Goal: Check status: Check status

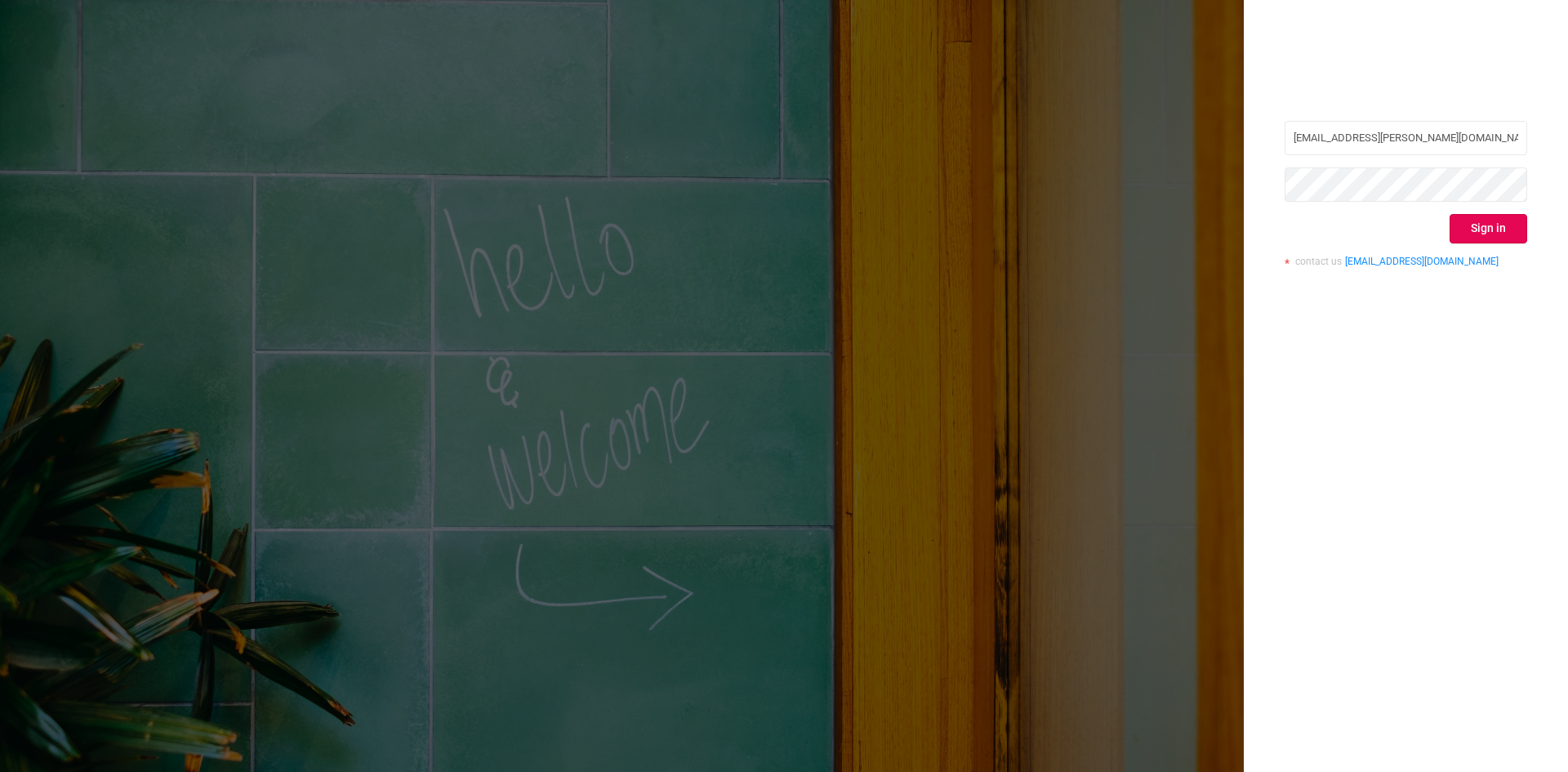
type input "[EMAIL_ADDRESS][PERSON_NAME][DOMAIN_NAME]"
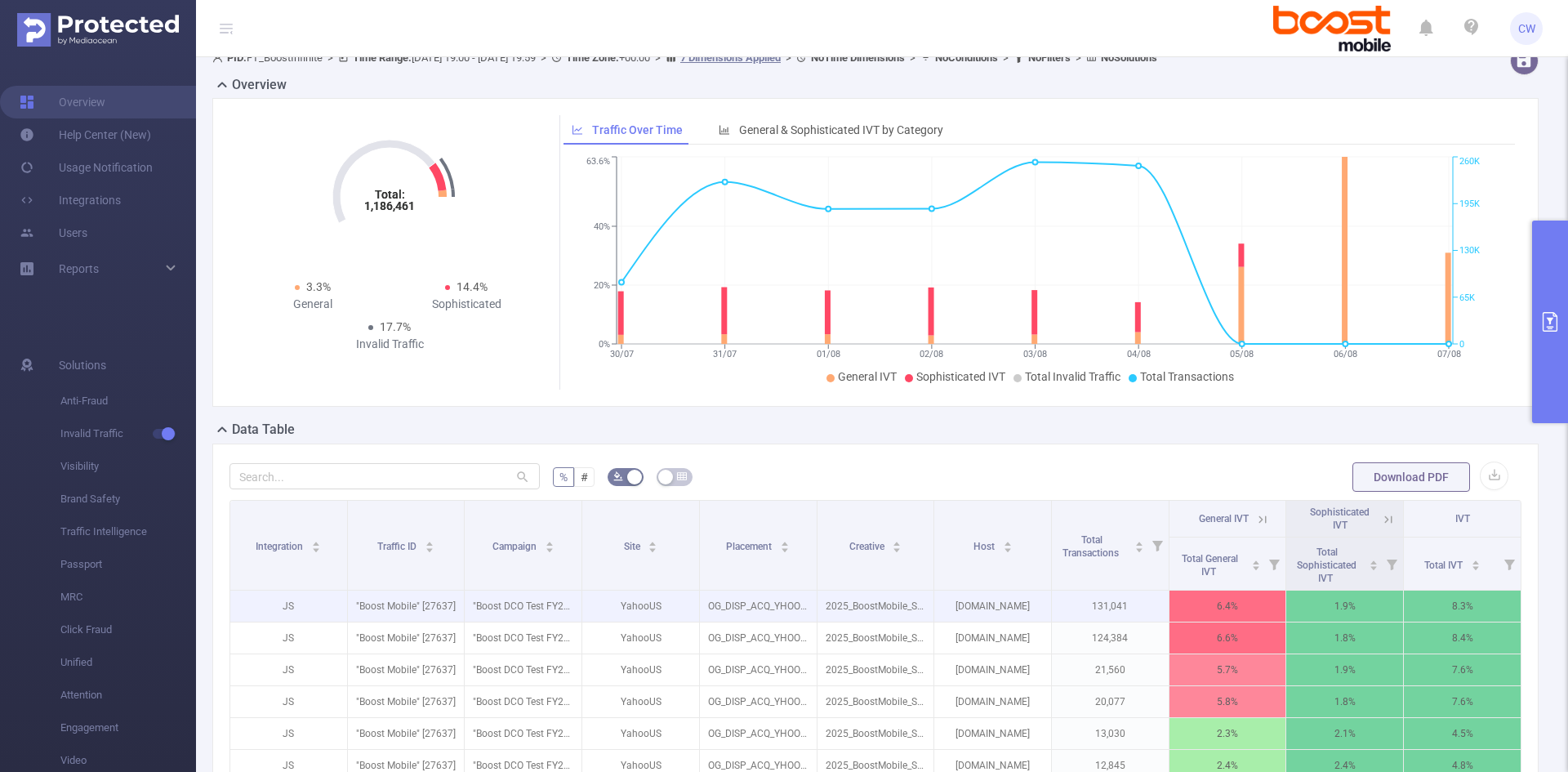
scroll to position [163, 0]
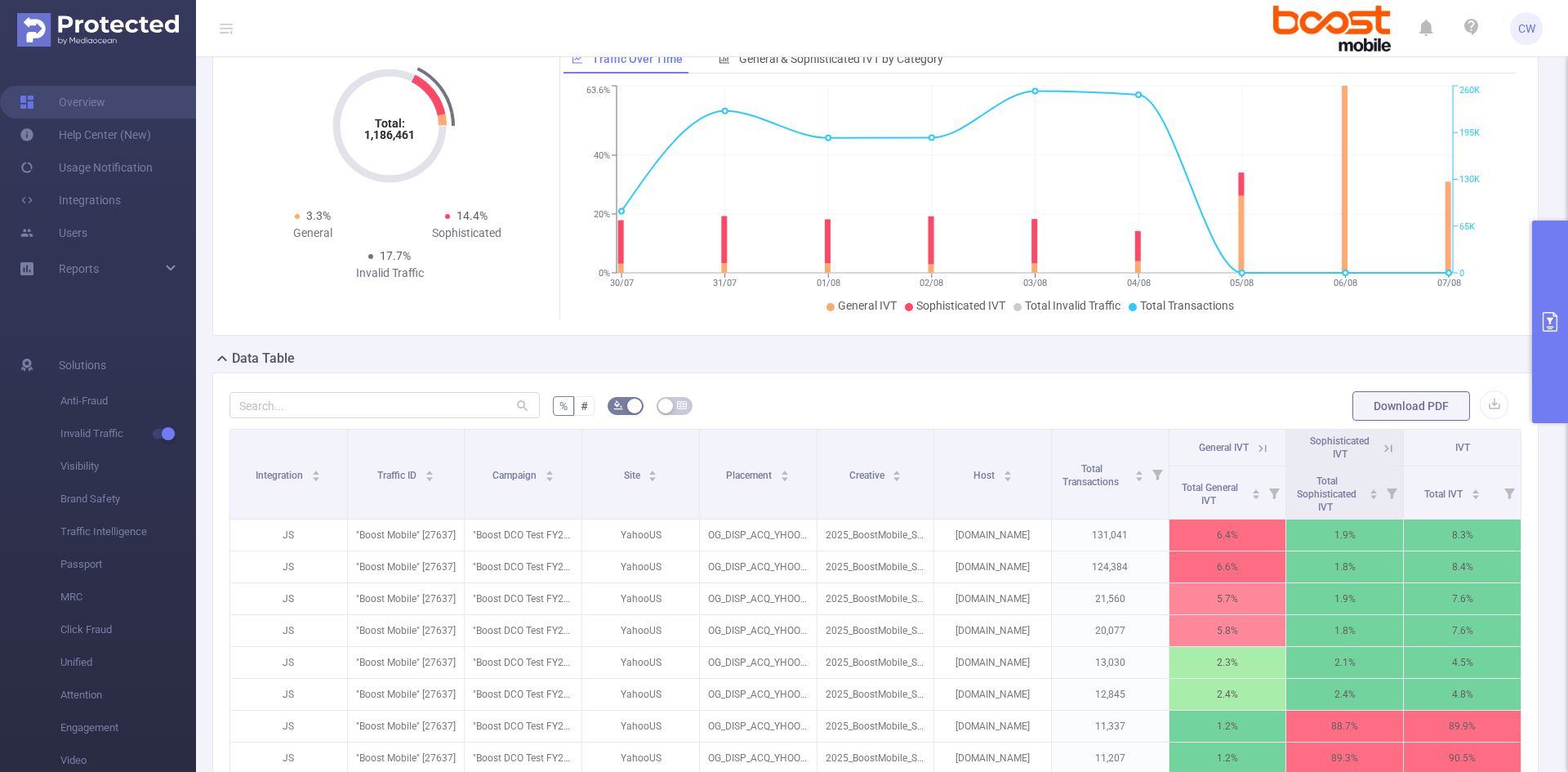
click at [1546, 303] on button "primary" at bounding box center [1549, 321] width 36 height 203
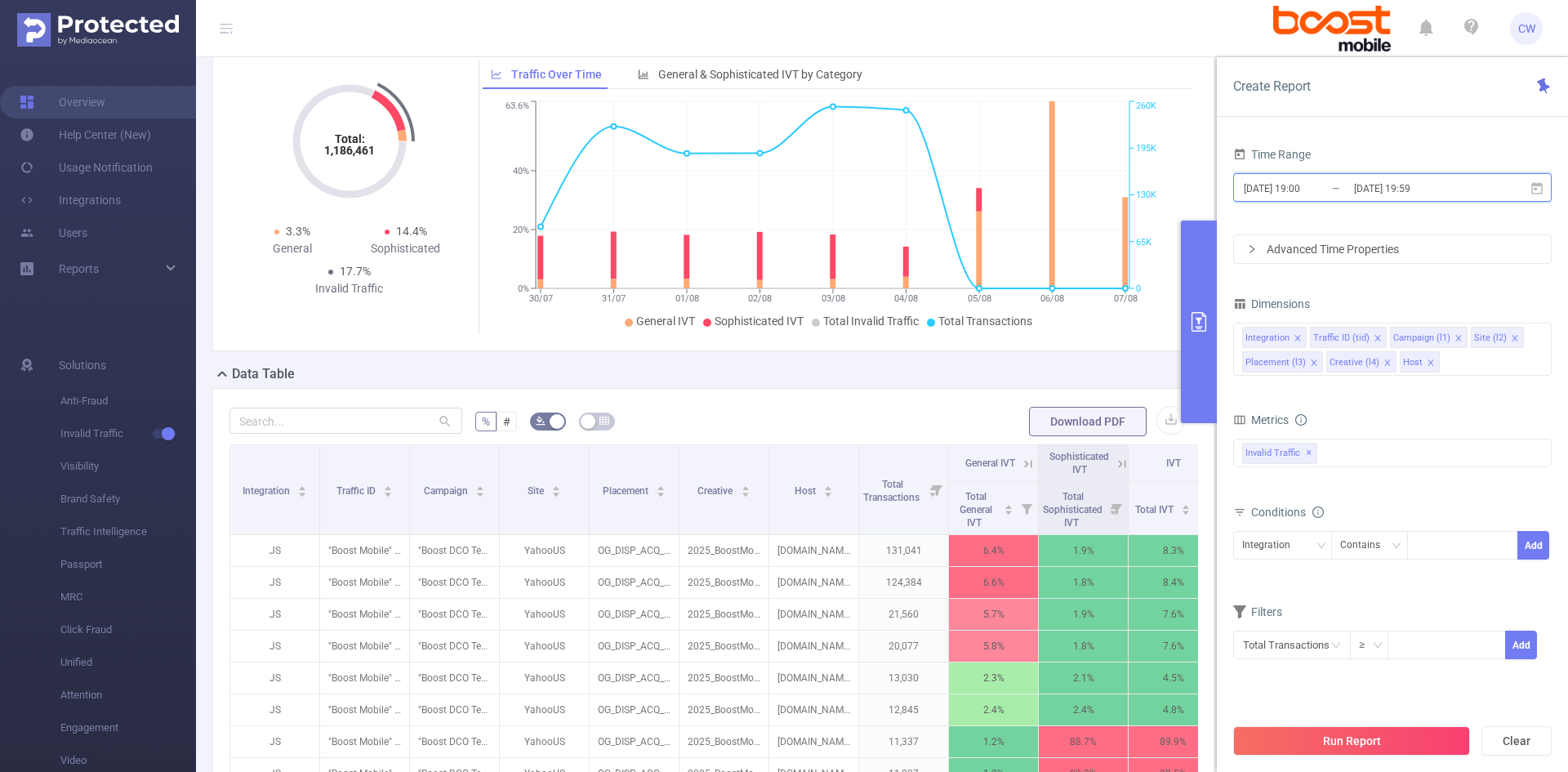
click at [1540, 189] on icon at bounding box center [1536, 188] width 14 height 14
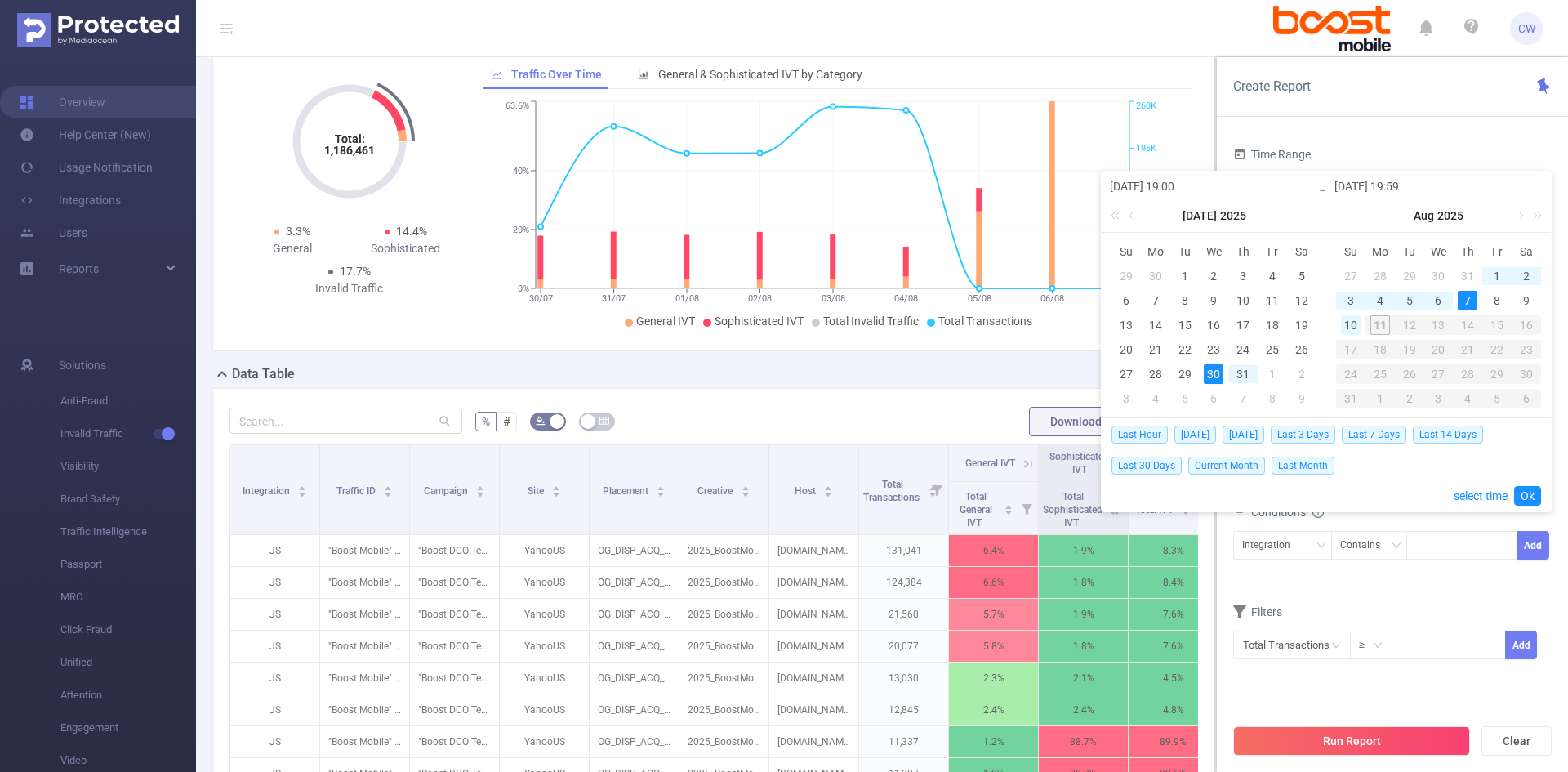
click at [1360, 321] on div "10" at bounding box center [1350, 325] width 19 height 19
click at [1217, 374] on div "30" at bounding box center [1213, 374] width 19 height 19
type input "[DATE] 19:59"
click at [1516, 501] on link "Ok" at bounding box center [1528, 496] width 27 height 19
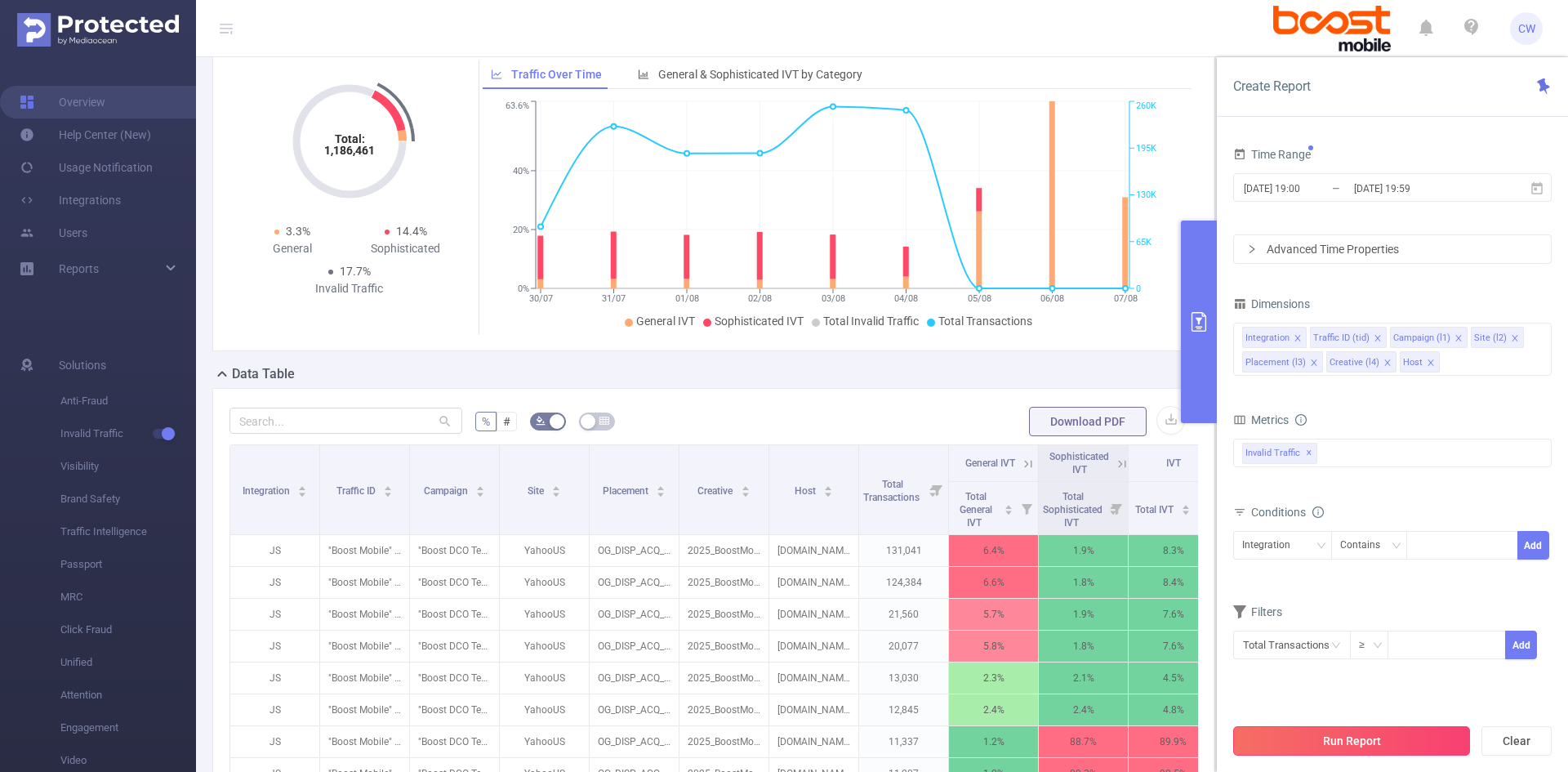
click at [1436, 753] on button "Run Report" at bounding box center [1351, 740] width 236 height 30
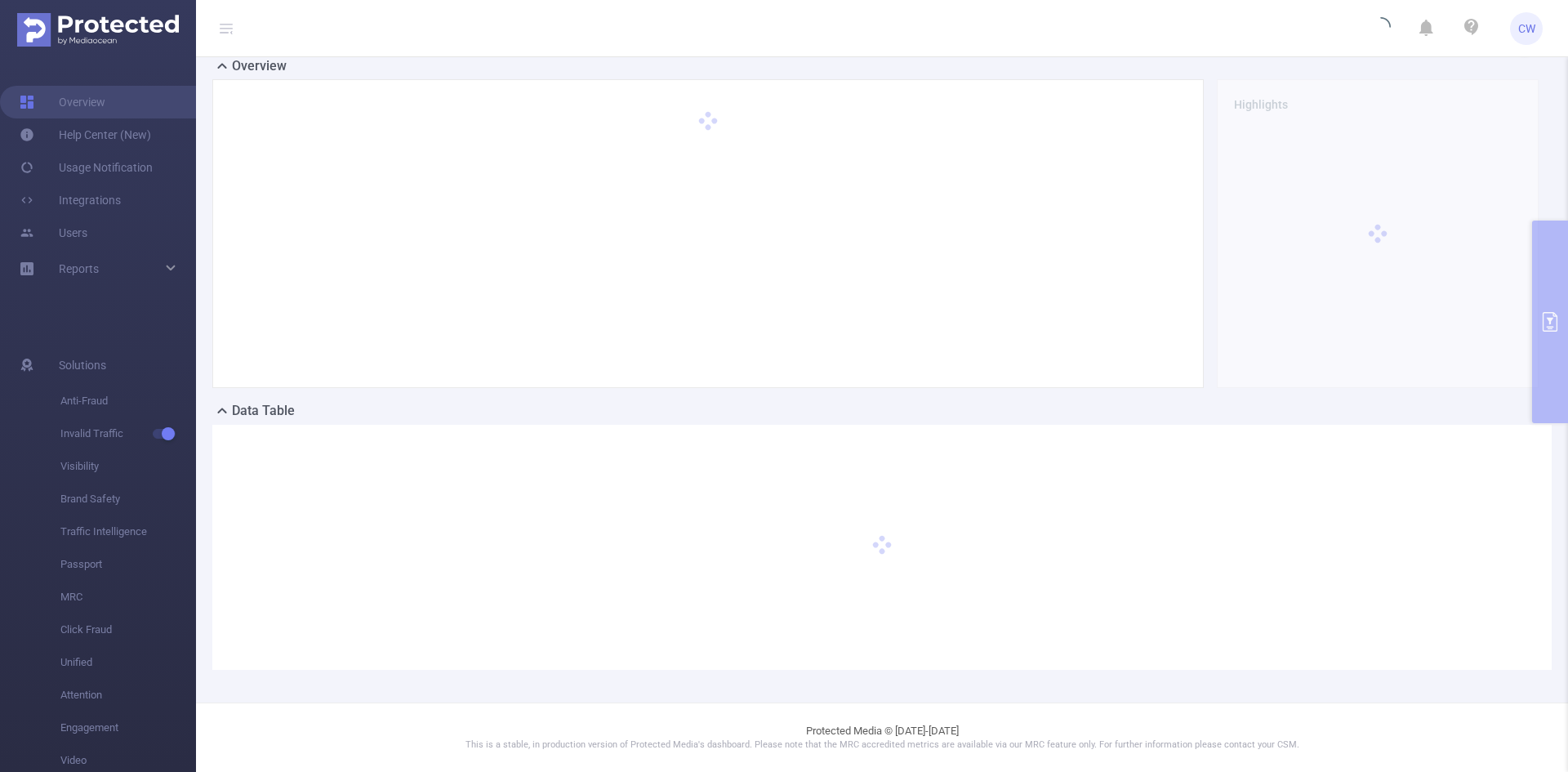
scroll to position [112, 0]
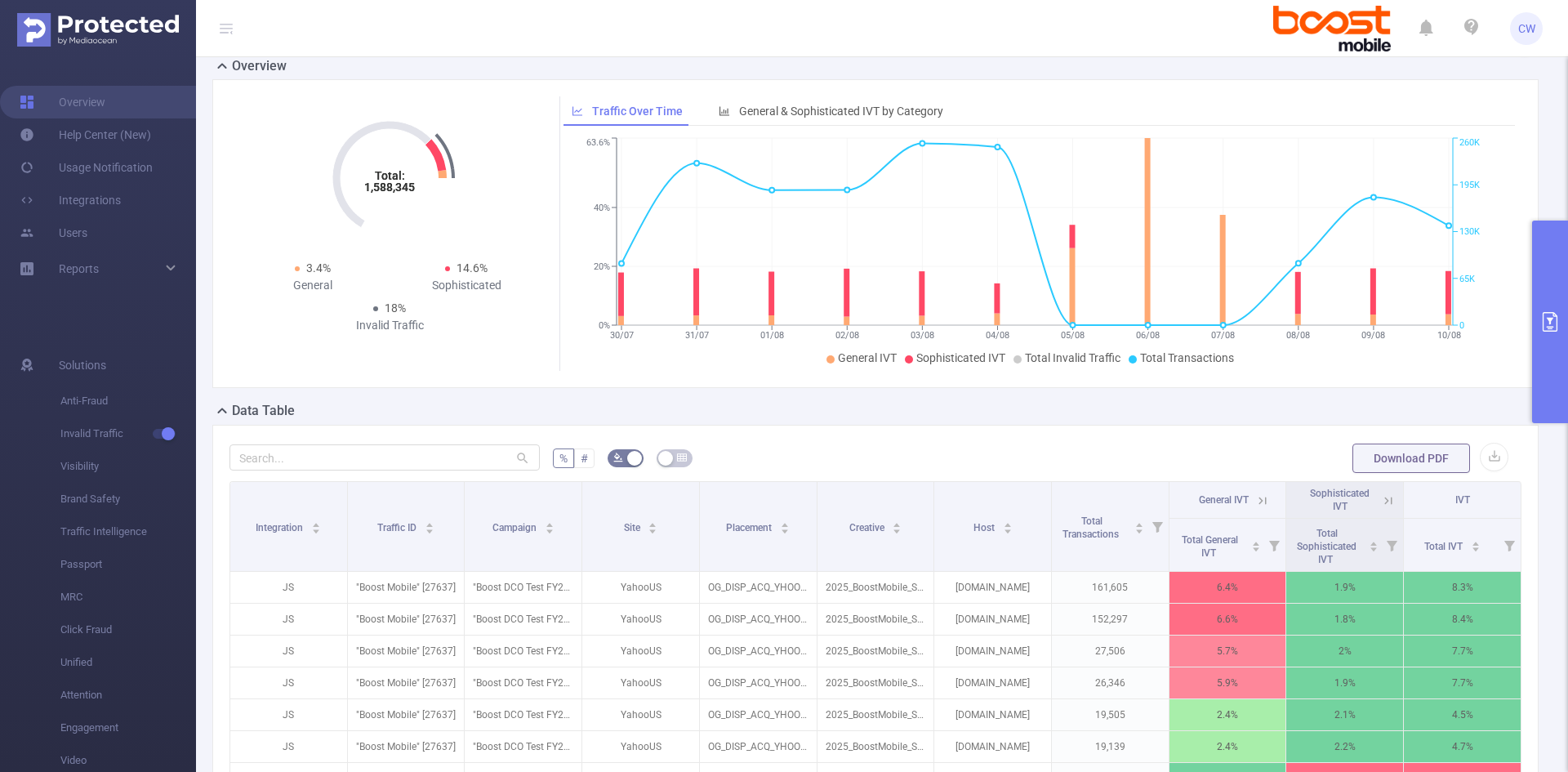
click at [590, 452] on label "#" at bounding box center [583, 459] width 20 height 19
click at [580, 462] on input "#" at bounding box center [580, 462] width 0 height 0
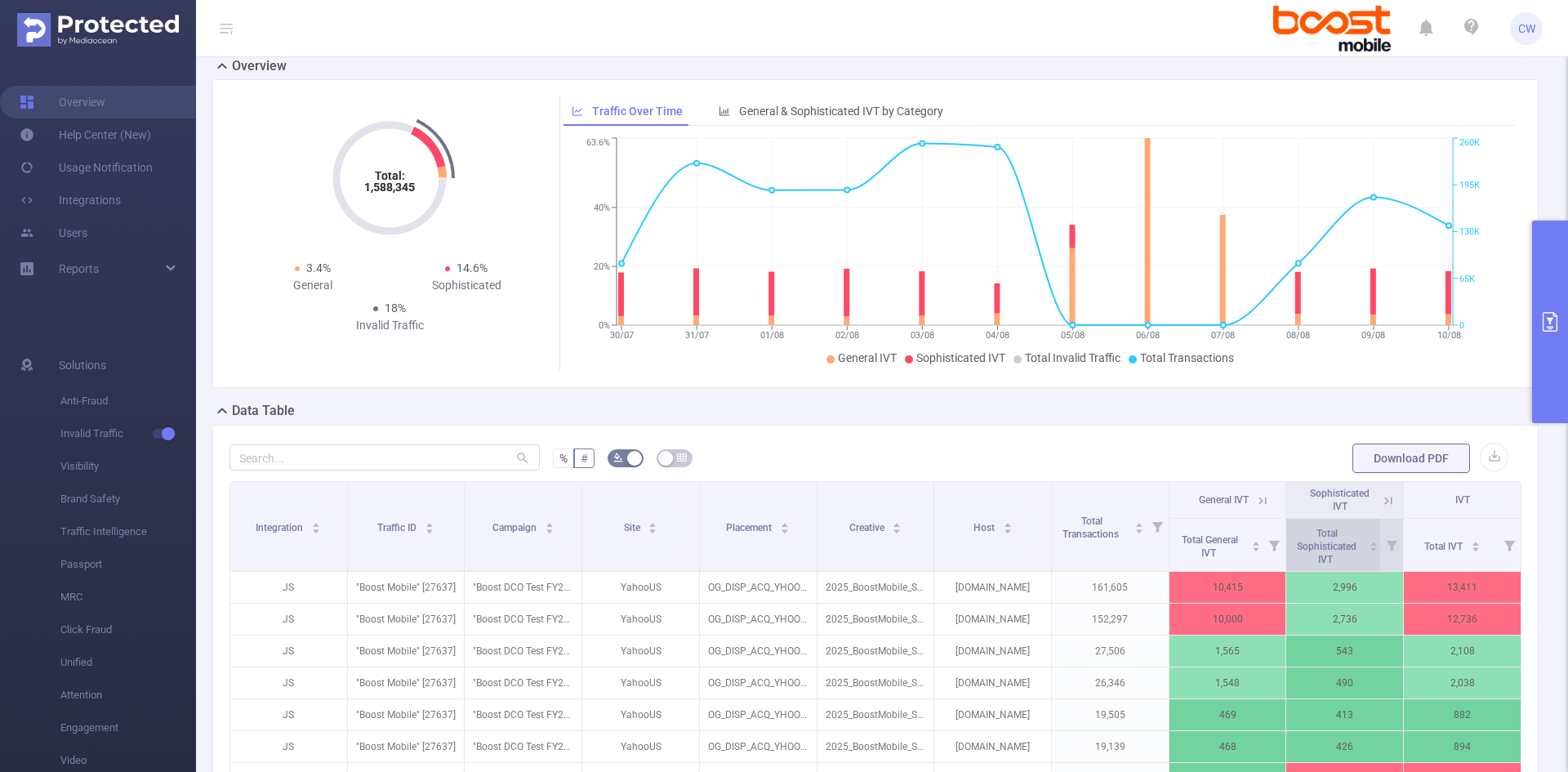
click at [1346, 546] on span "Total Sophisticated IVT" at bounding box center [1327, 545] width 73 height 42
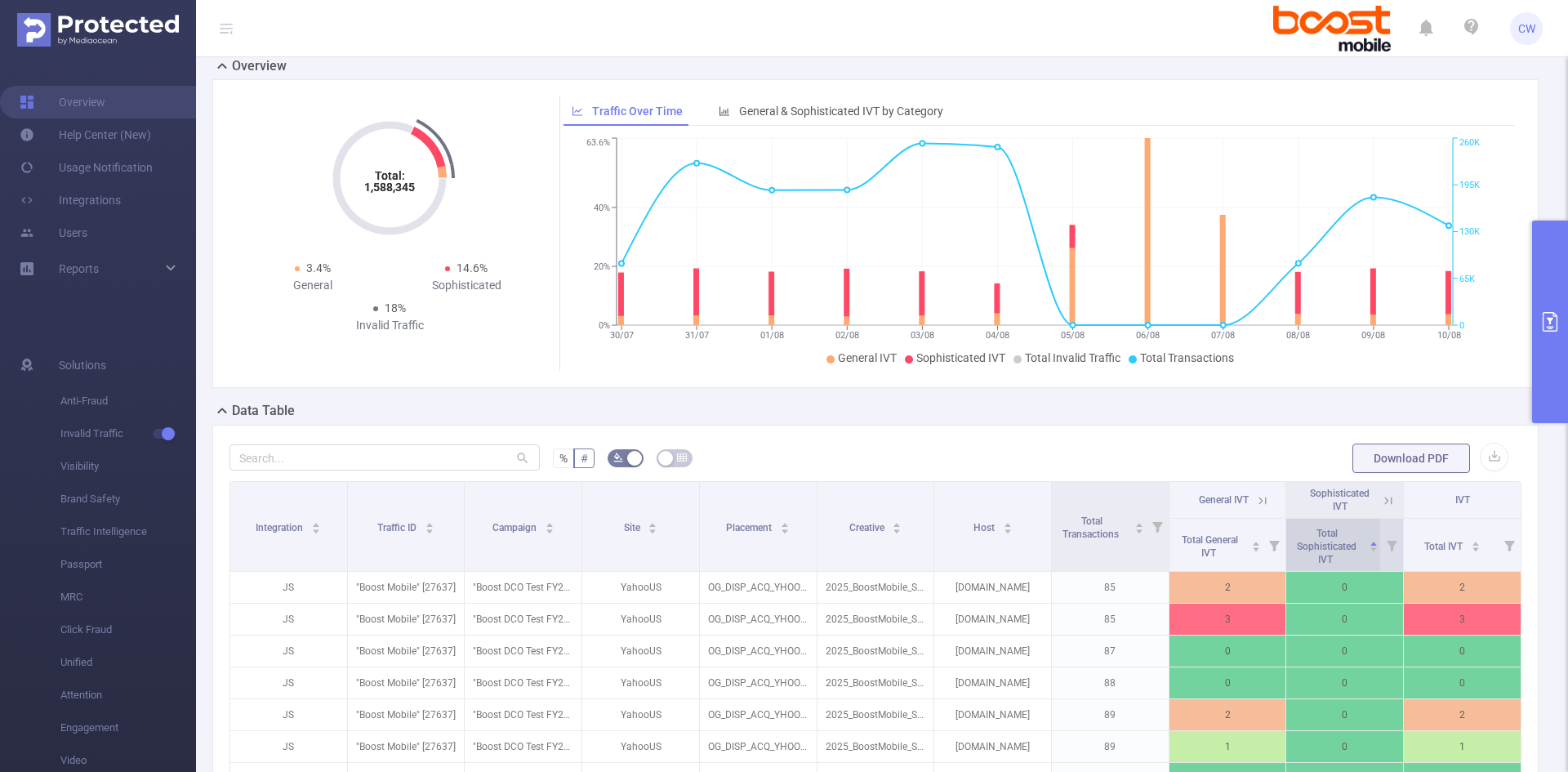
click at [1346, 546] on span "Total Sophisticated IVT" at bounding box center [1327, 545] width 73 height 42
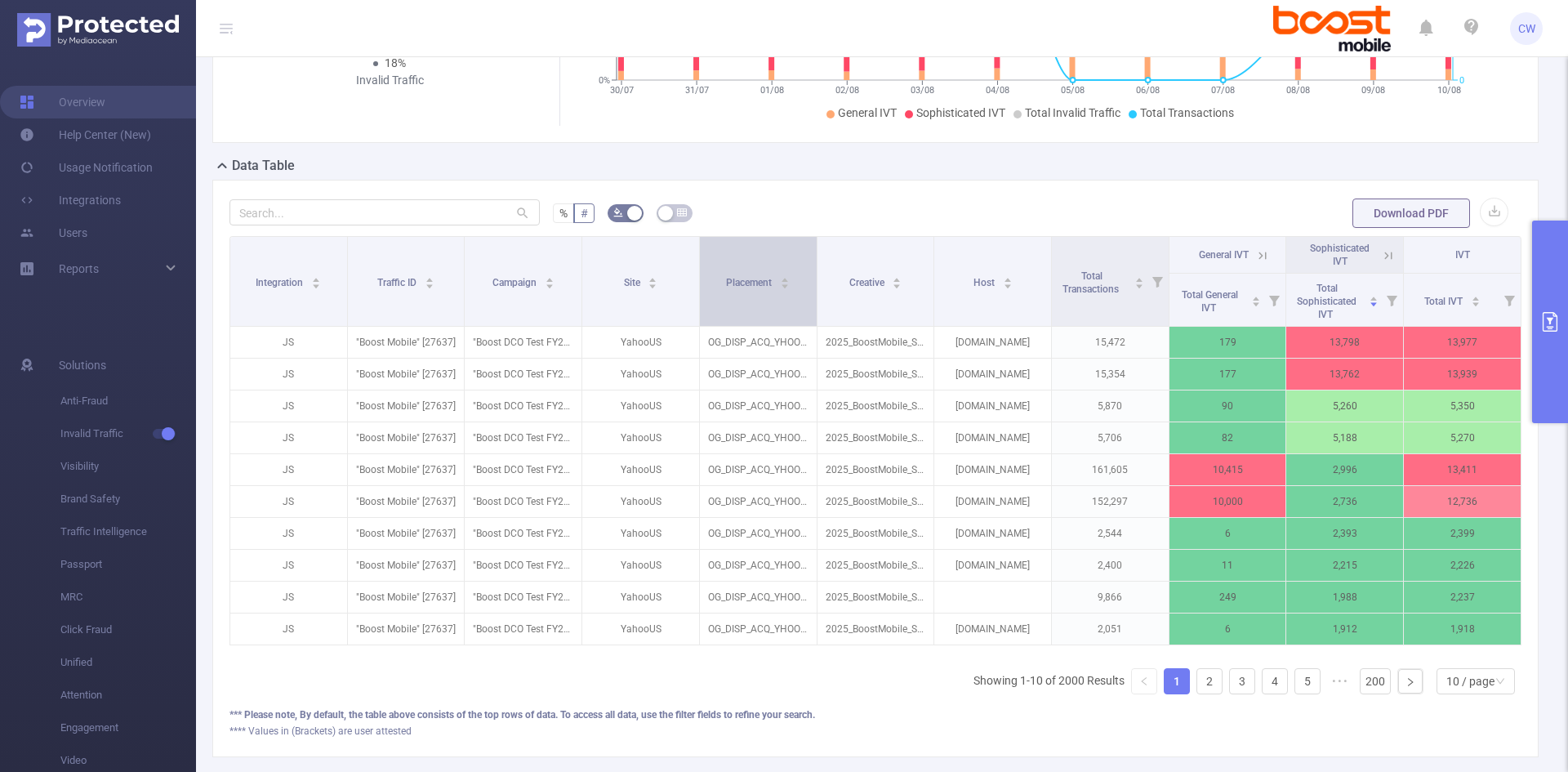
scroll to position [112, 0]
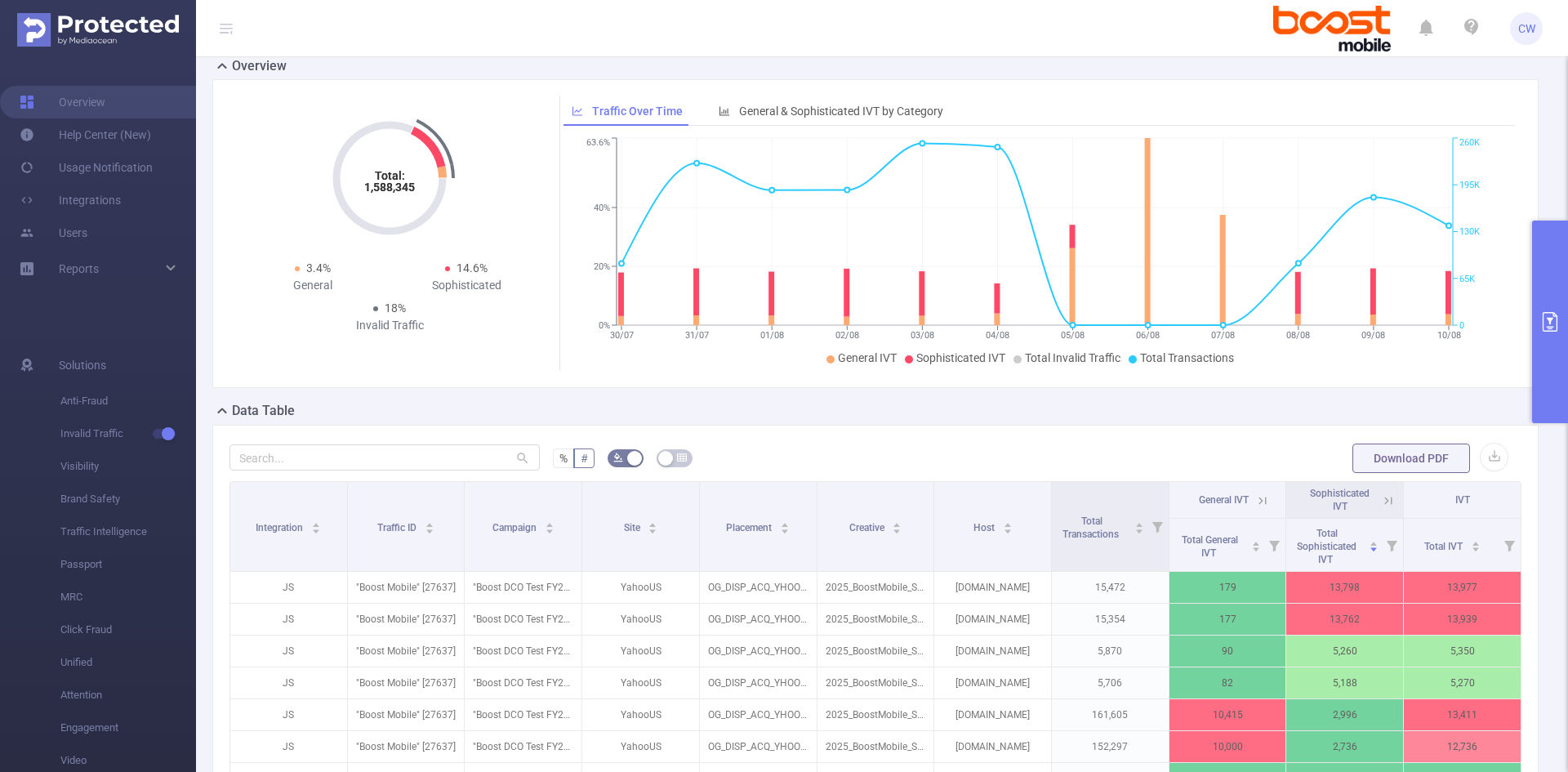
click at [1549, 267] on button "primary" at bounding box center [1549, 321] width 36 height 203
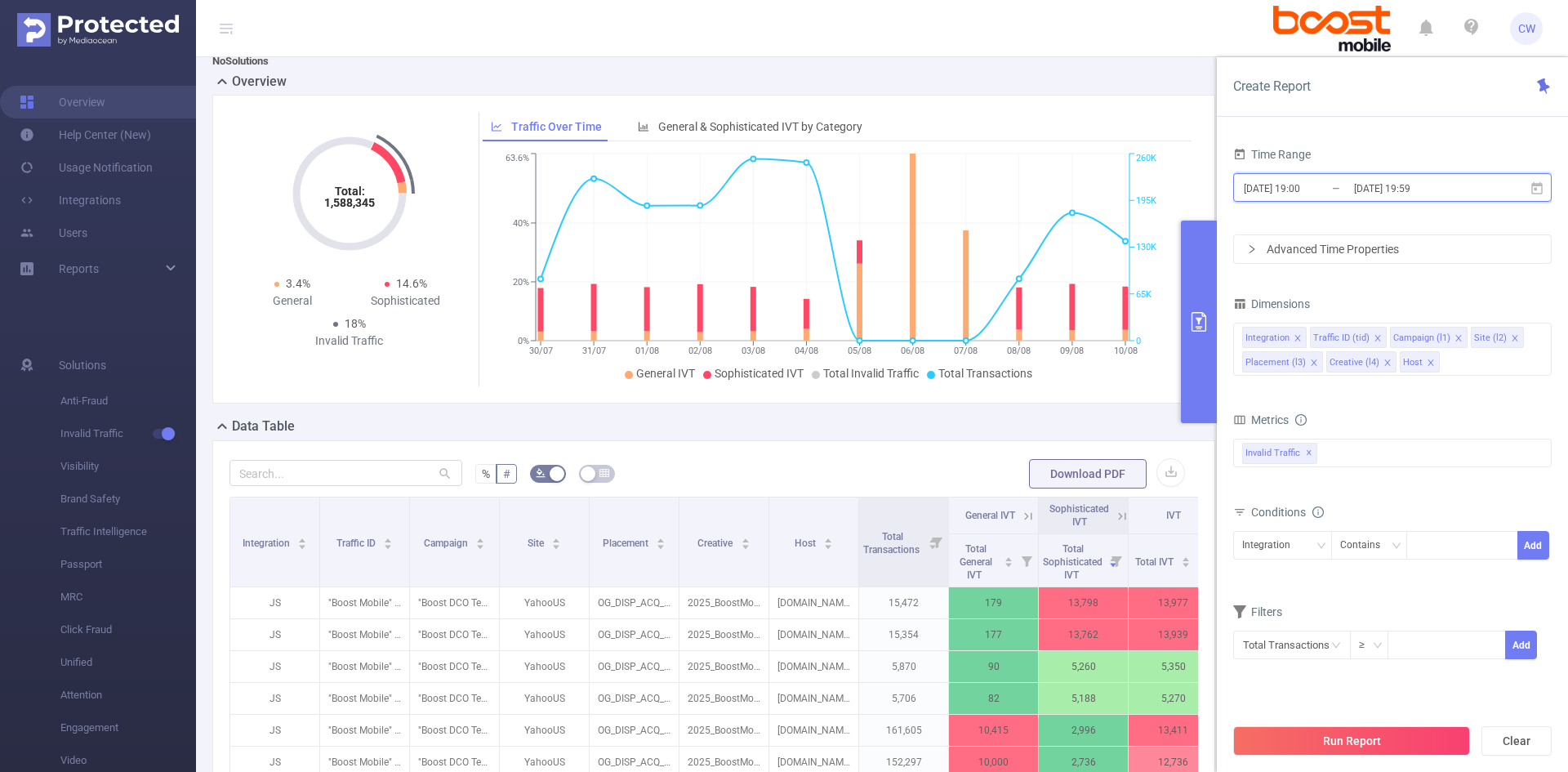
click at [1526, 185] on span "[DATE] 19:00 _ [DATE] 19:59" at bounding box center [1391, 187] width 318 height 29
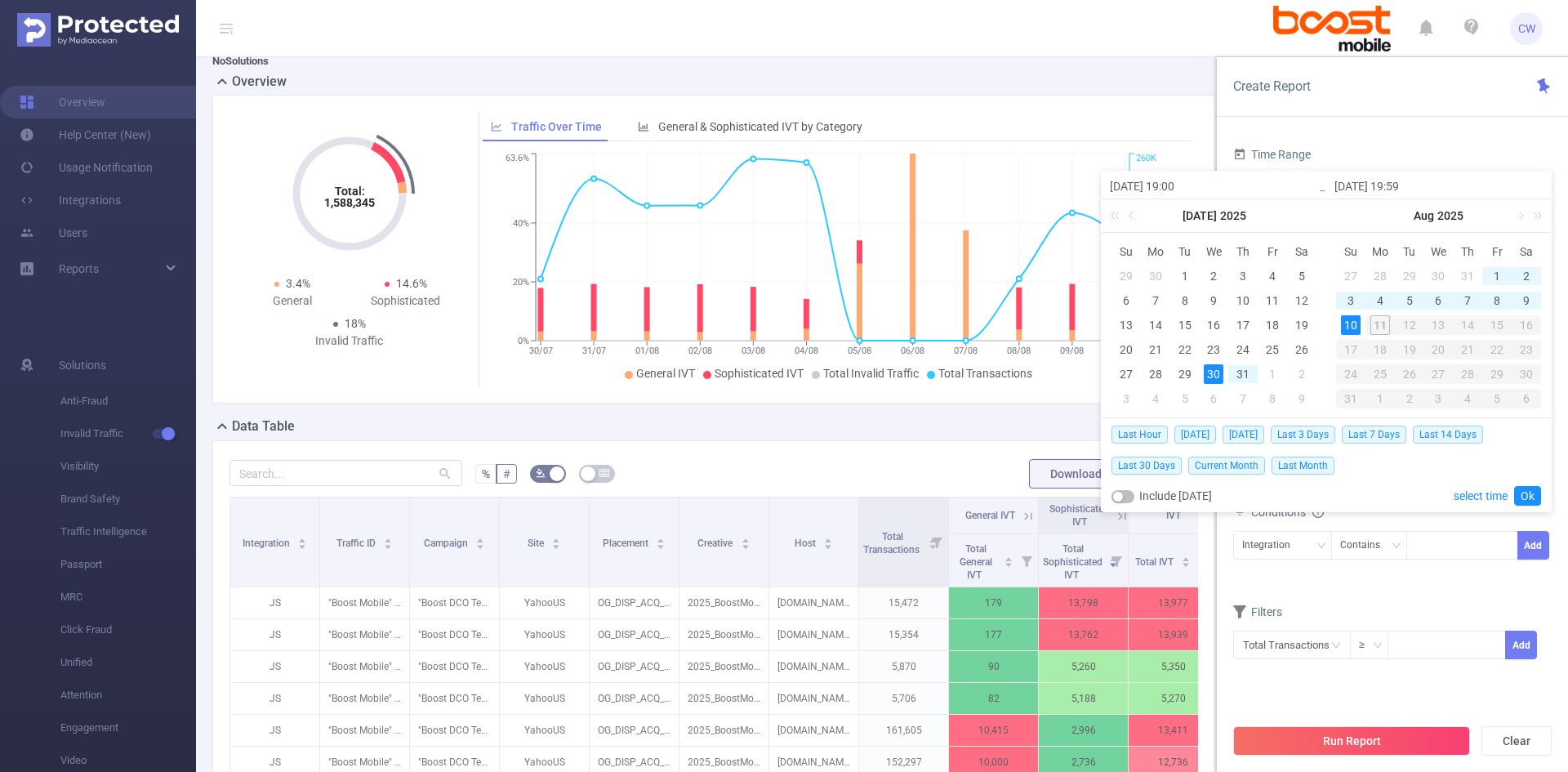
click at [1426, 136] on div "Time Range [DATE] 19:00 _ [DATE] 19:59 Advanced Time Properties Dimensions Inte…" at bounding box center [1391, 463] width 351 height 674
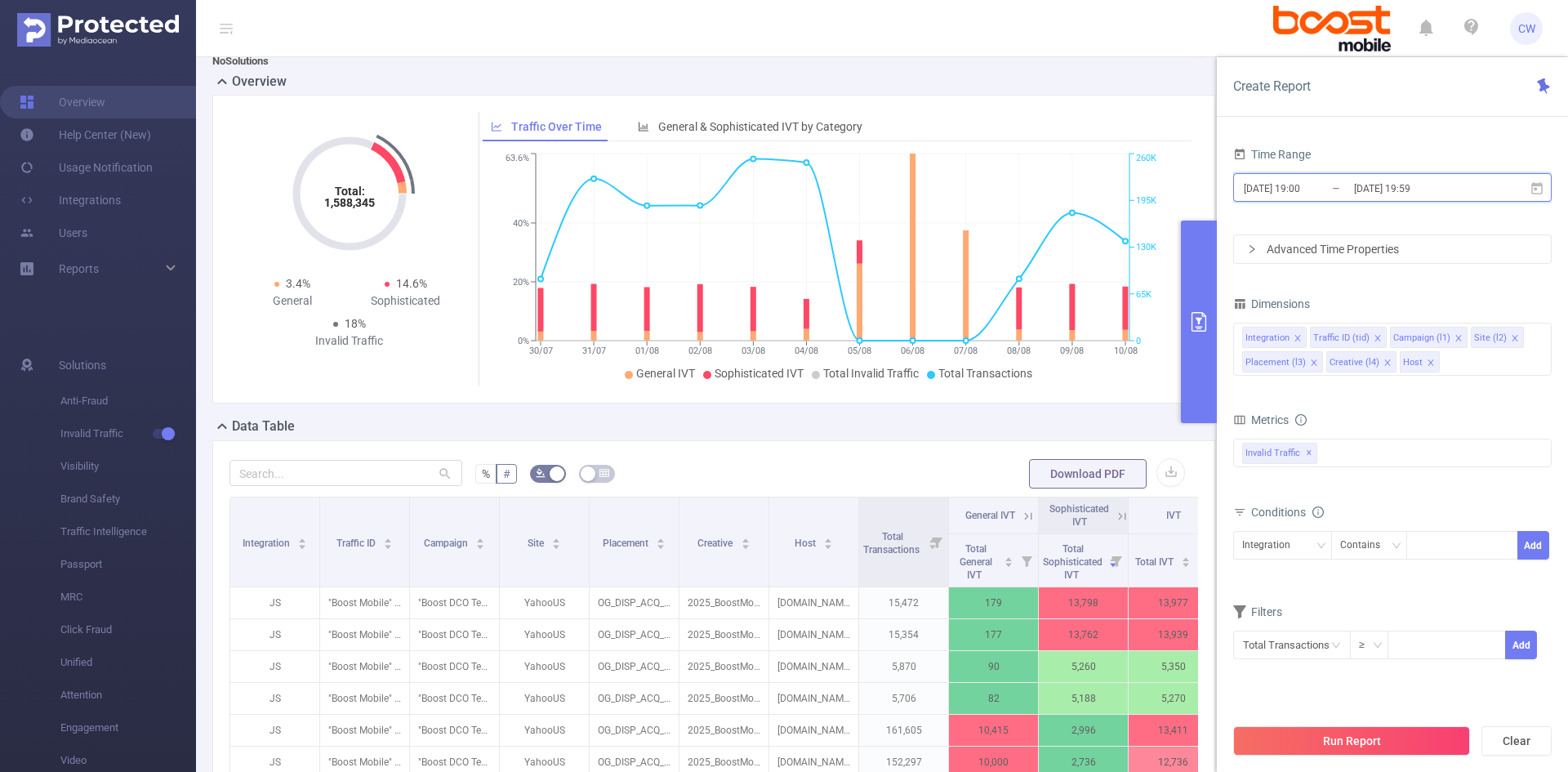
click at [1542, 193] on icon at bounding box center [1536, 188] width 14 height 14
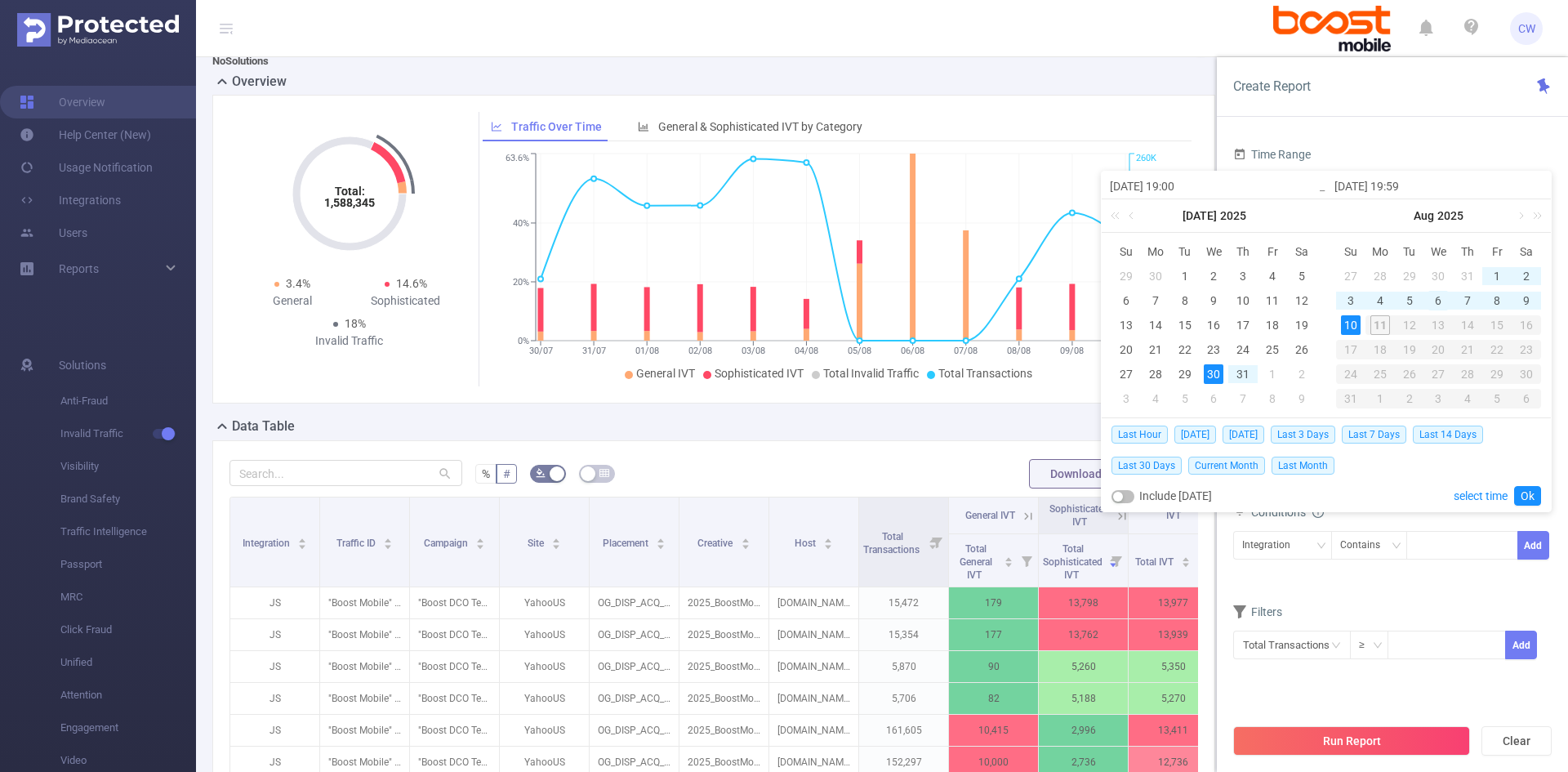
click at [1434, 296] on div "6" at bounding box center [1437, 301] width 19 height 19
click at [1464, 298] on div "7" at bounding box center [1467, 301] width 19 height 19
type input "[DATE] 19:00"
type input "[DATE] 19:59"
type input "[DATE] 19:00"
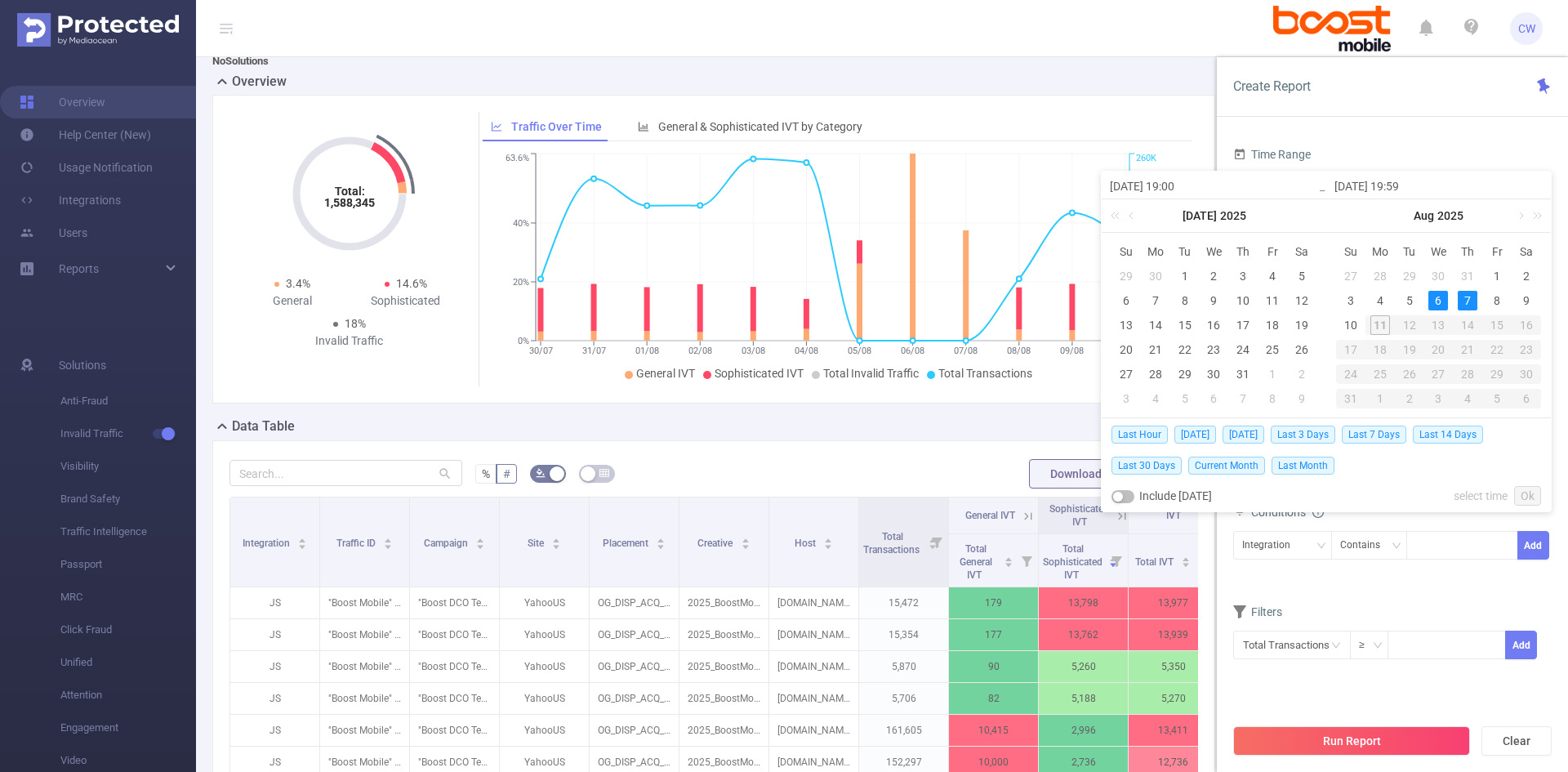
type input "[DATE] 19:59"
click at [1526, 498] on link "Ok" at bounding box center [1528, 496] width 27 height 19
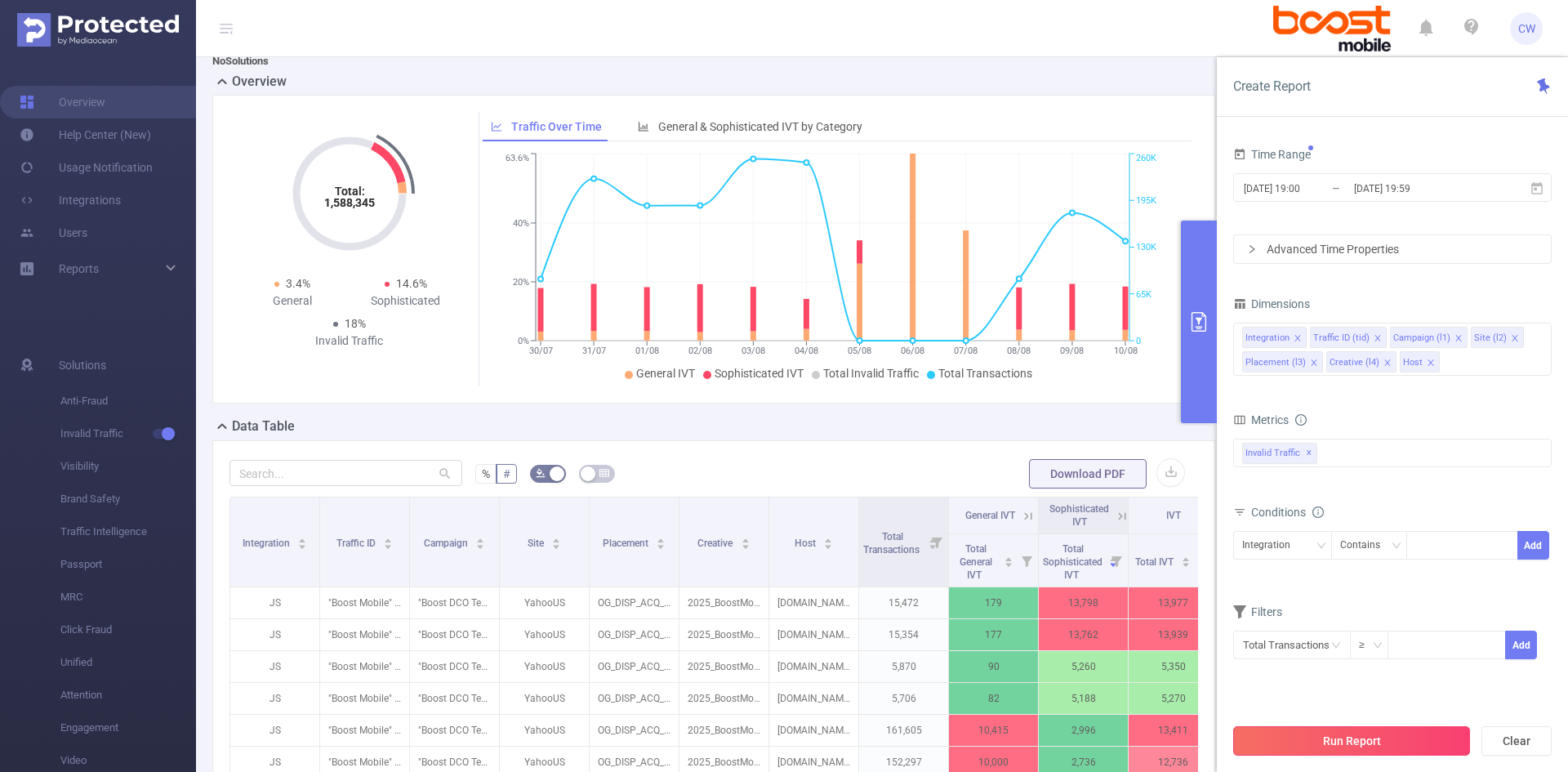
click at [1444, 741] on button "Run Report" at bounding box center [1351, 740] width 236 height 30
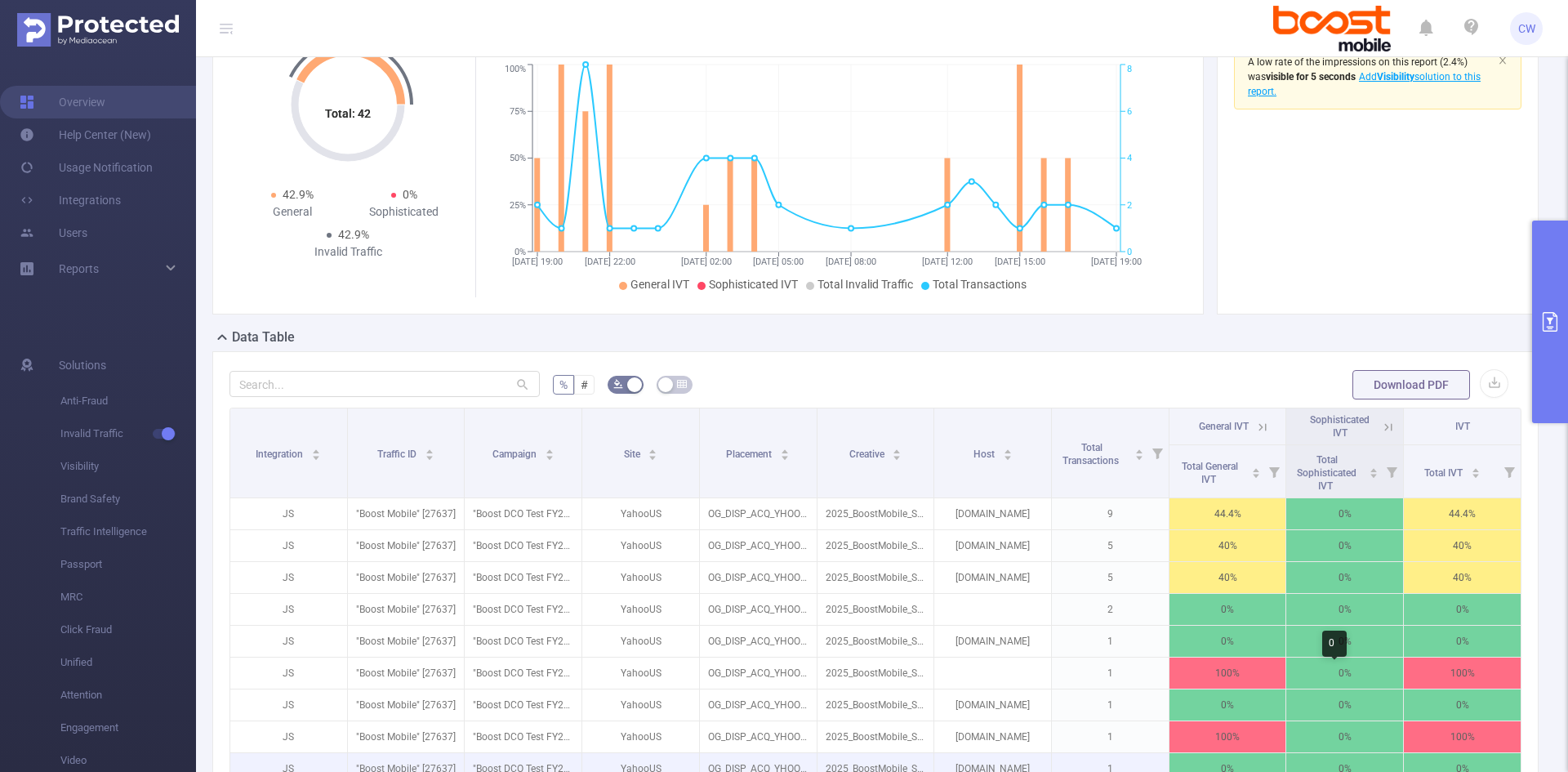
scroll to position [275, 0]
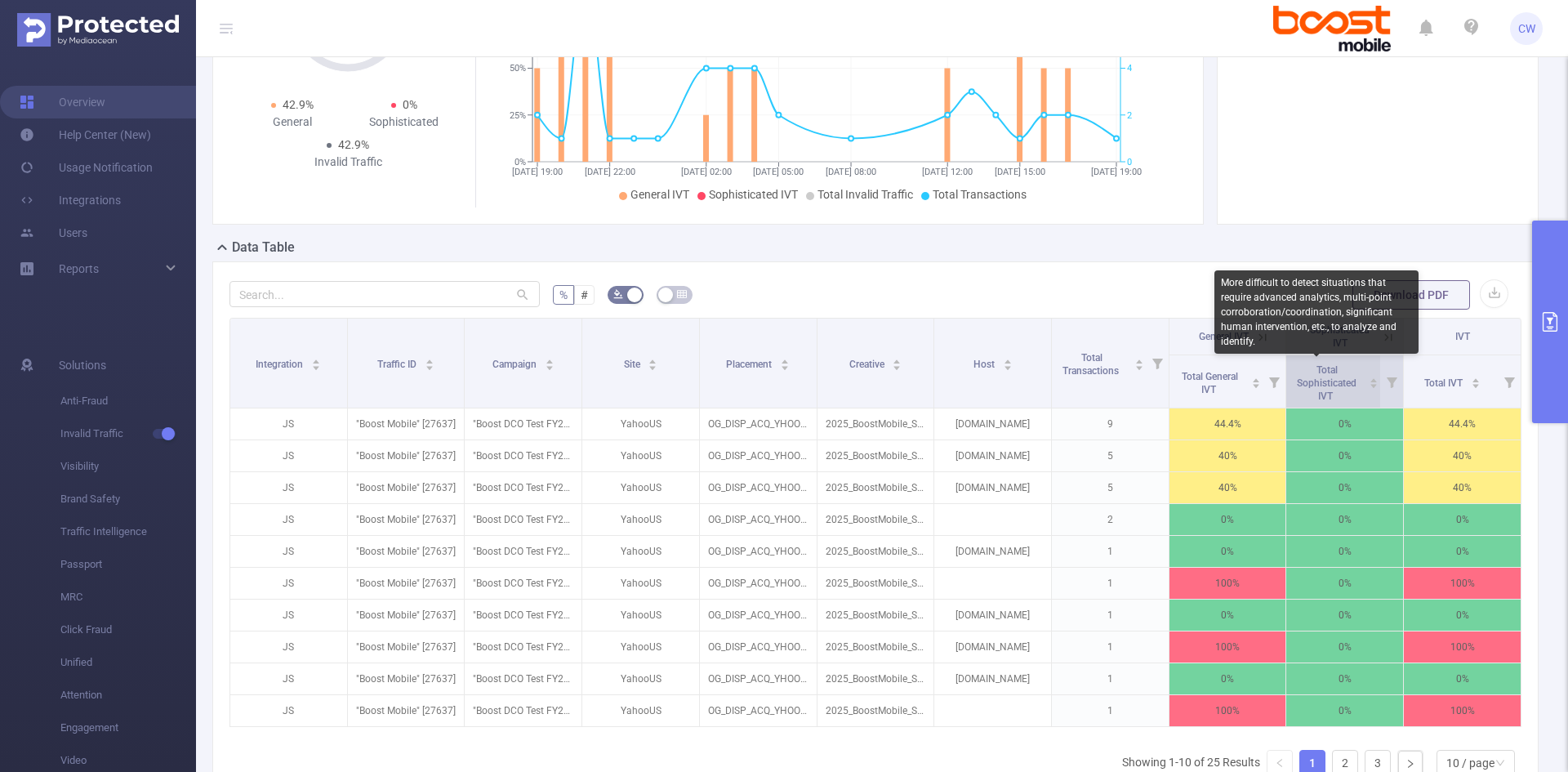
click at [1342, 377] on span "Total Sophisticated IVT" at bounding box center [1327, 383] width 60 height 37
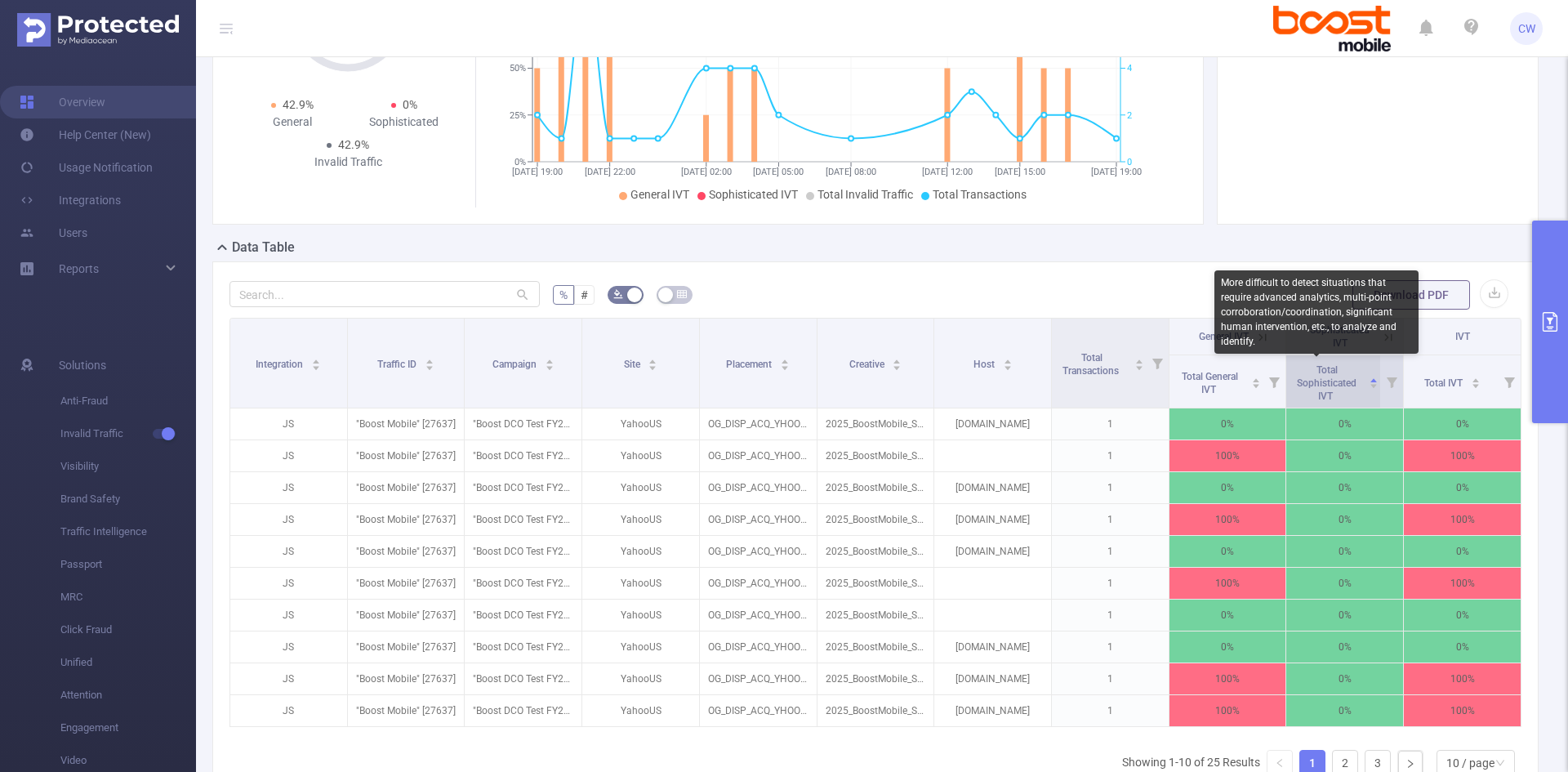
click at [1342, 377] on span "Total Sophisticated IVT" at bounding box center [1327, 383] width 60 height 37
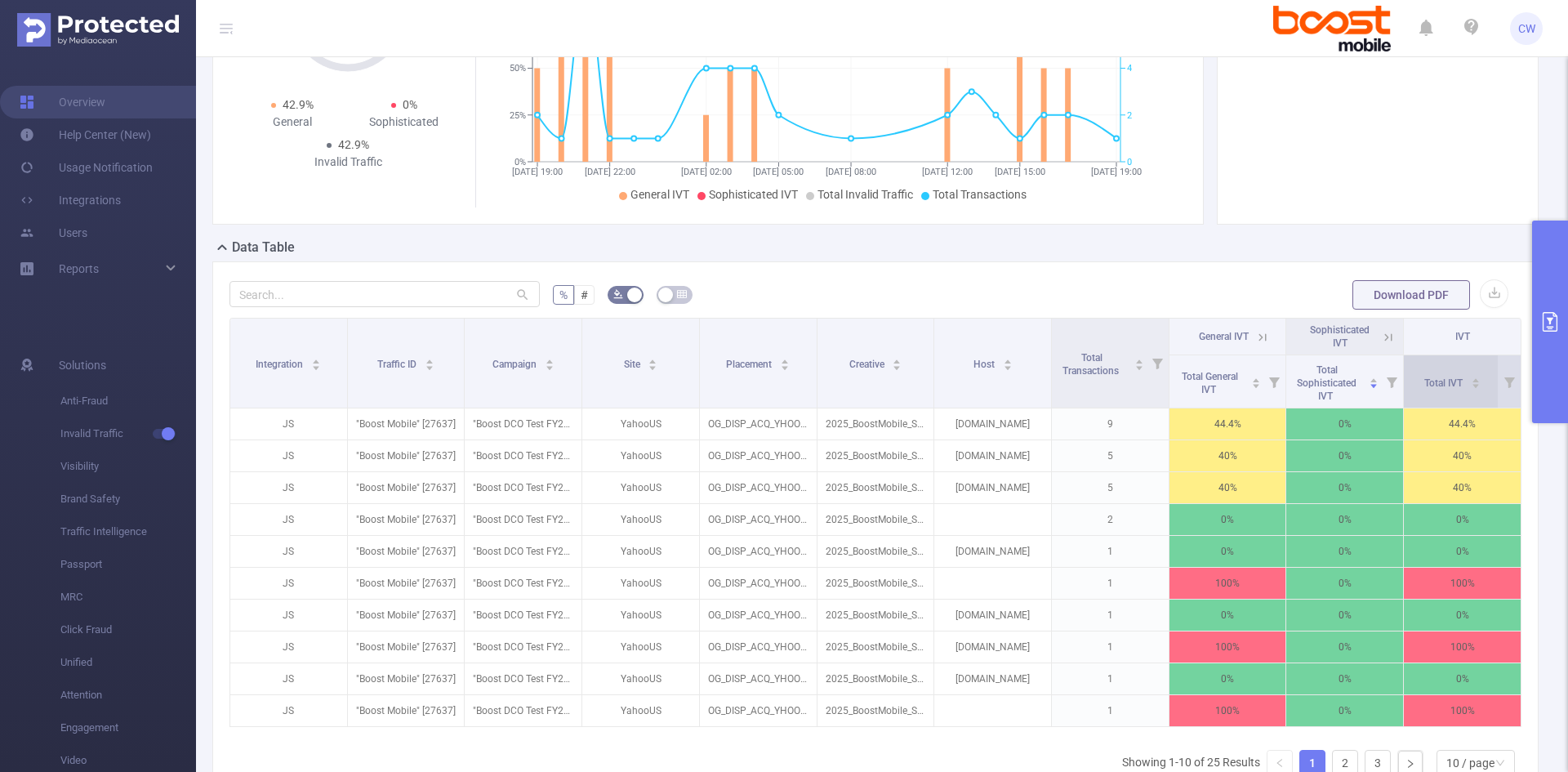
click at [1424, 373] on span "Total IVT" at bounding box center [1444, 381] width 40 height 16
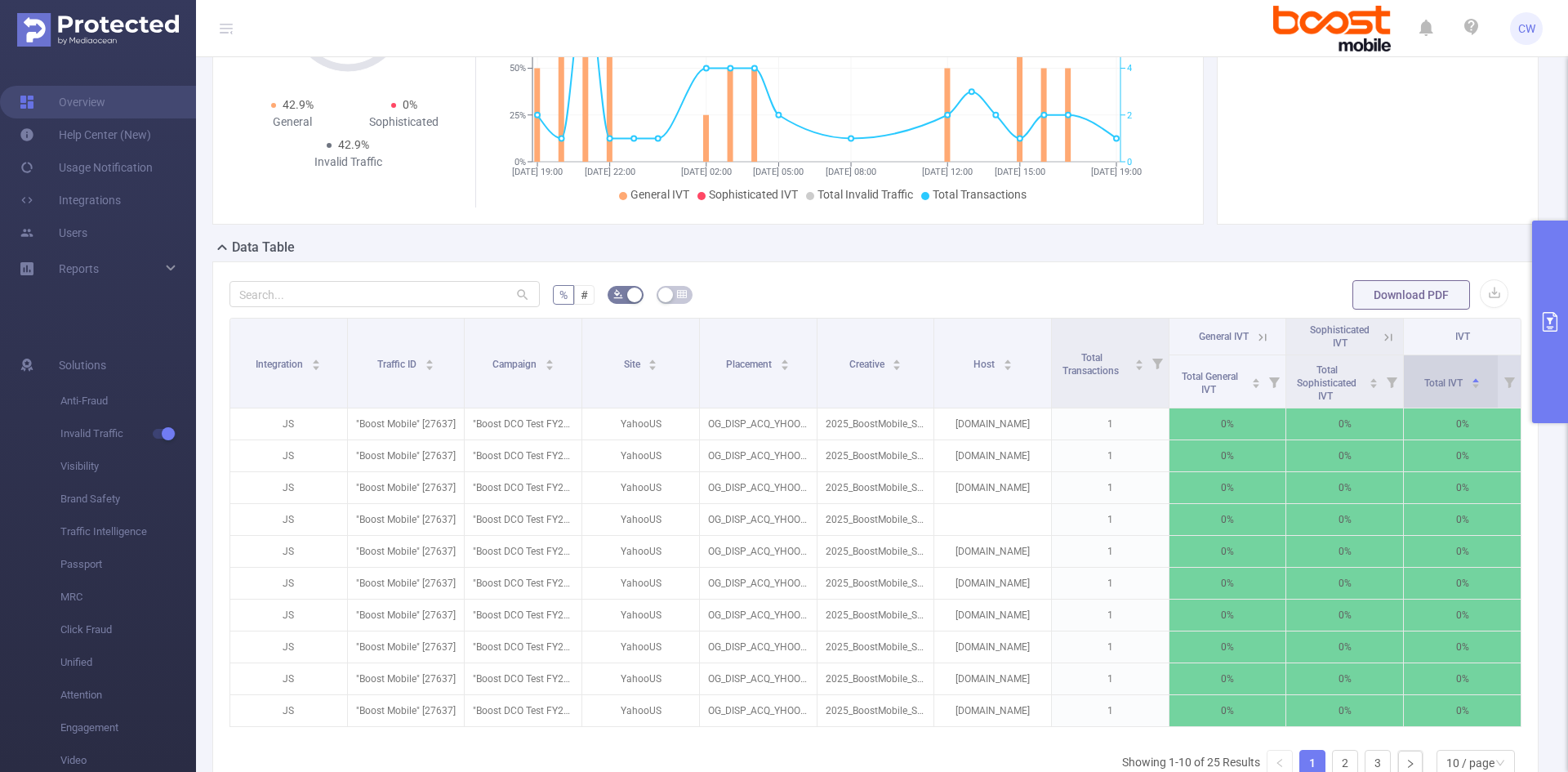
click at [1424, 373] on span "Total IVT" at bounding box center [1444, 381] width 40 height 16
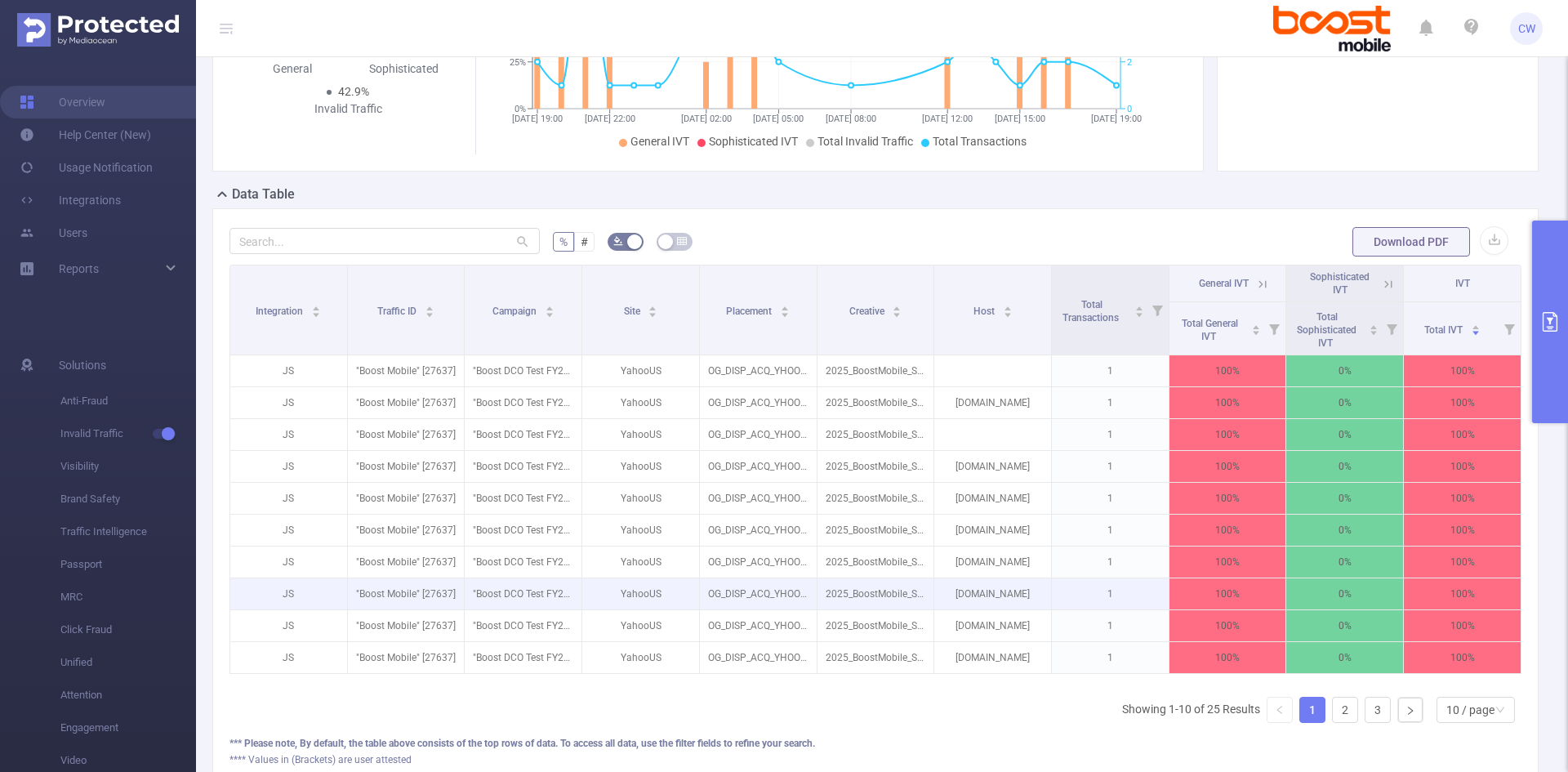
scroll to position [357, 0]
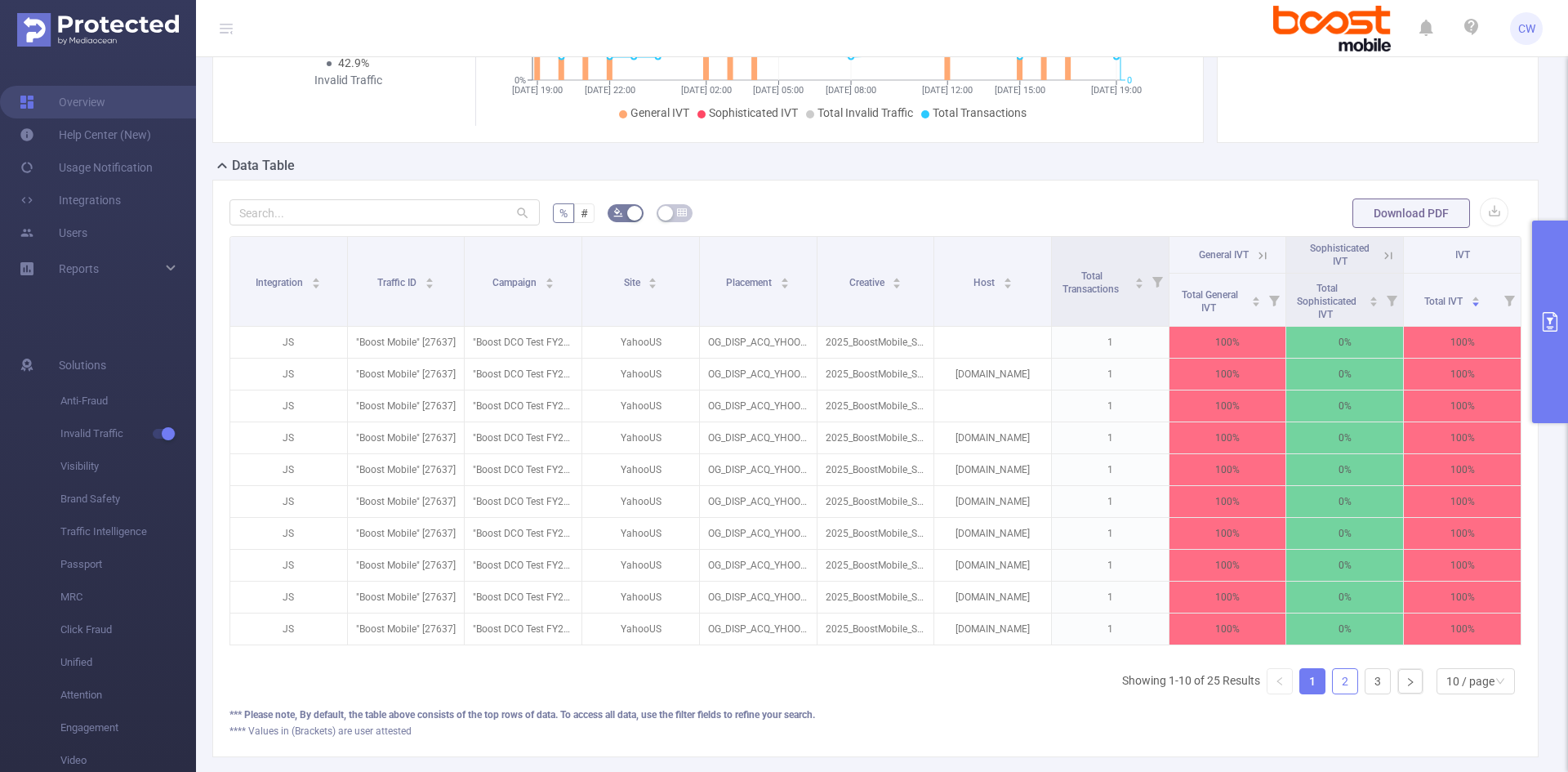
click at [1333, 688] on link "2" at bounding box center [1344, 681] width 24 height 24
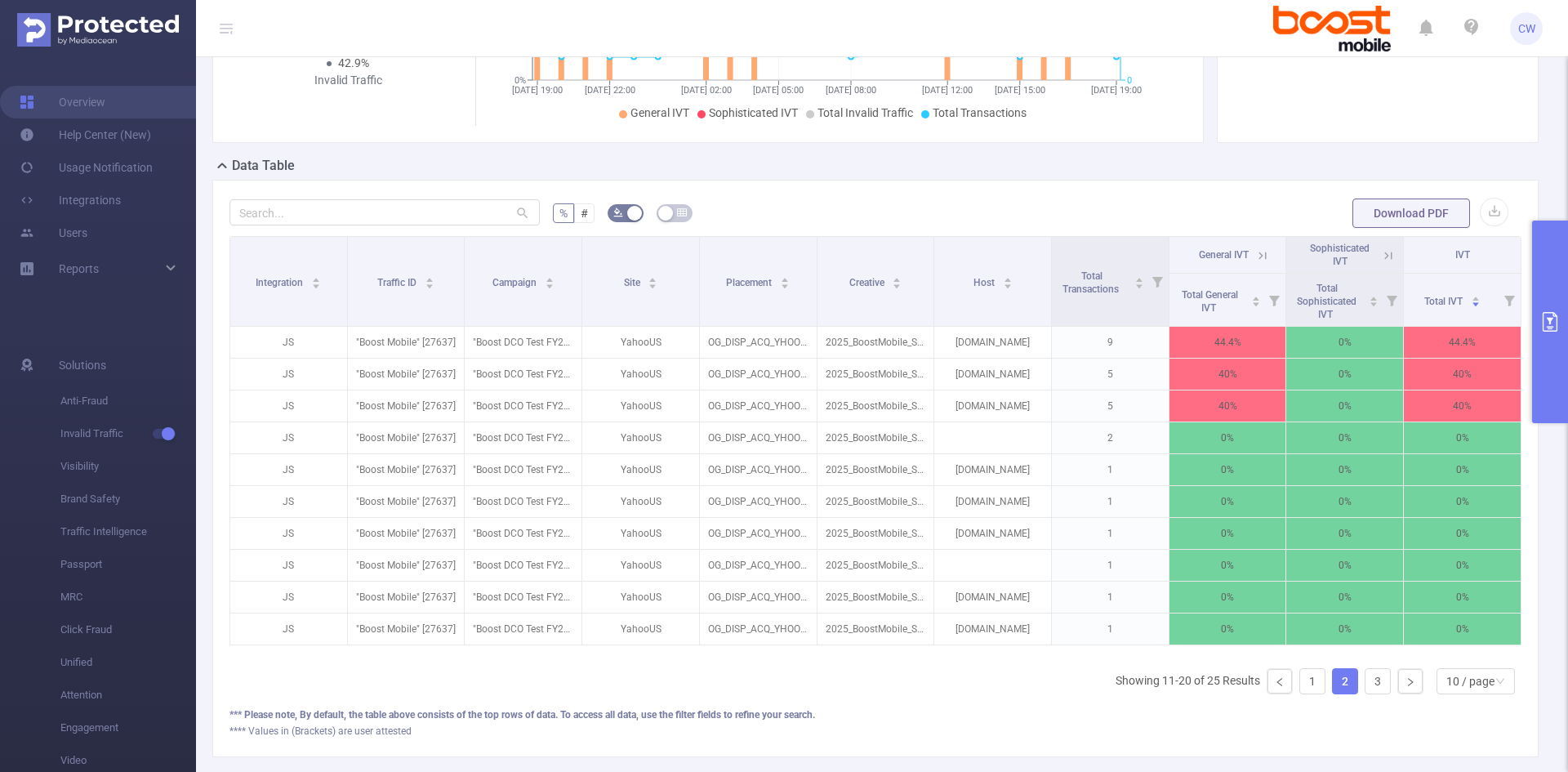
click at [1333, 688] on link "2" at bounding box center [1344, 681] width 24 height 24
click at [1368, 694] on link "3" at bounding box center [1377, 681] width 24 height 24
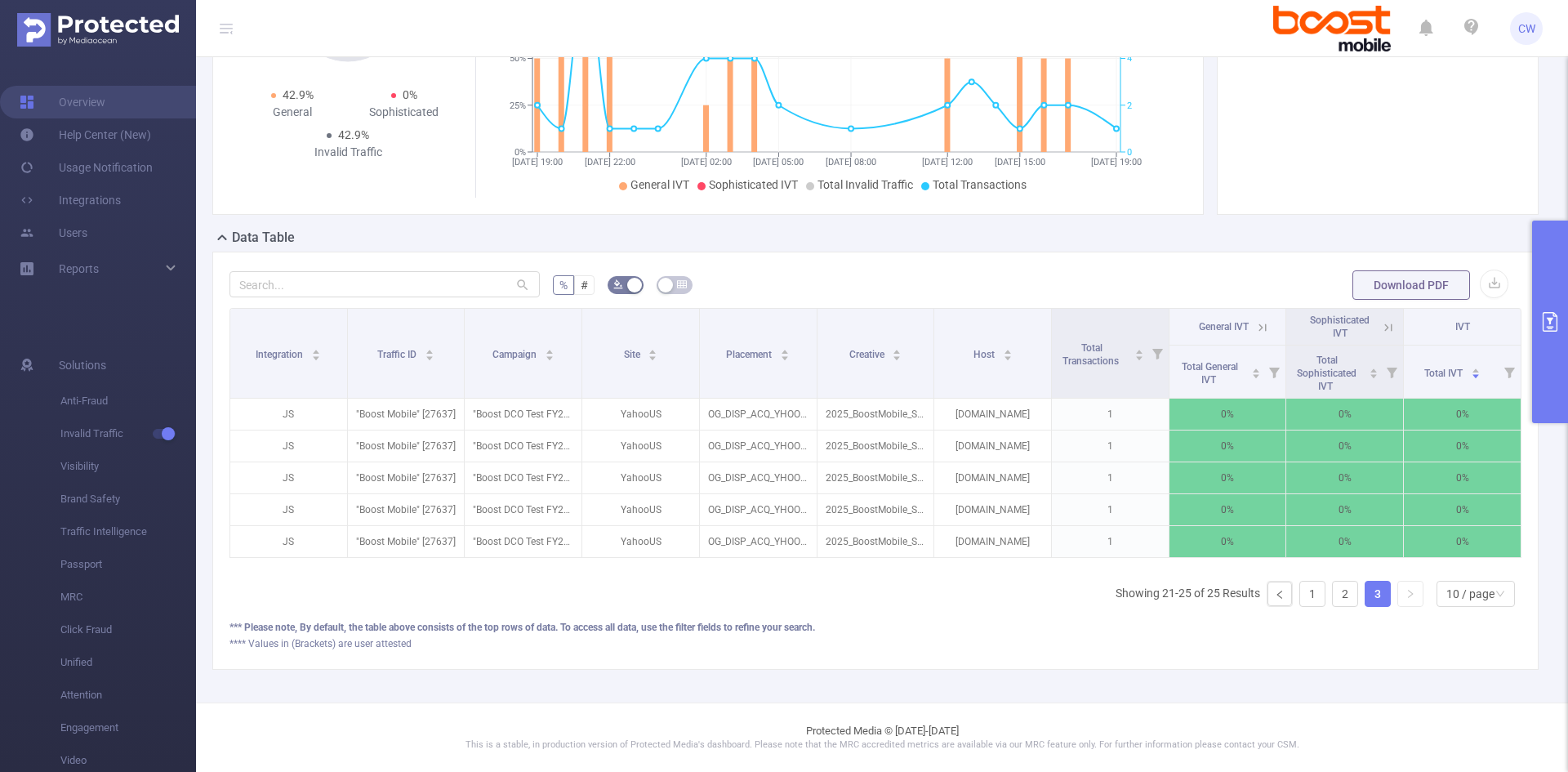
scroll to position [296, 0]
click at [1309, 607] on li "1" at bounding box center [1311, 593] width 26 height 26
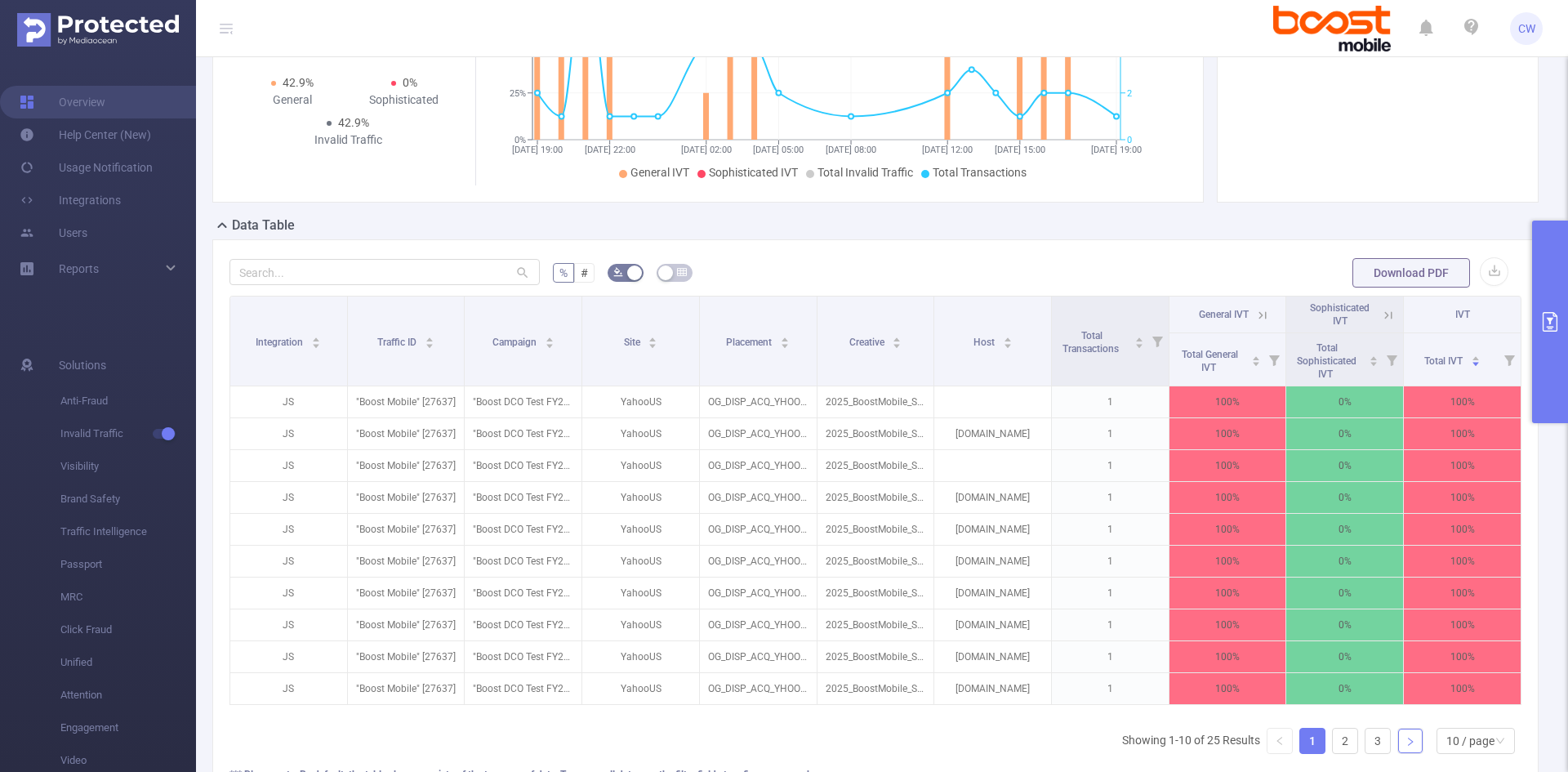
click at [1398, 745] on link at bounding box center [1409, 740] width 24 height 24
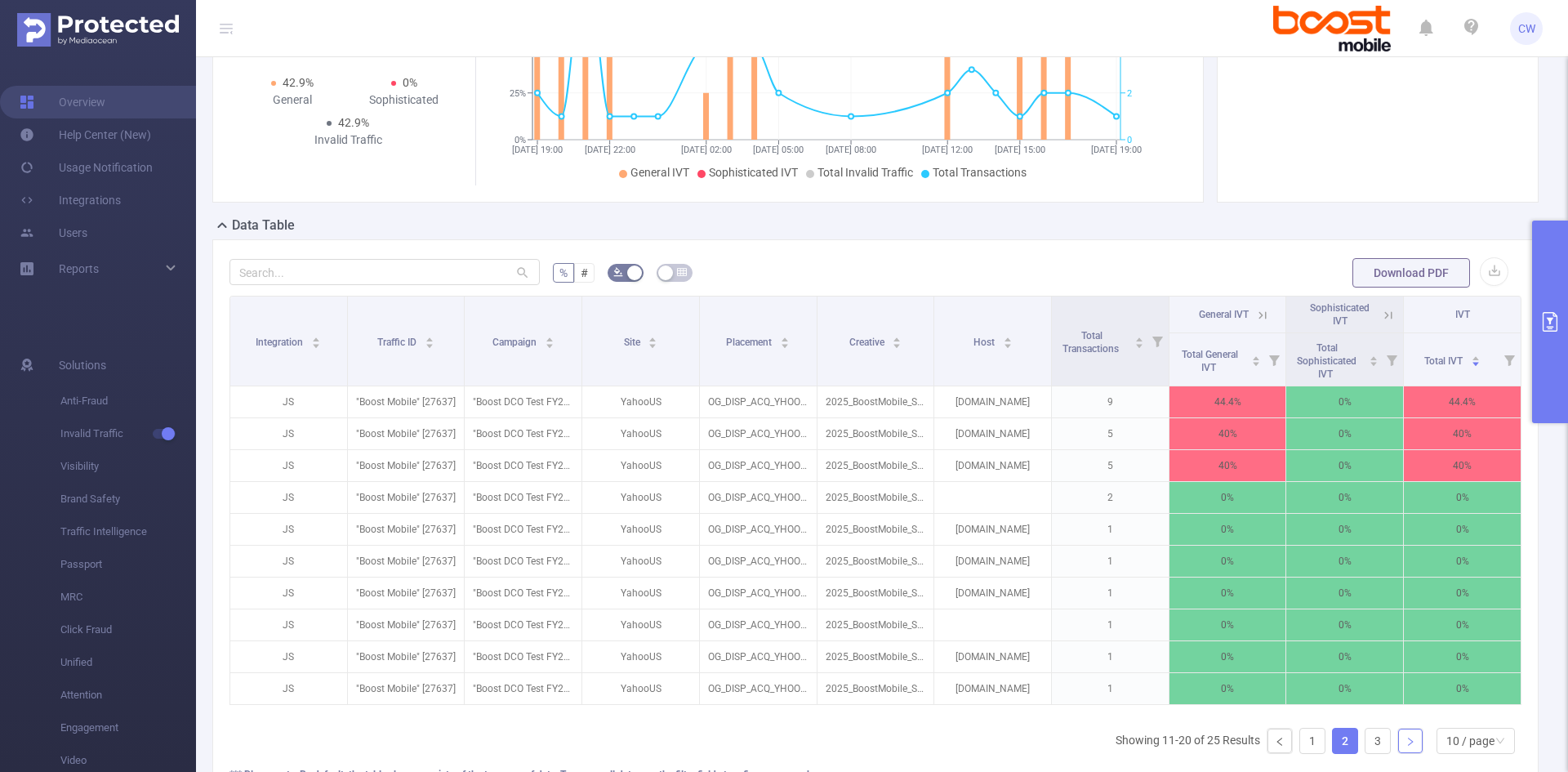
click at [1398, 745] on link at bounding box center [1409, 740] width 24 height 24
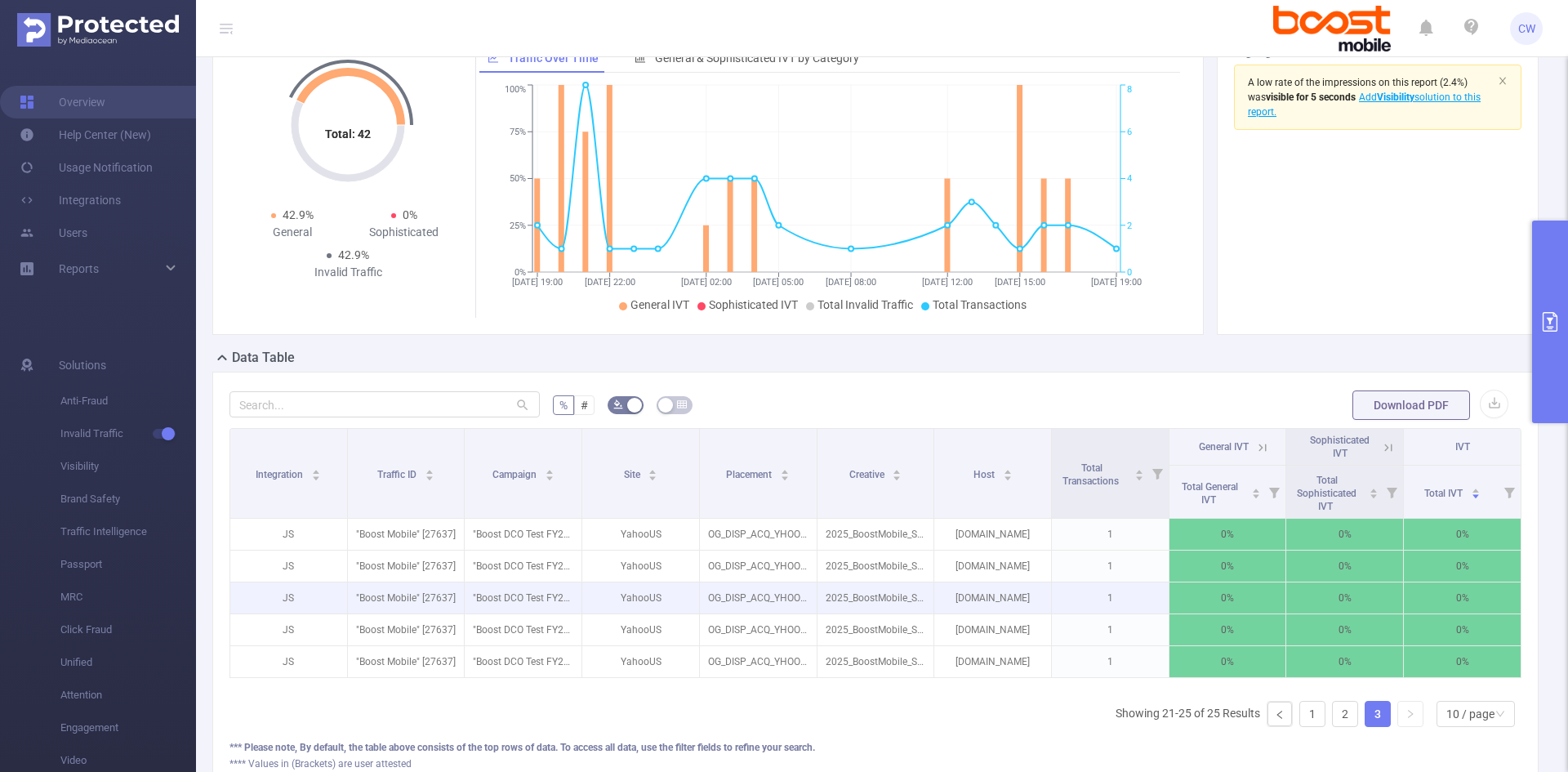
scroll to position [52, 0]
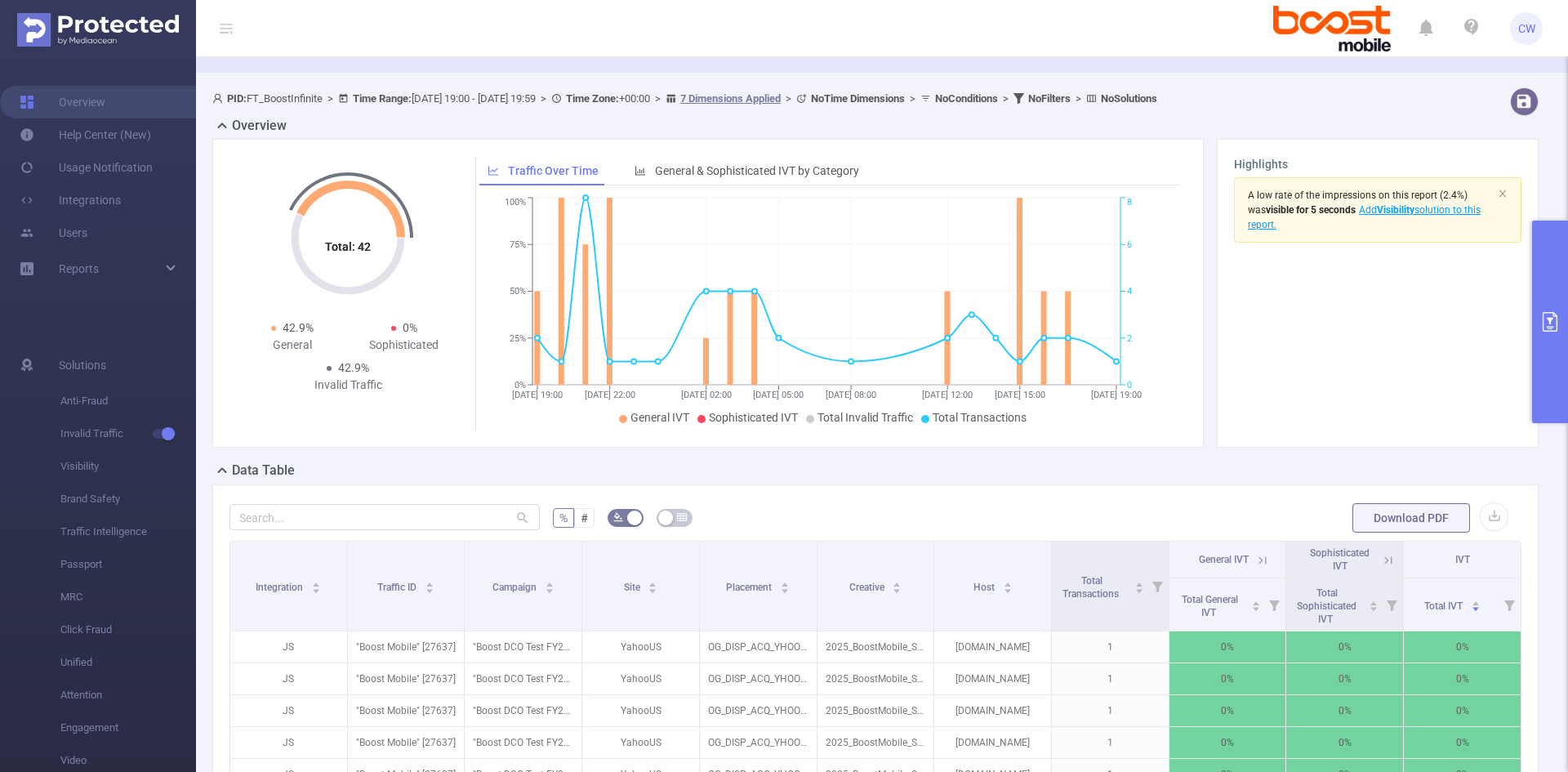
click at [1546, 335] on button "primary" at bounding box center [1549, 321] width 36 height 203
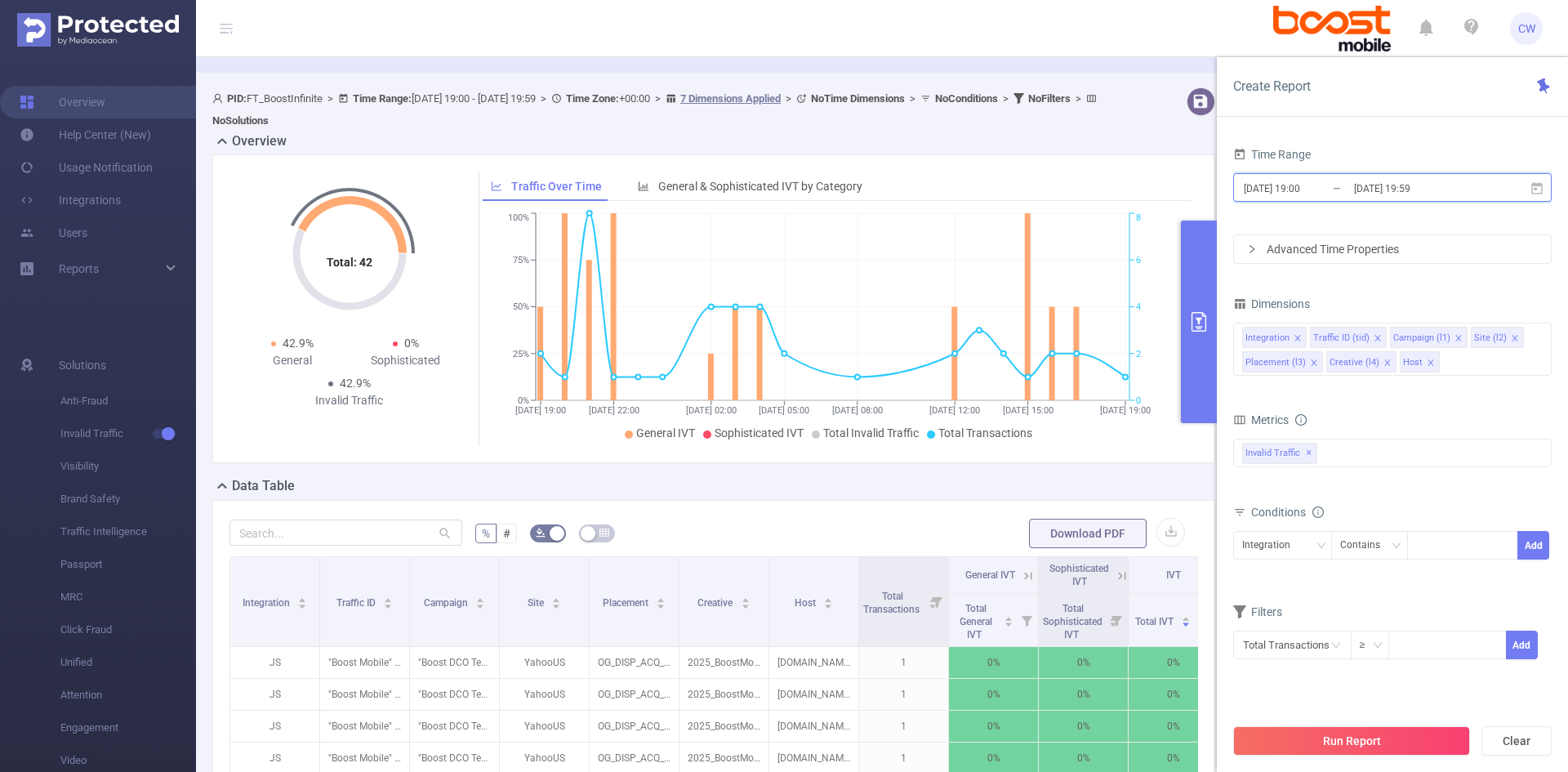
click at [1506, 190] on span "[DATE] 19:00 _ [DATE] 19:59" at bounding box center [1391, 187] width 318 height 29
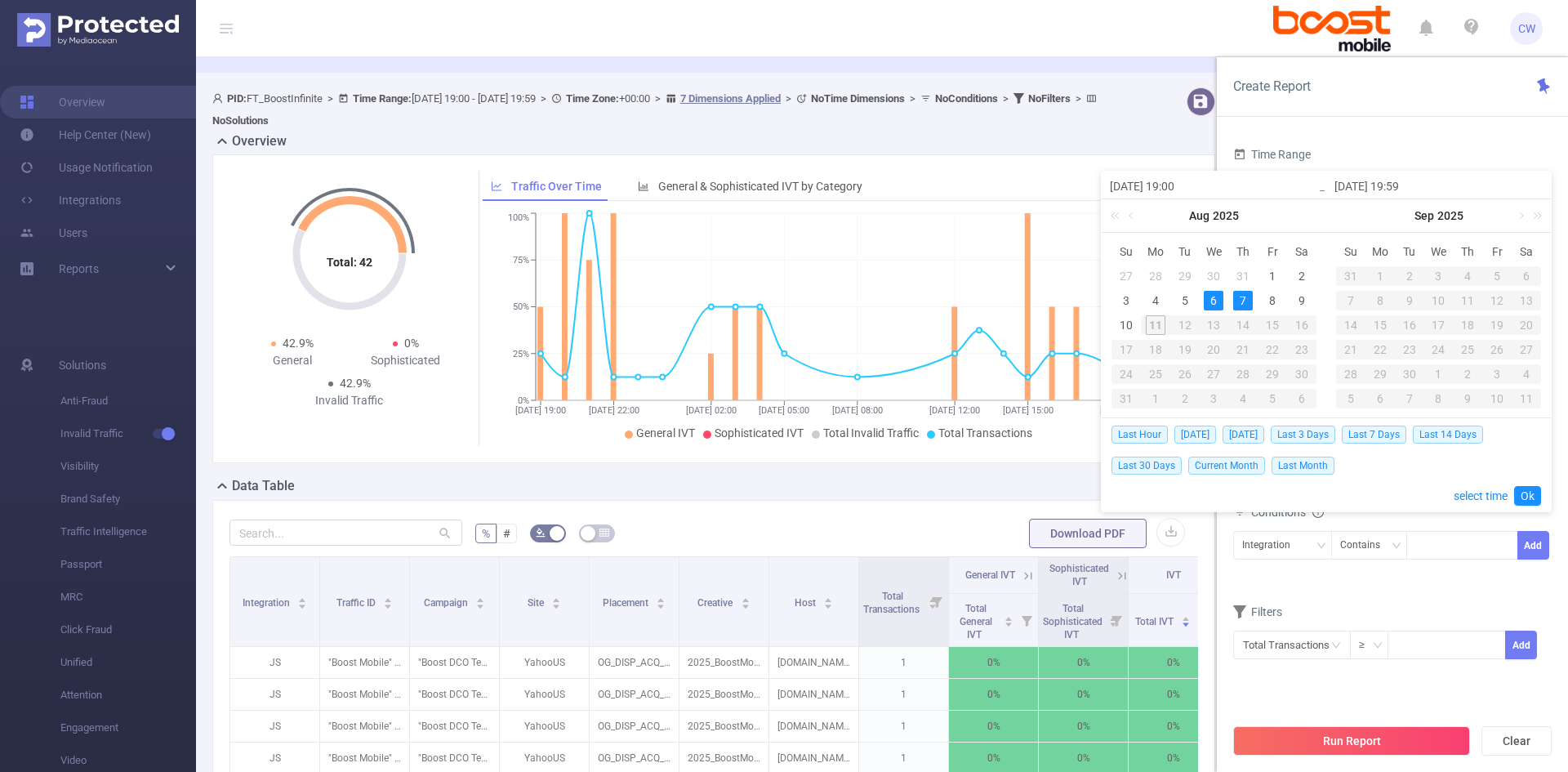
click at [1248, 296] on div "7" at bounding box center [1242, 301] width 19 height 19
click at [1133, 217] on link at bounding box center [1132, 215] width 14 height 33
click at [1216, 368] on div "30" at bounding box center [1213, 374] width 19 height 19
type input "[DATE] 19:00"
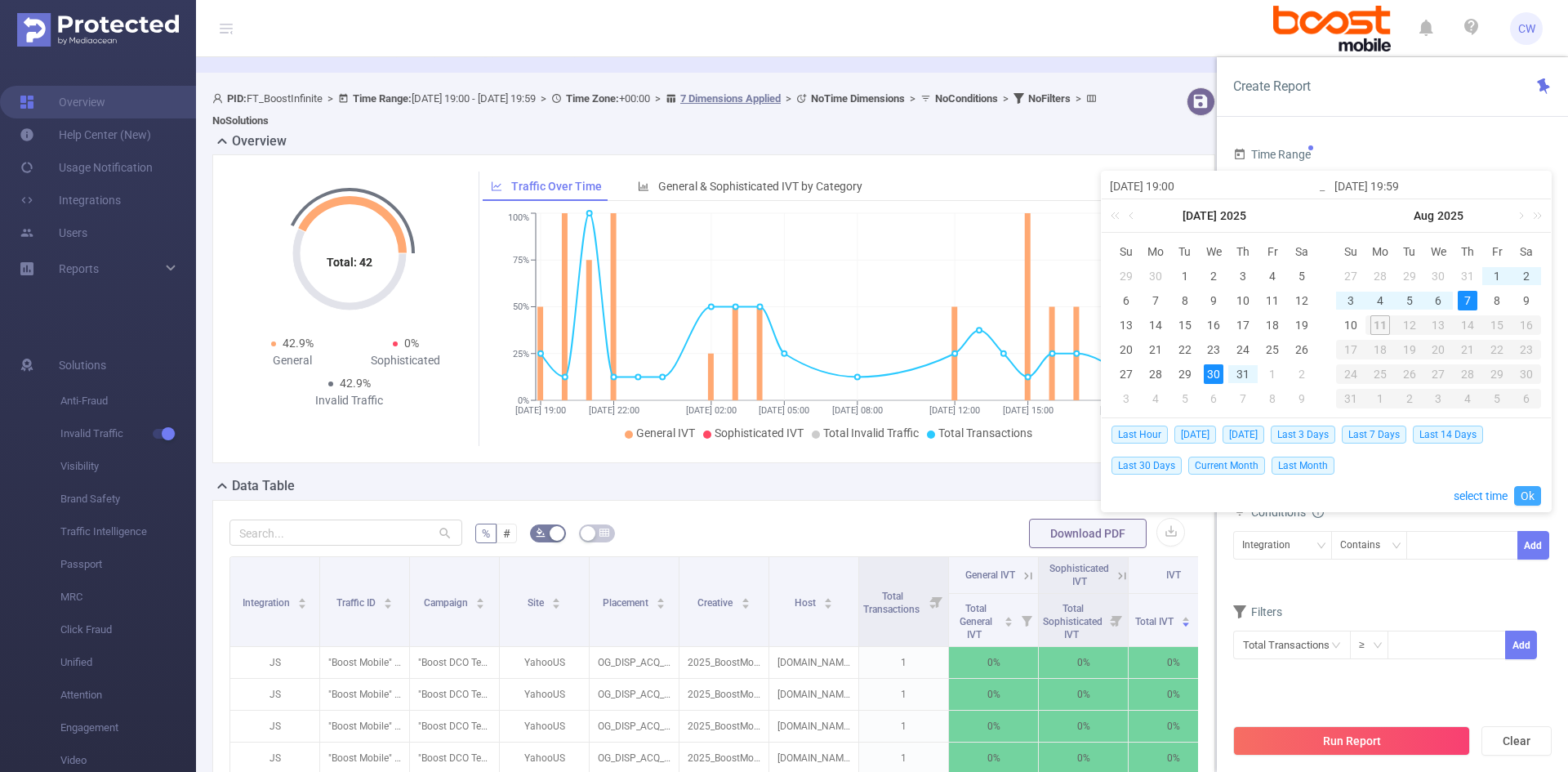
click at [1534, 486] on link "Ok" at bounding box center [1528, 496] width 27 height 19
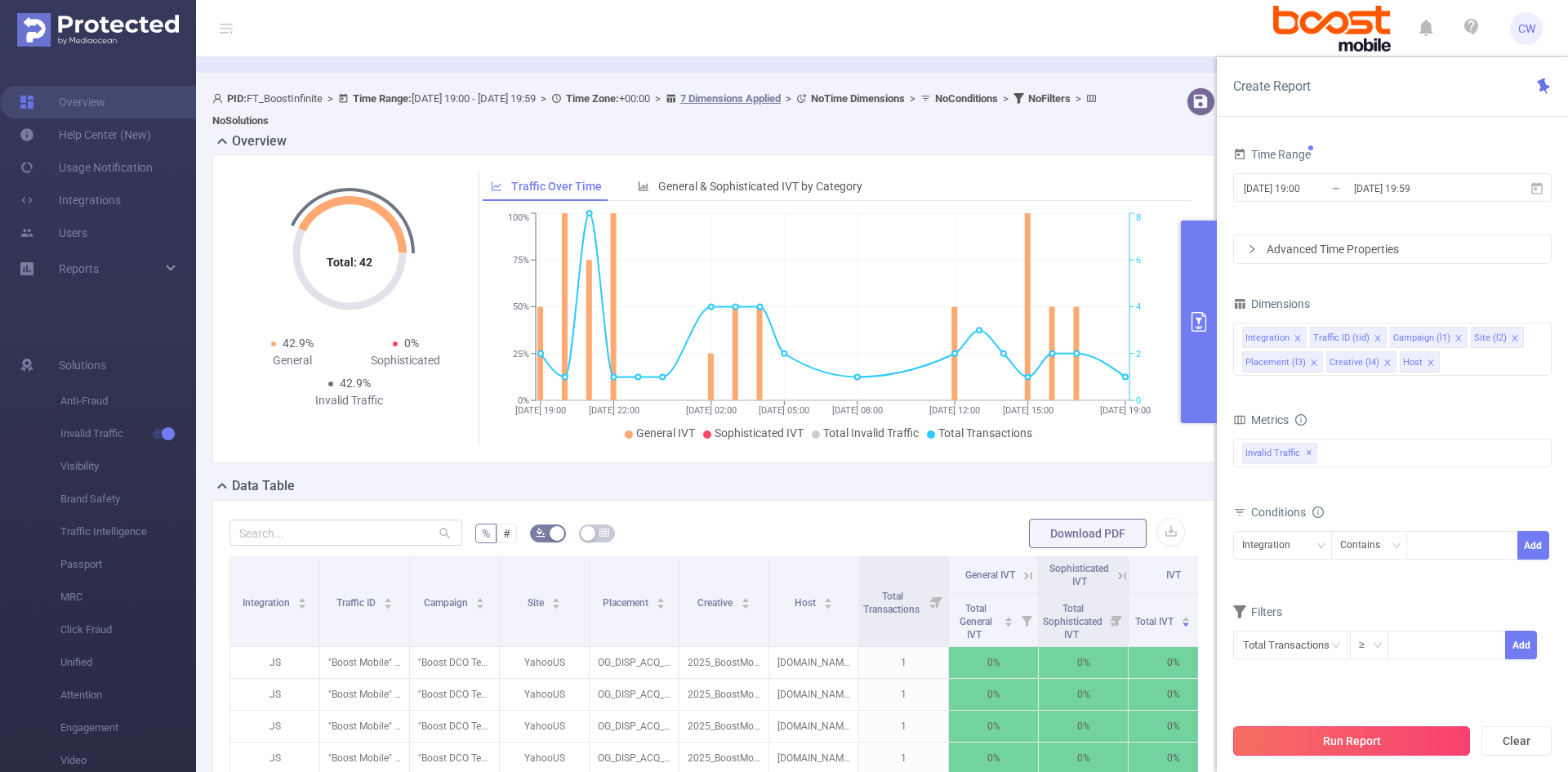
click at [1442, 754] on button "Run Report" at bounding box center [1351, 740] width 236 height 30
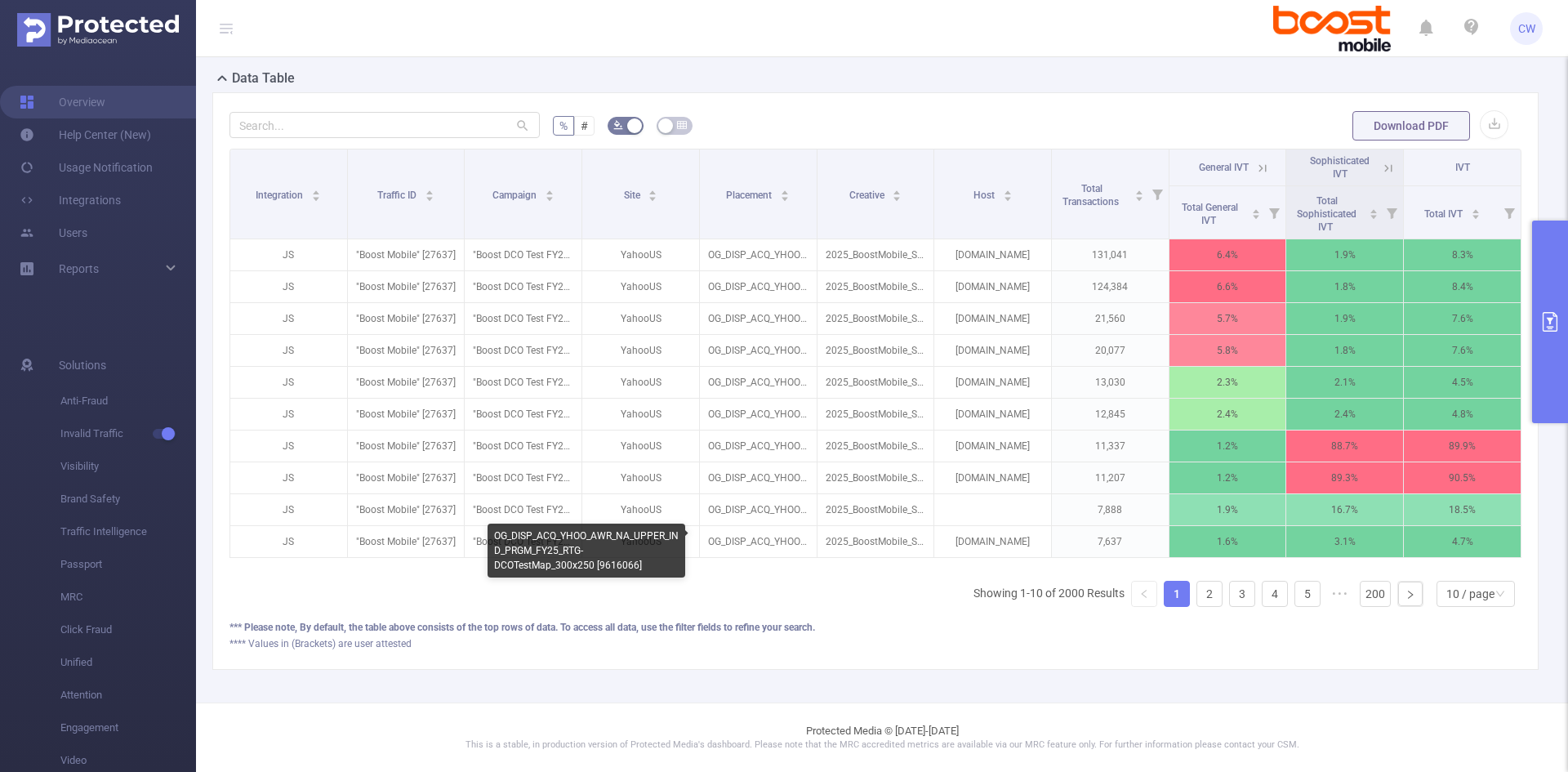
scroll to position [292, 0]
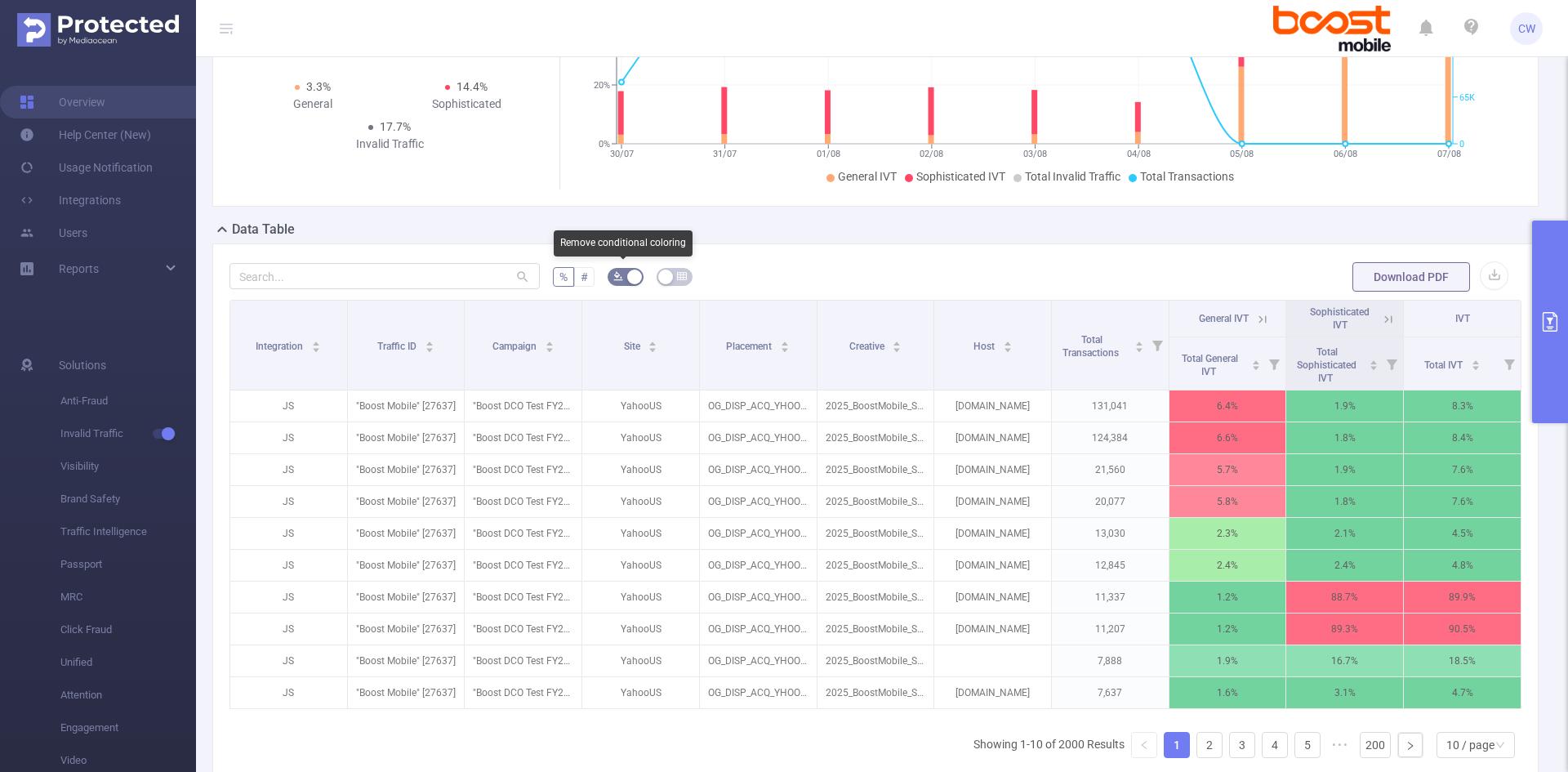
click at [580, 274] on span "#" at bounding box center [584, 277] width 8 height 13
click at [580, 281] on input "#" at bounding box center [580, 281] width 0 height 0
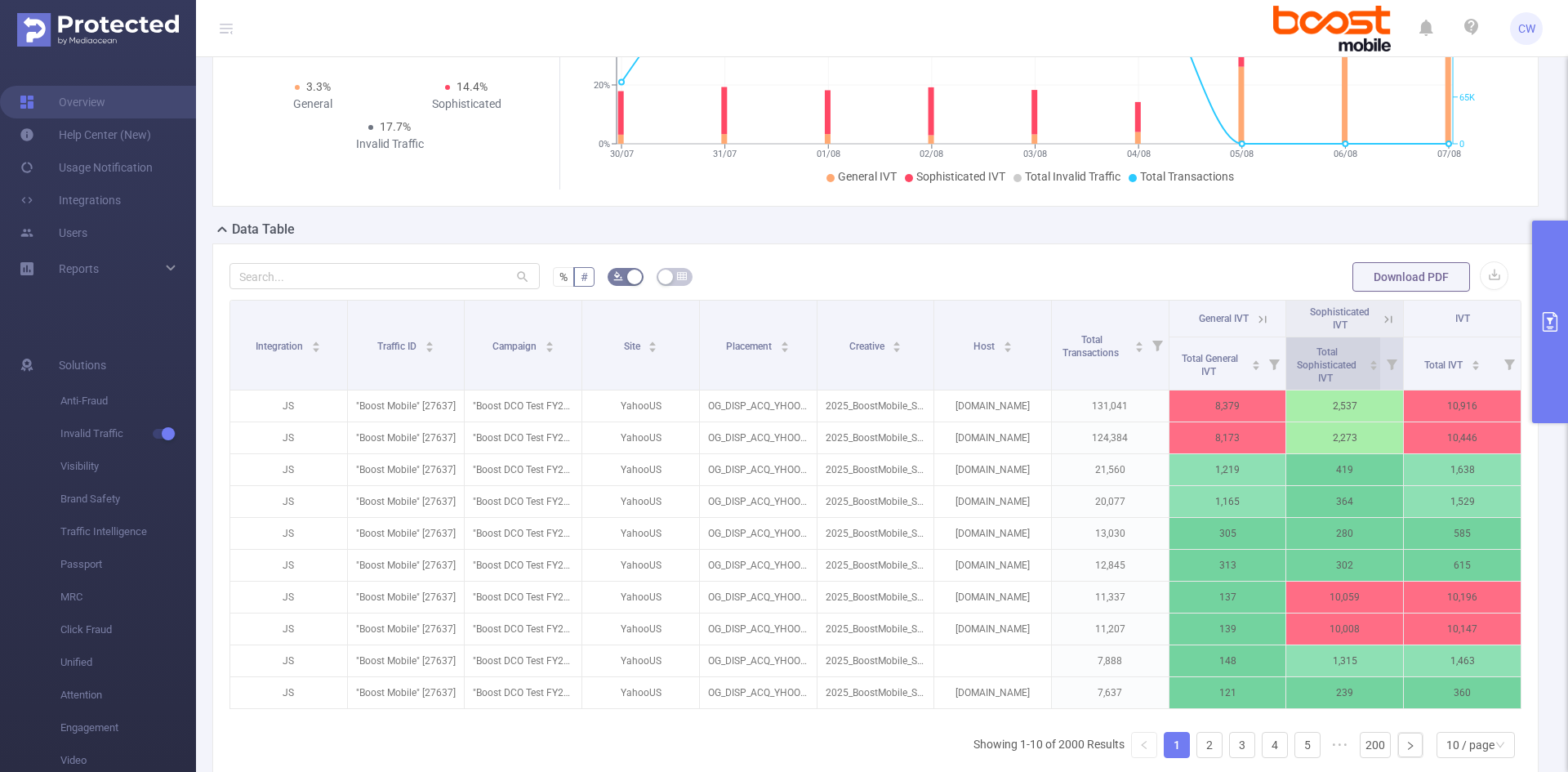
click at [1310, 368] on span "Total Sophisticated IVT" at bounding box center [1327, 364] width 60 height 37
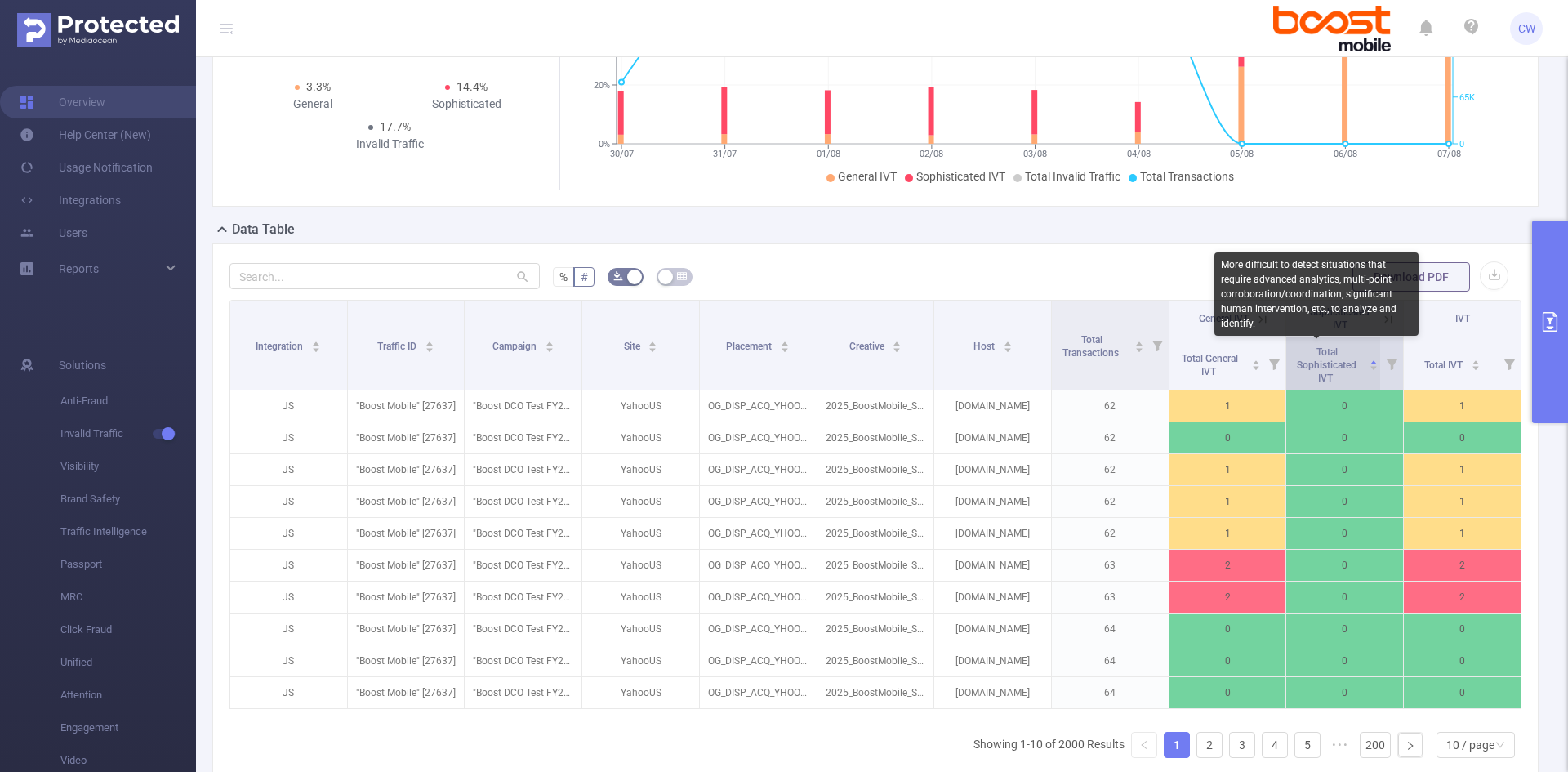
click at [1310, 368] on span "Total Sophisticated IVT" at bounding box center [1327, 364] width 60 height 37
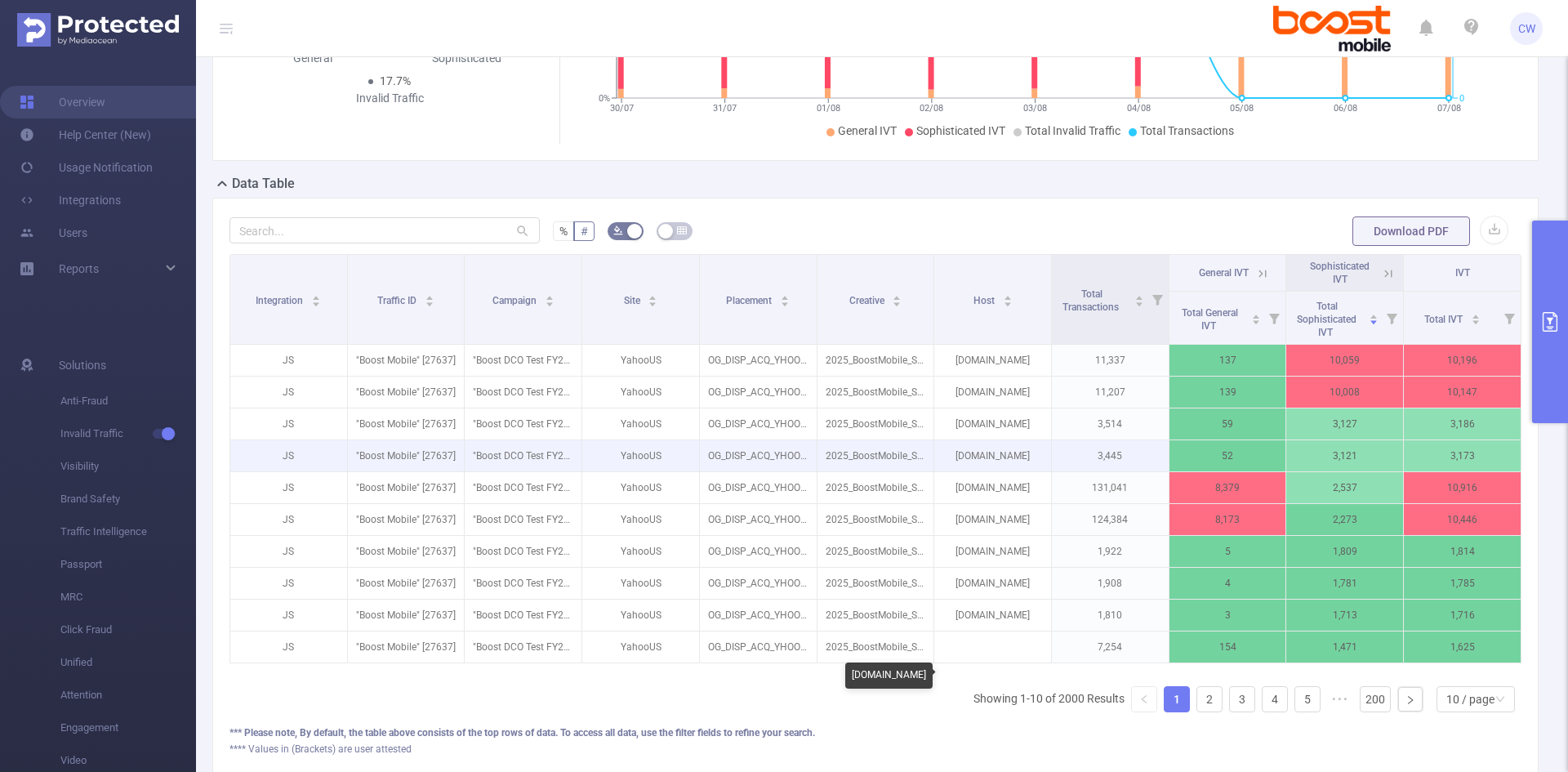
scroll to position [374, 0]
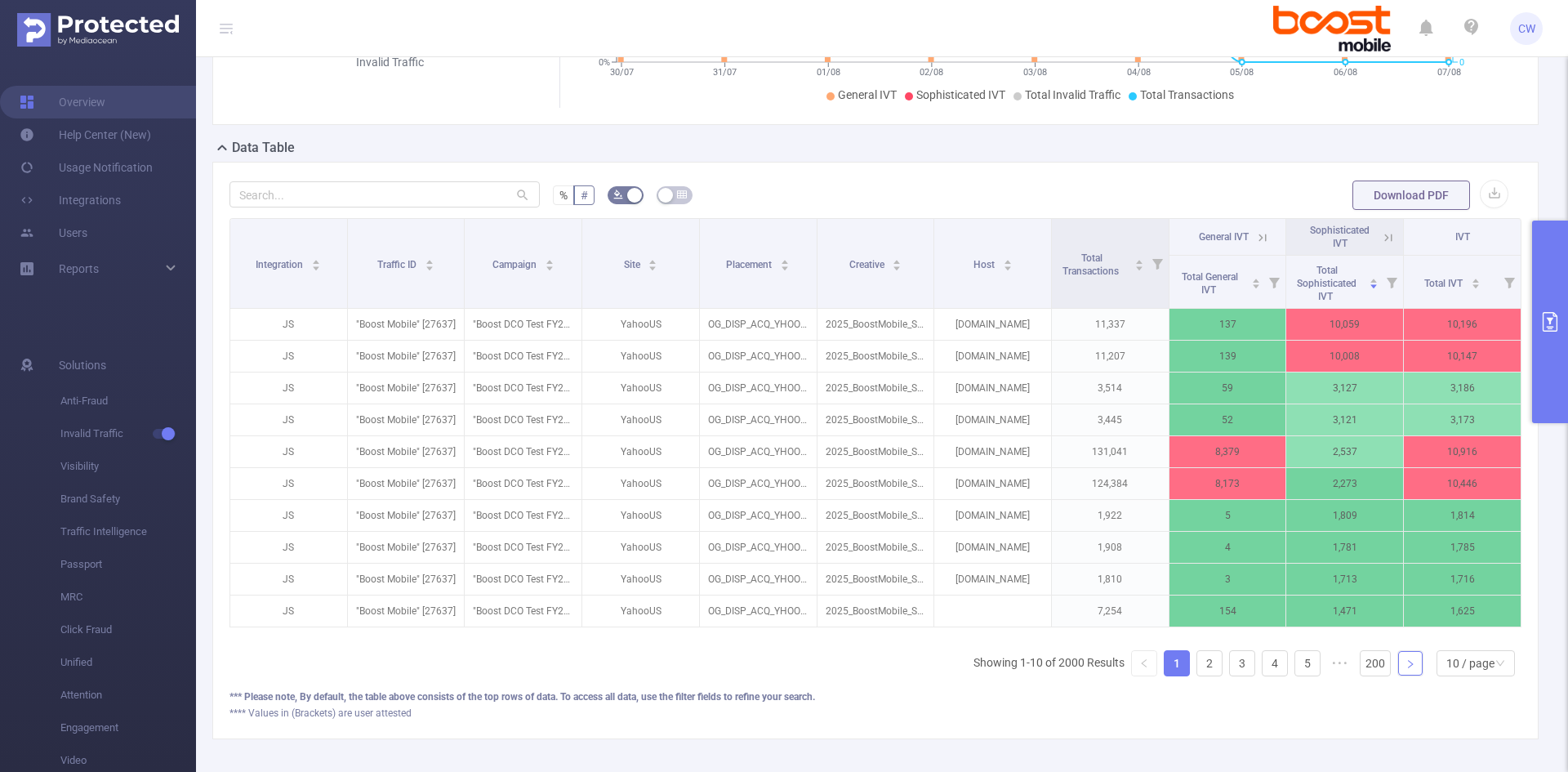
click at [1398, 672] on link at bounding box center [1409, 662] width 24 height 24
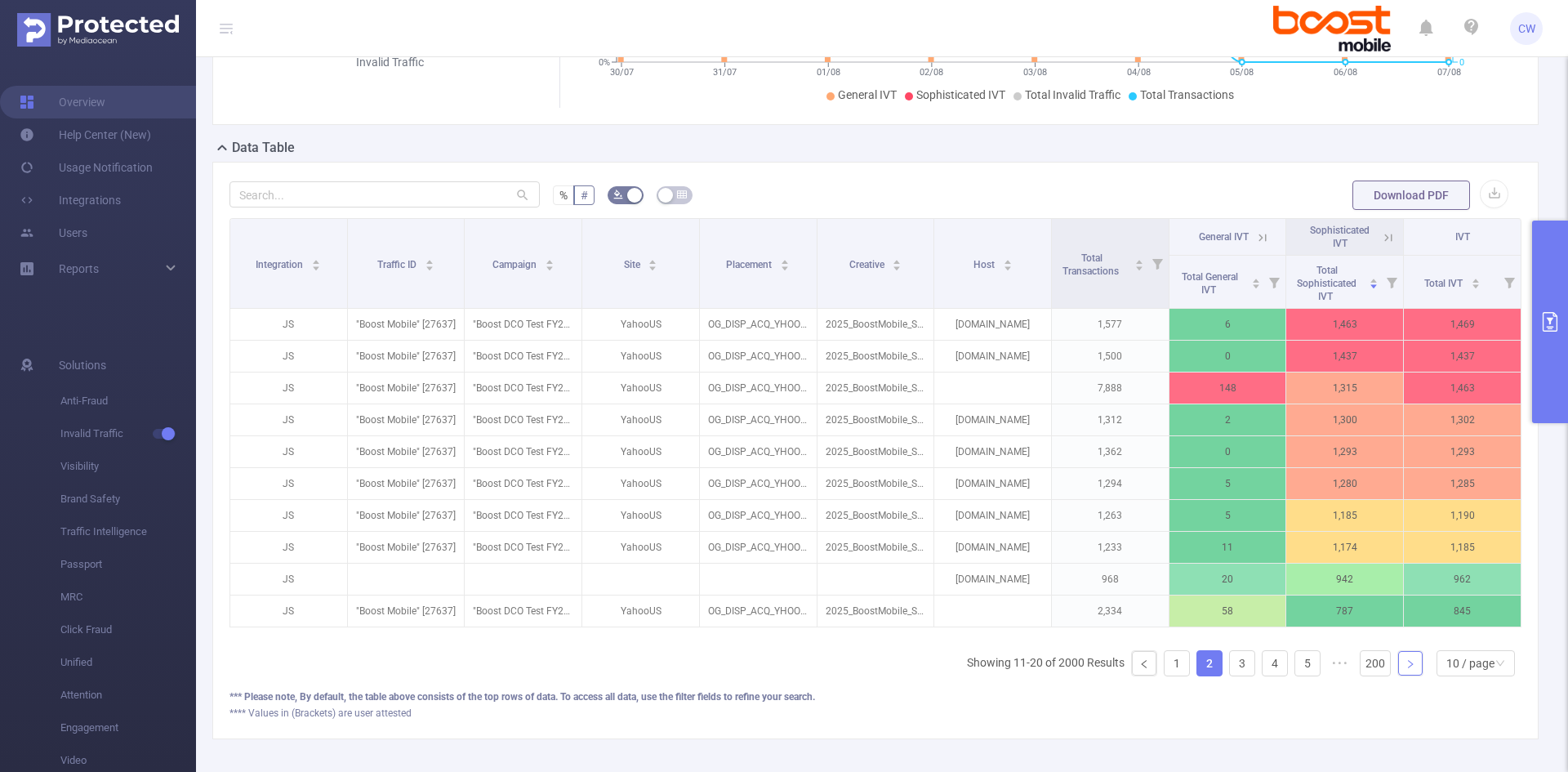
click at [1398, 672] on link at bounding box center [1409, 662] width 24 height 24
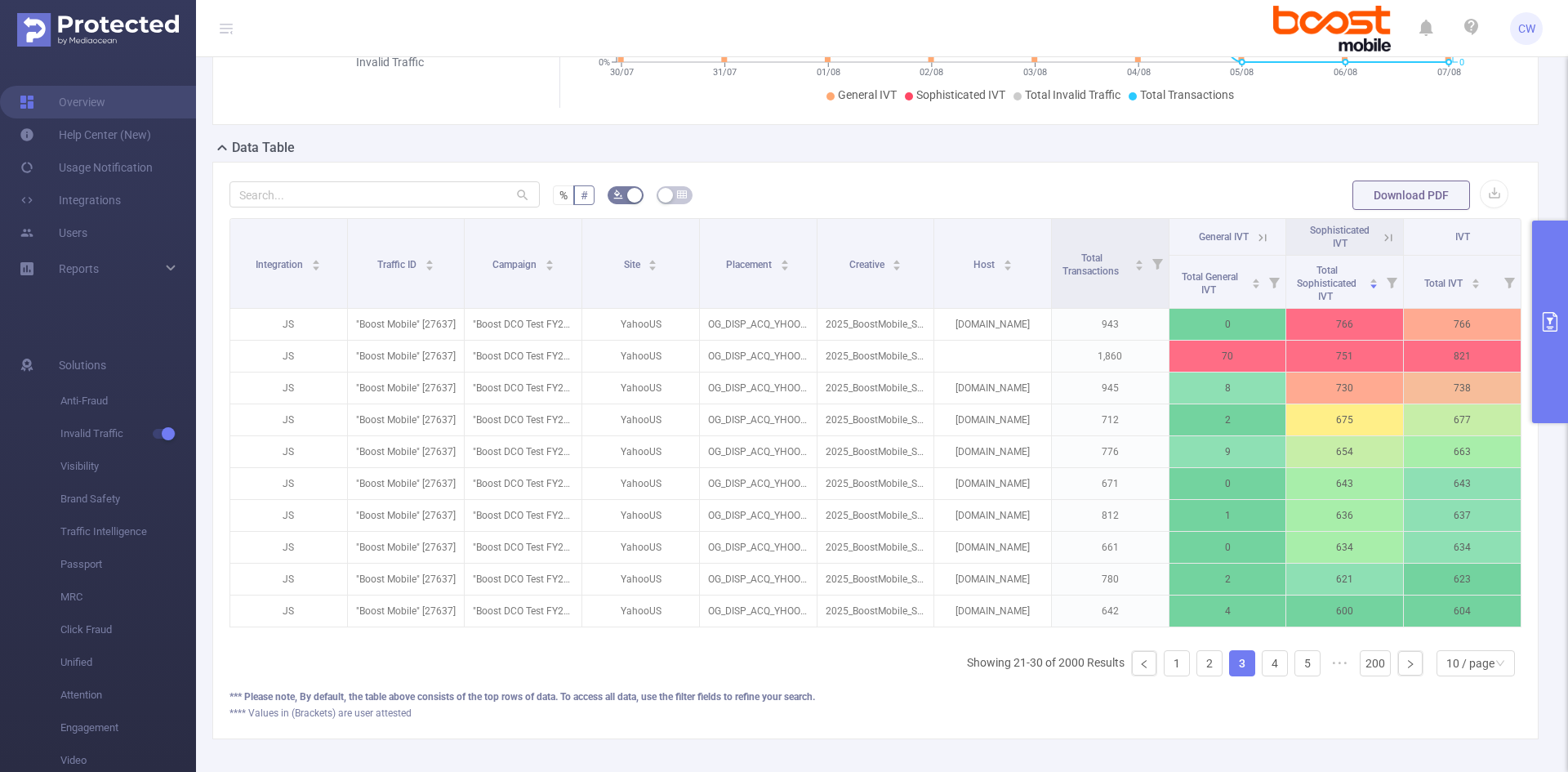
click at [1117, 668] on ul "Showing 21-30 of 2000 Results 1 2 3 4 5 ••• 200 10 / page" at bounding box center [1243, 662] width 554 height 26
click at [1139, 676] on link at bounding box center [1143, 662] width 24 height 24
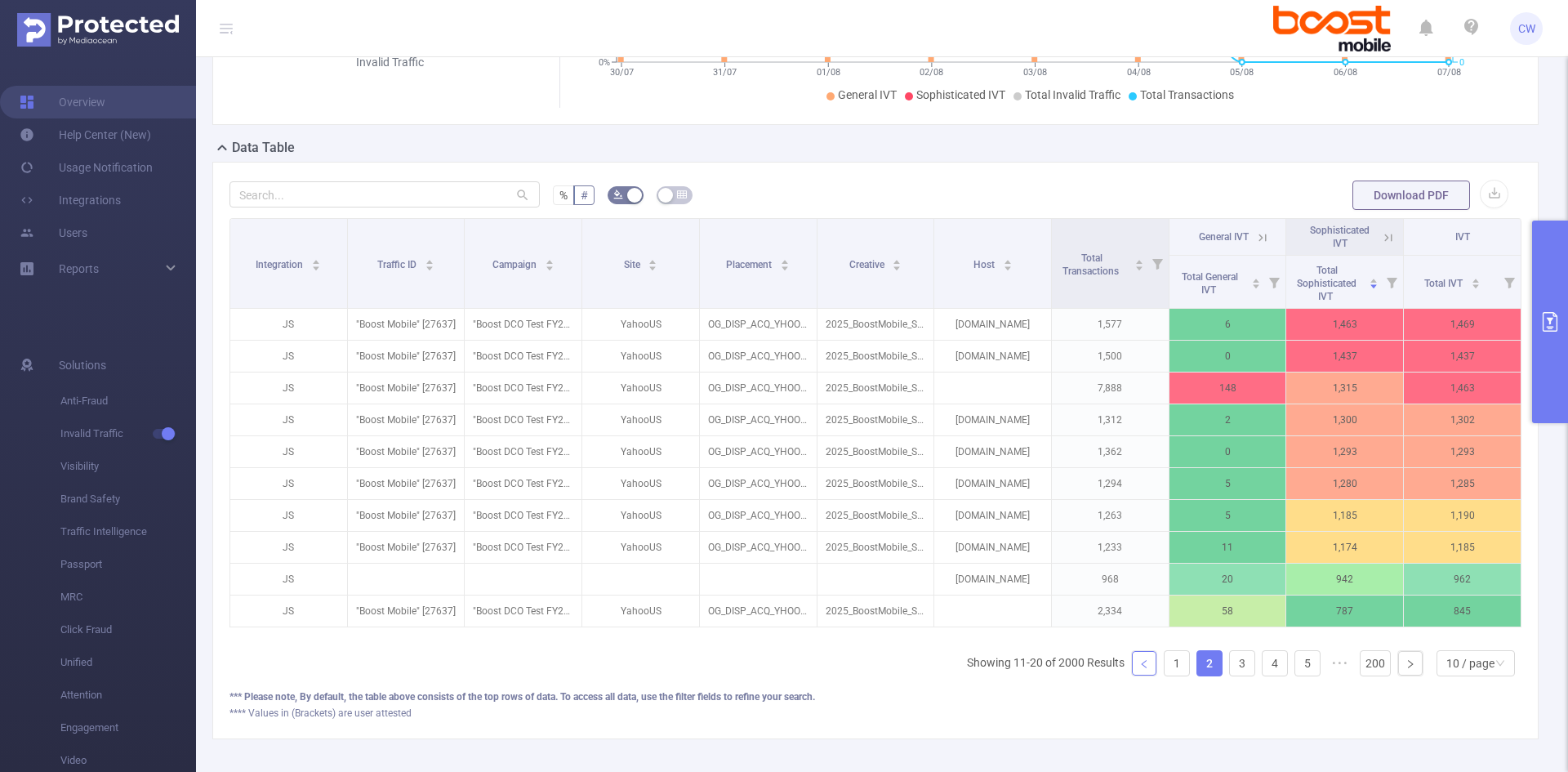
click at [1139, 676] on link at bounding box center [1143, 662] width 24 height 24
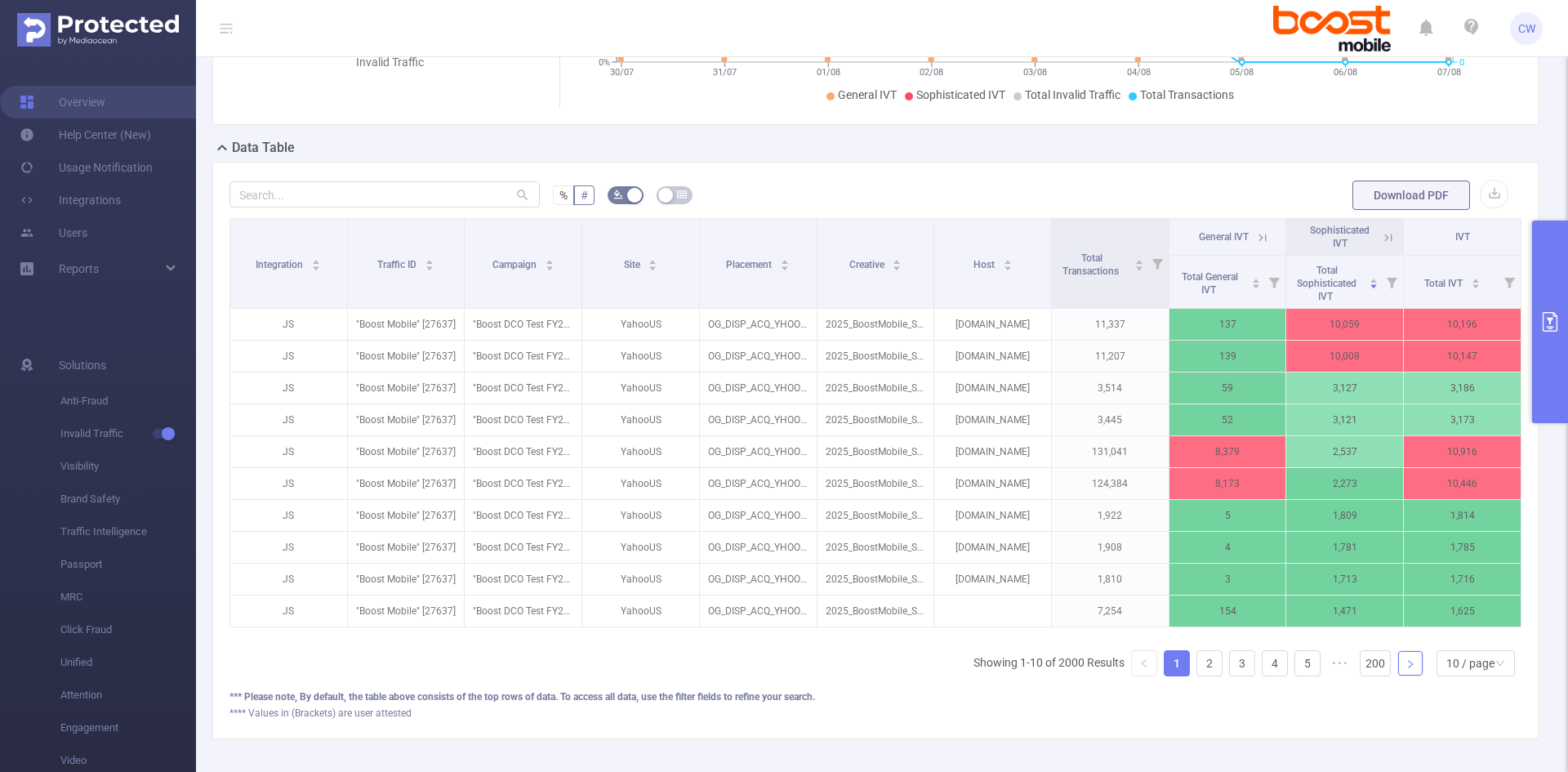
click at [1398, 676] on link at bounding box center [1409, 662] width 24 height 24
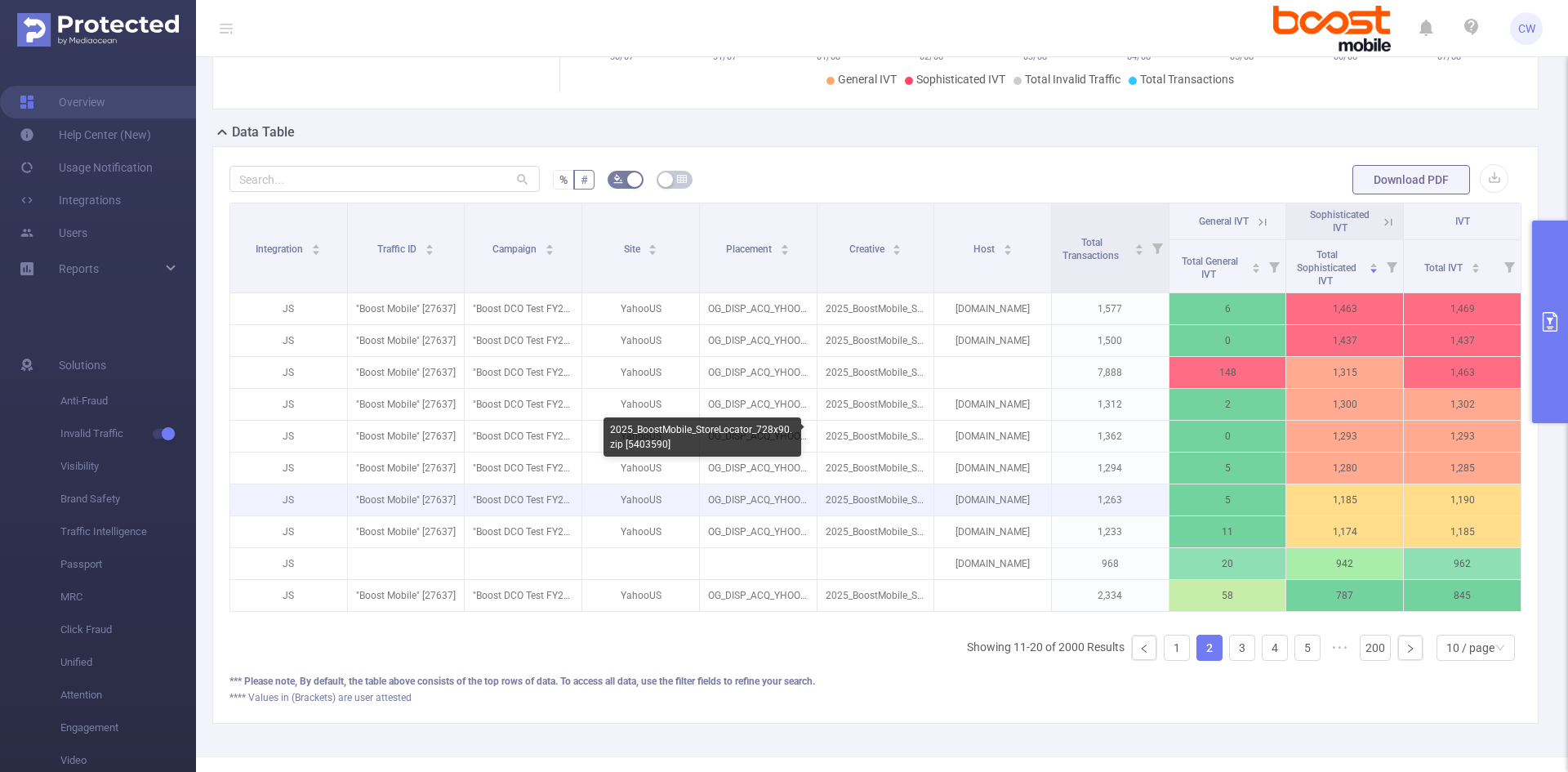
scroll to position [292, 0]
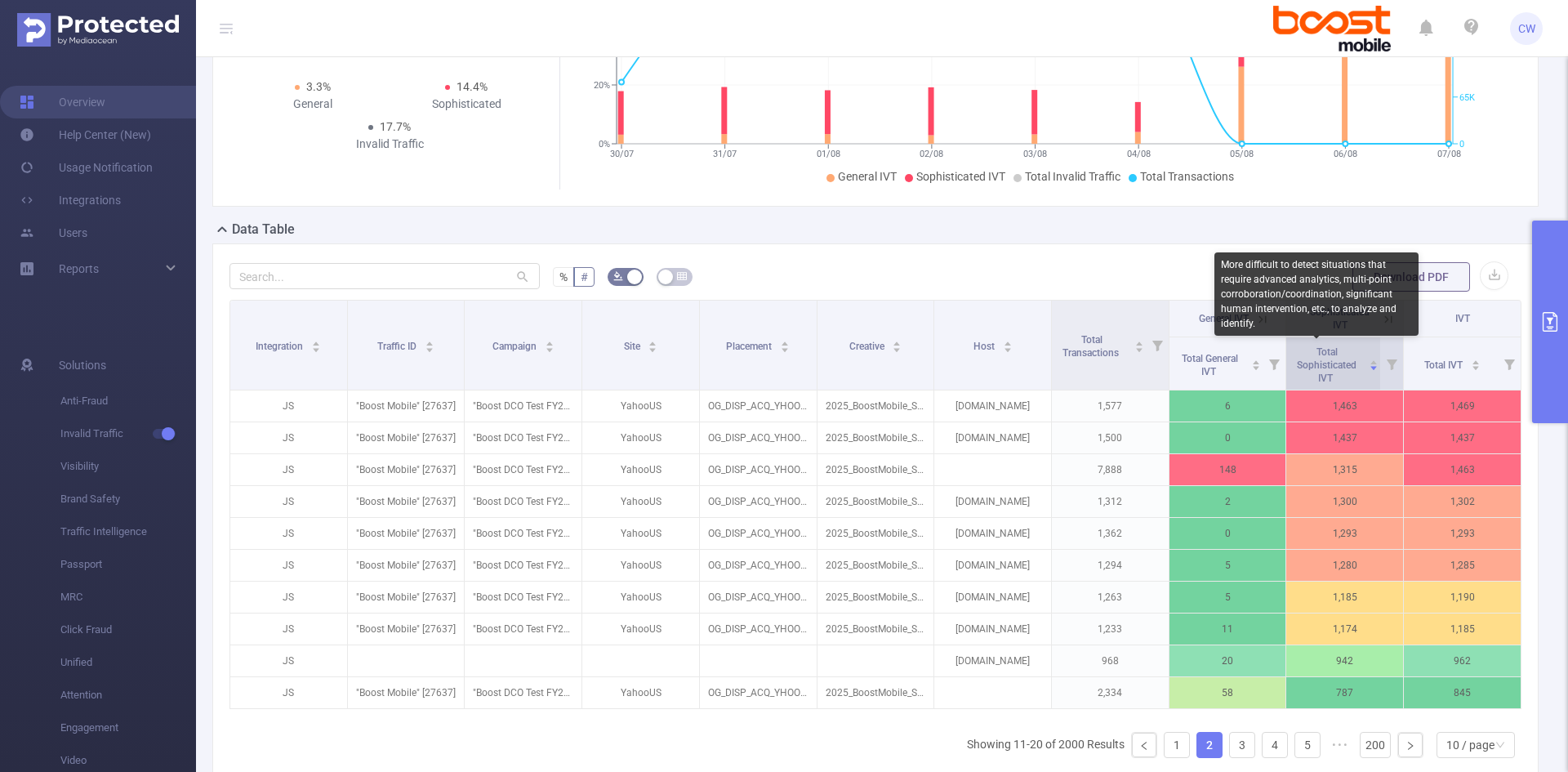
click at [1317, 379] on span "Total Sophisticated IVT" at bounding box center [1327, 364] width 60 height 37
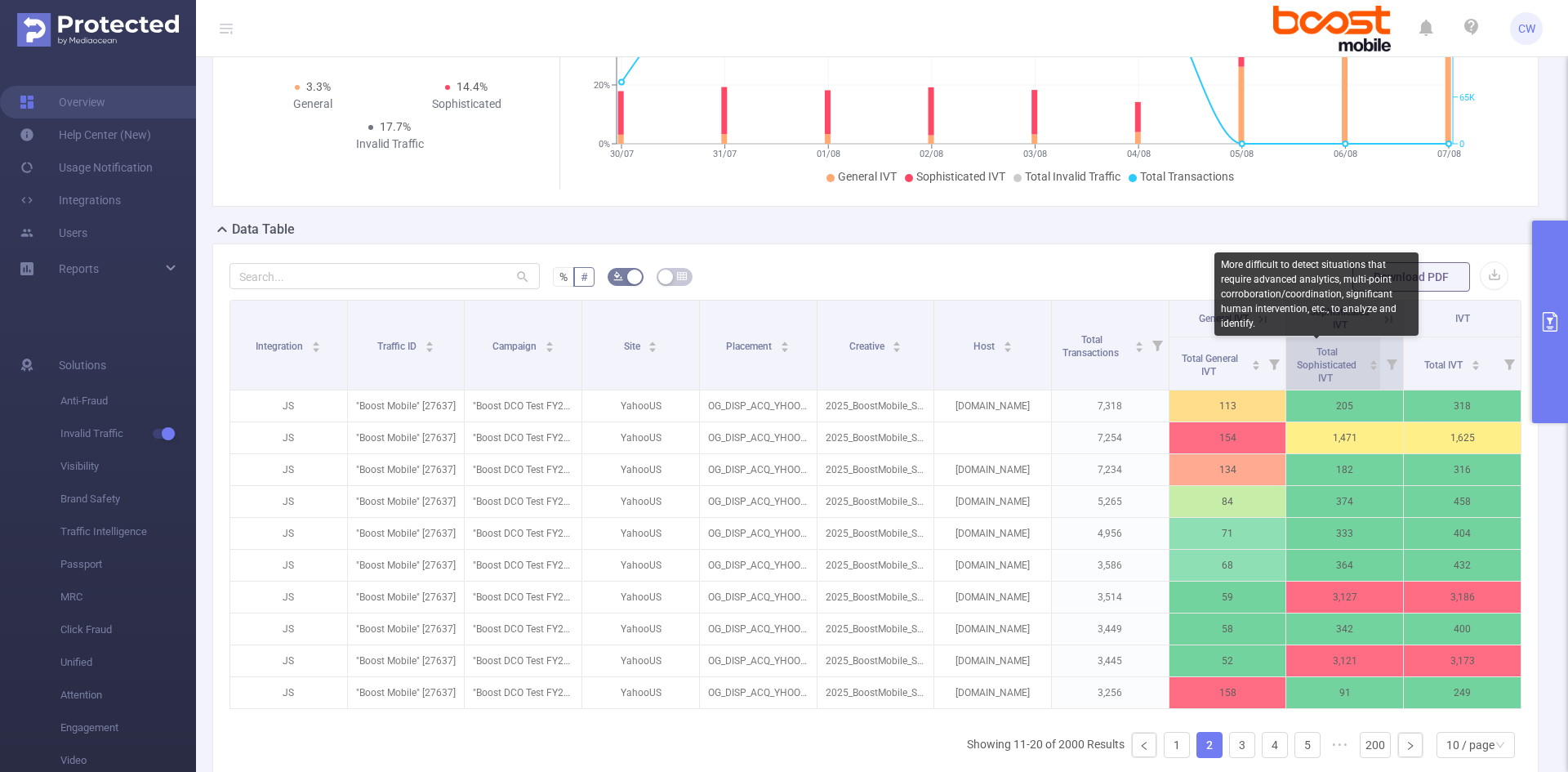
click at [1317, 379] on span "Total Sophisticated IVT" at bounding box center [1327, 364] width 60 height 37
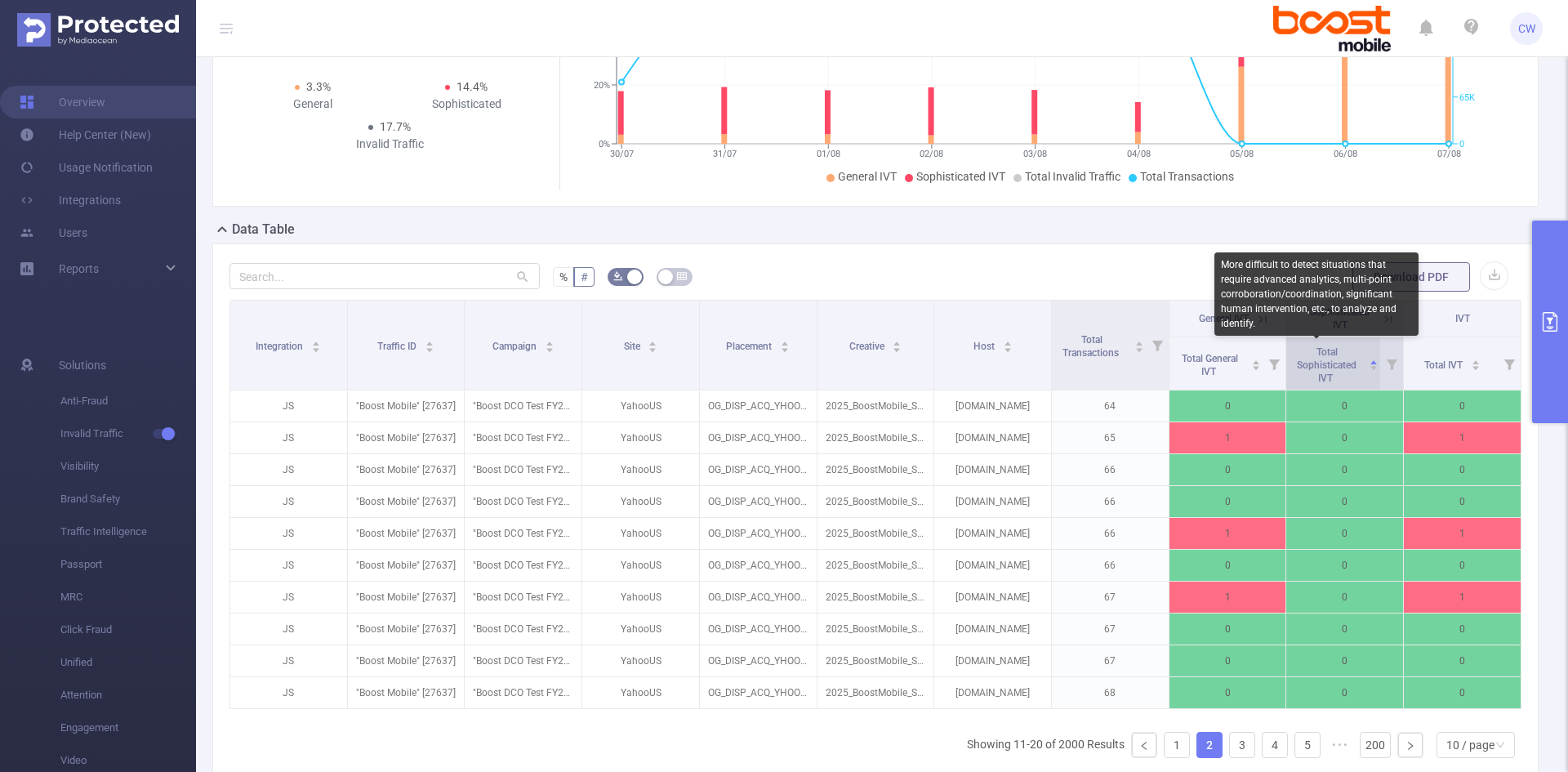
click at [1321, 383] on span "Total Sophisticated IVT" at bounding box center [1327, 364] width 60 height 37
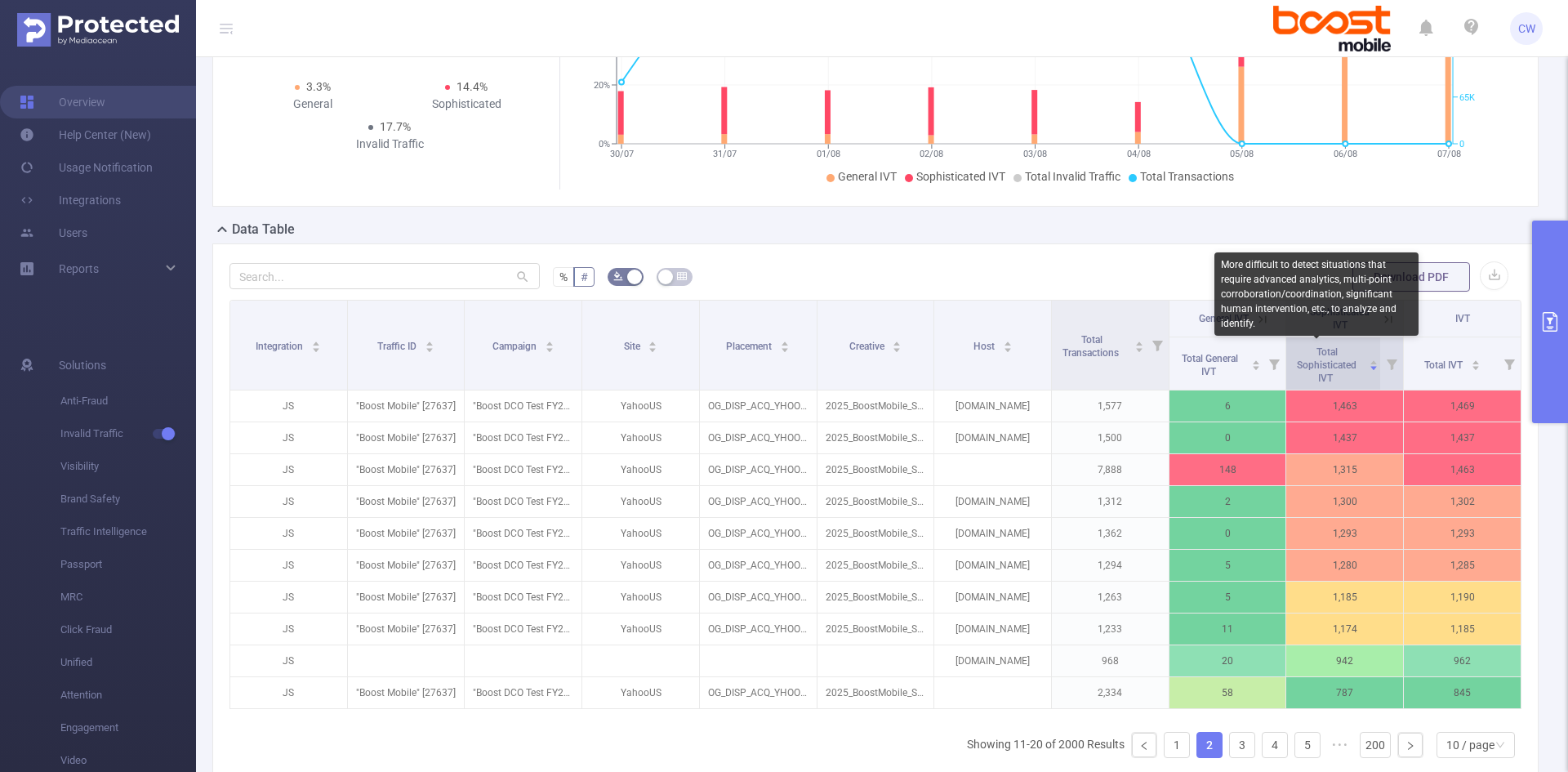
click at [1321, 367] on span "Total Sophisticated IVT" at bounding box center [1327, 364] width 60 height 37
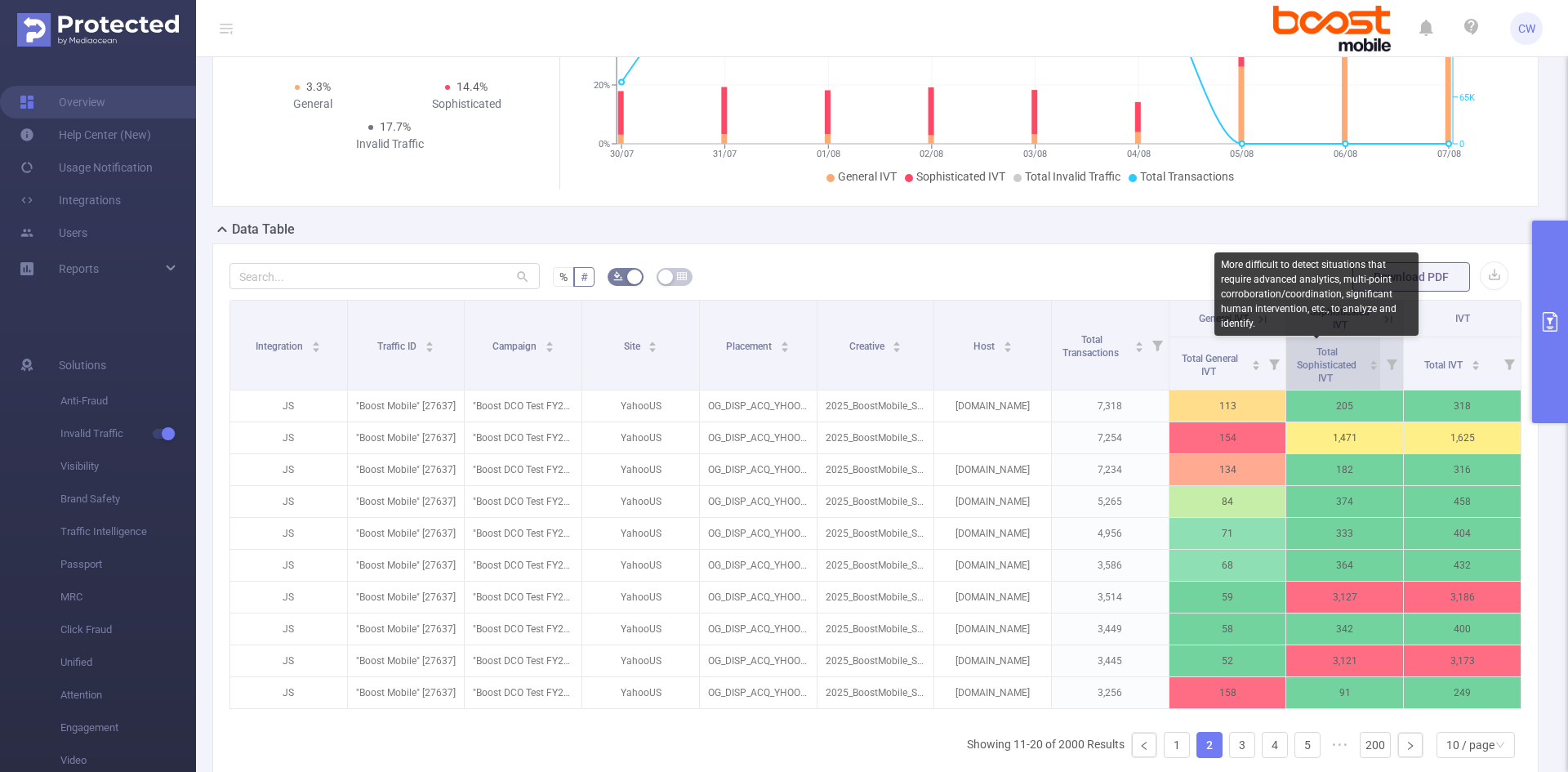
click at [1321, 367] on span "Total Sophisticated IVT" at bounding box center [1327, 364] width 60 height 37
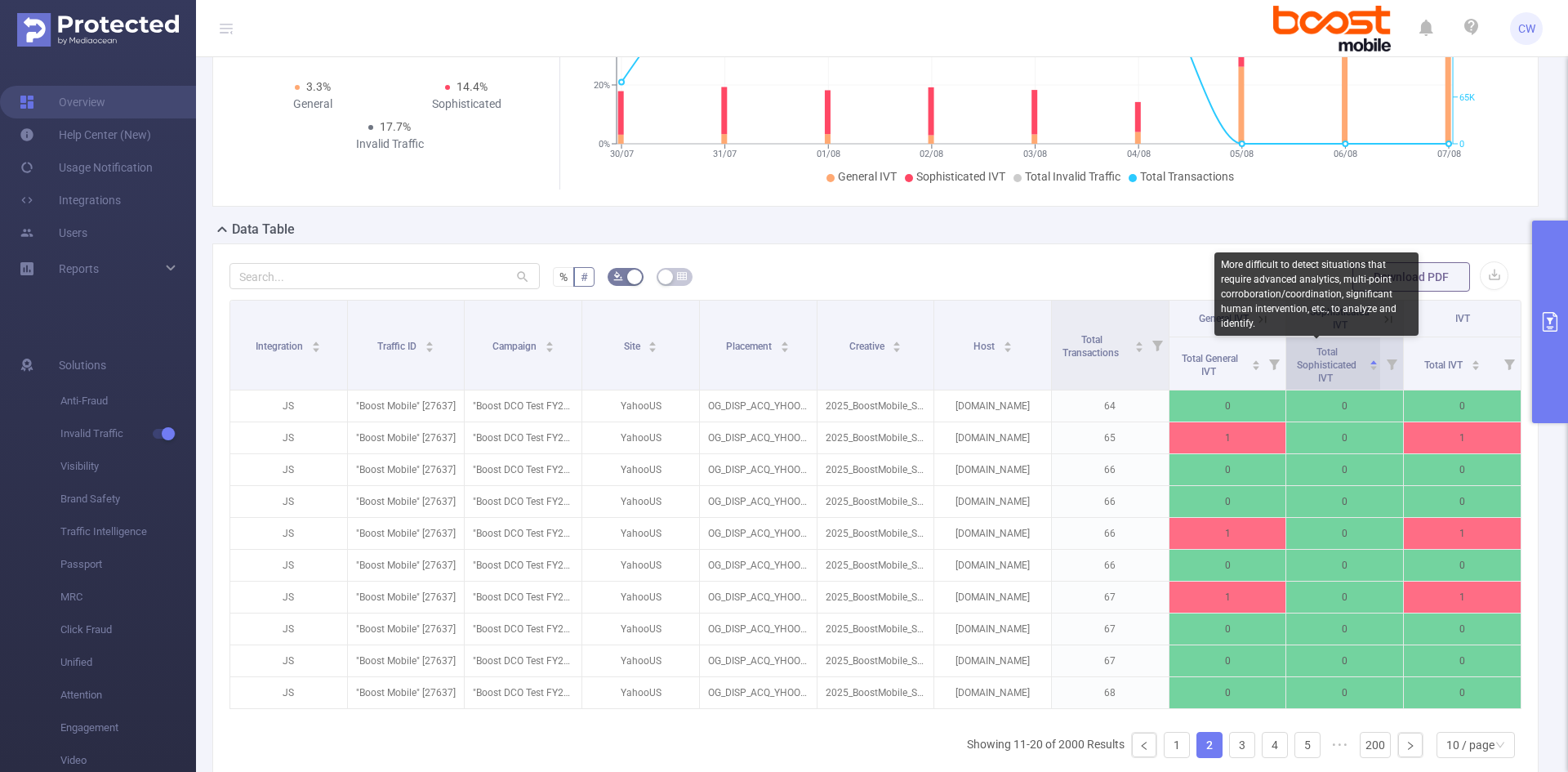
click at [1321, 367] on span "Total Sophisticated IVT" at bounding box center [1327, 364] width 60 height 37
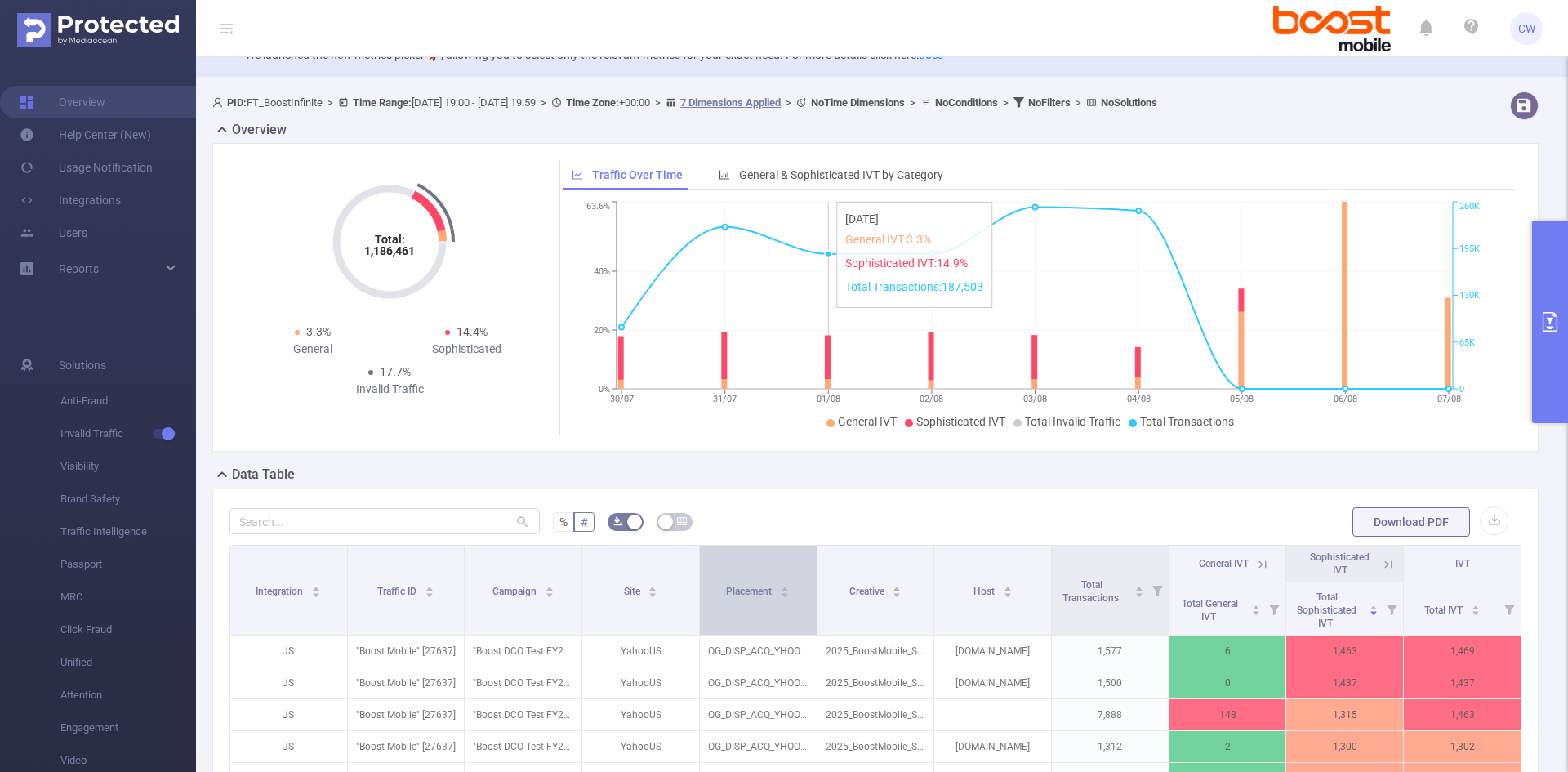
scroll to position [374, 0]
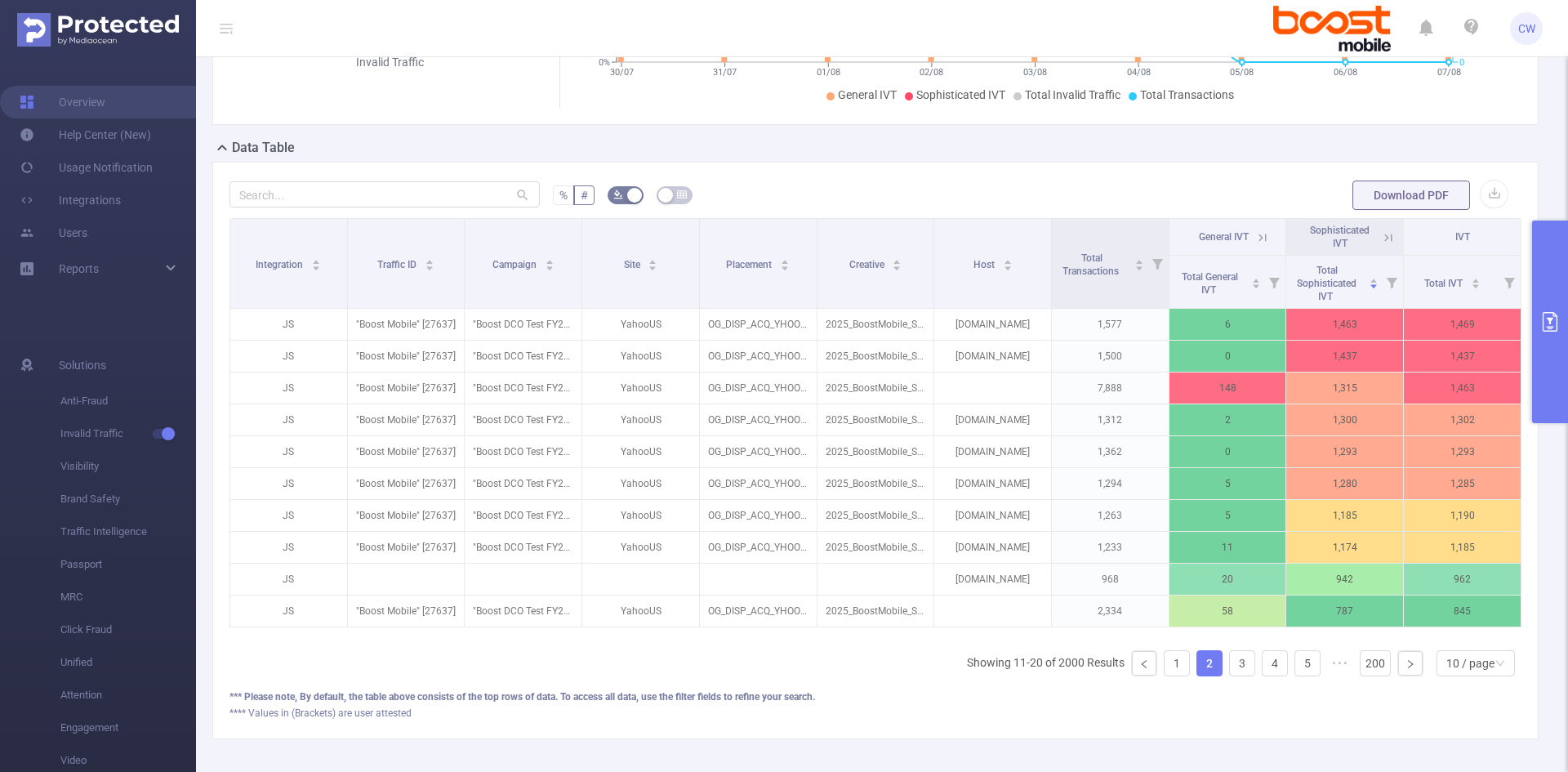
click at [565, 190] on label "%" at bounding box center [563, 195] width 21 height 19
click at [559, 199] on input "%" at bounding box center [559, 199] width 0 height 0
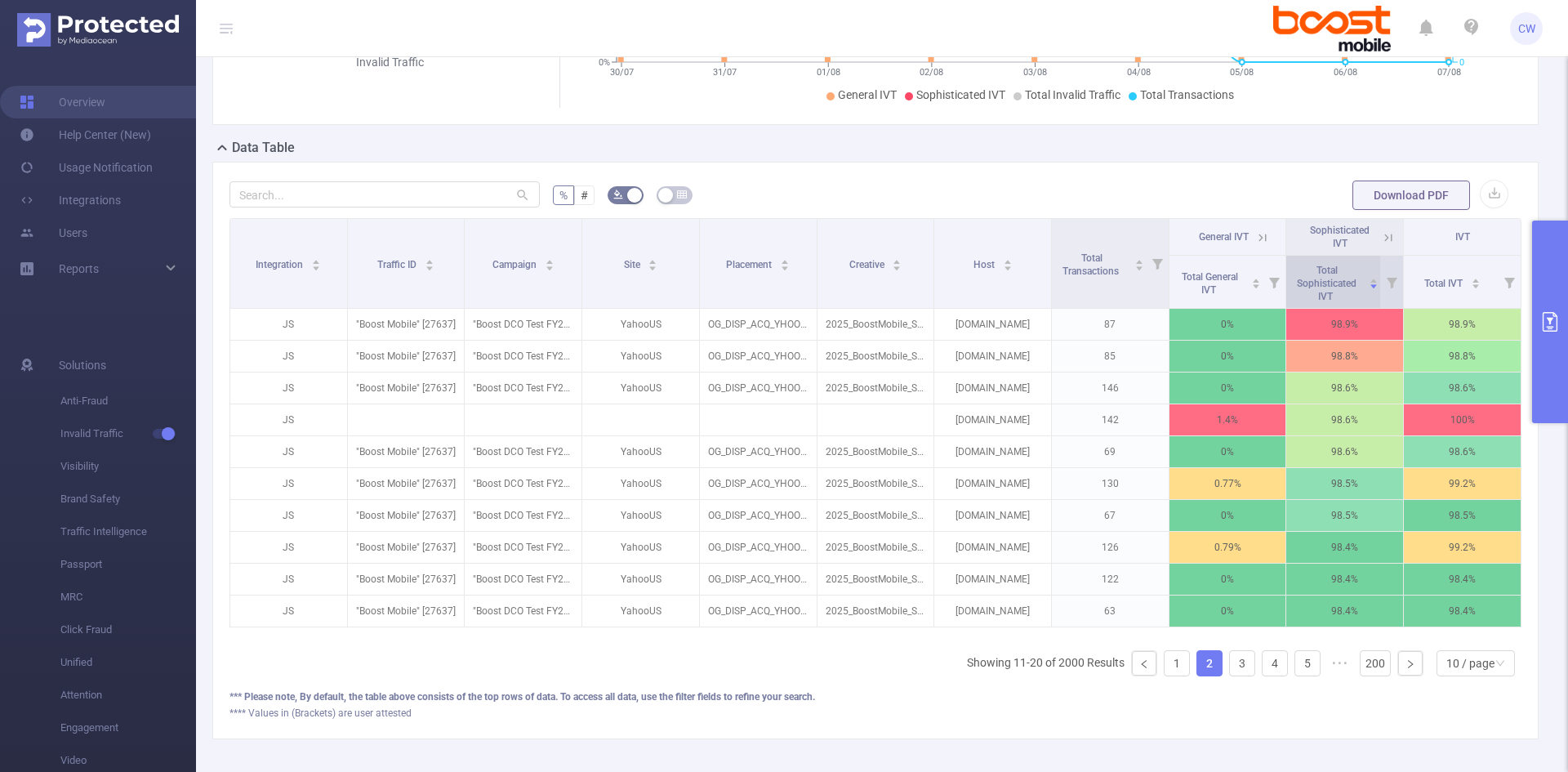
click at [1369, 291] on icon "icon: caret-down" at bounding box center [1373, 286] width 9 height 9
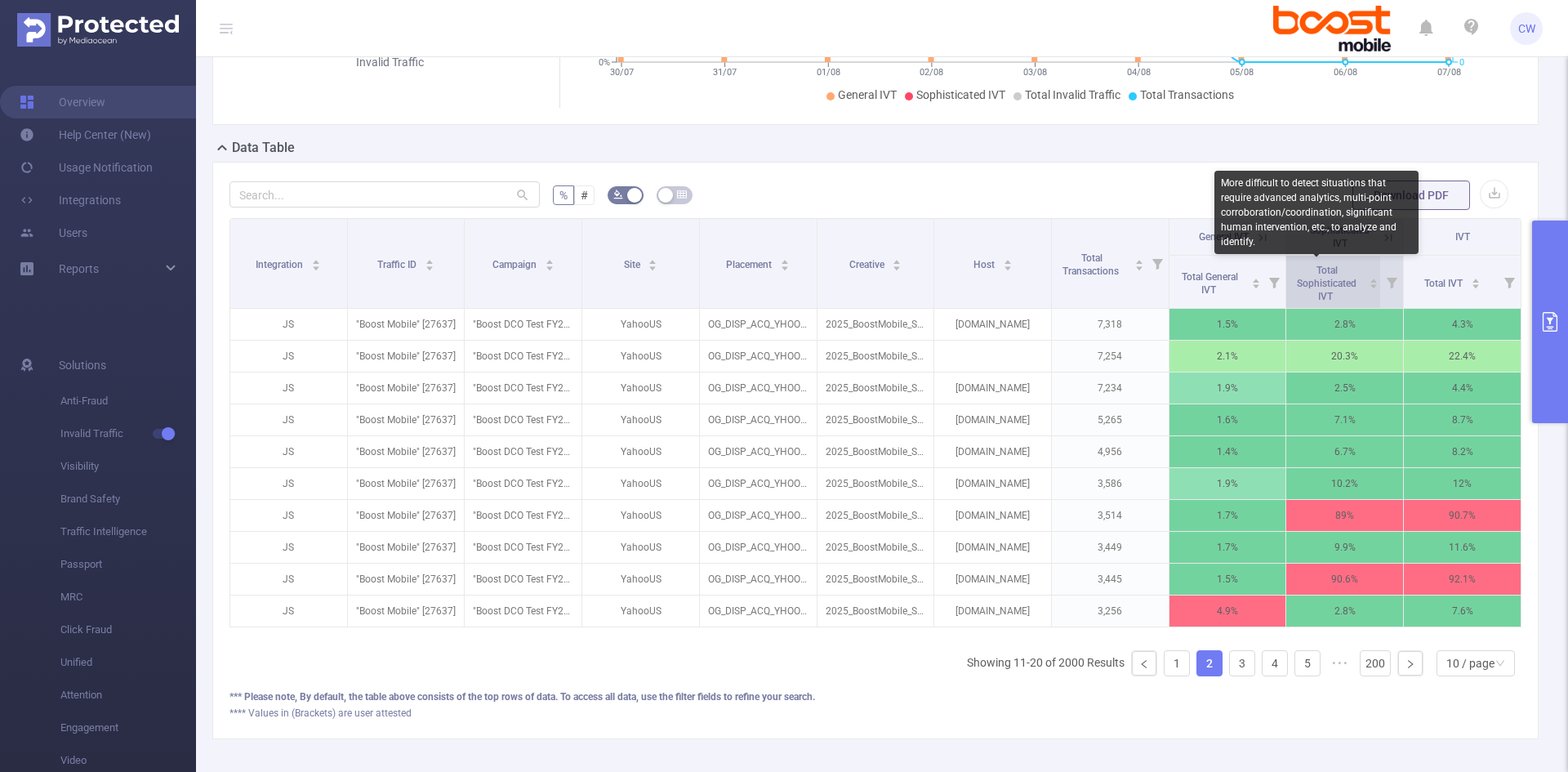
click at [1311, 292] on span "Total Sophisticated IVT" at bounding box center [1327, 283] width 60 height 37
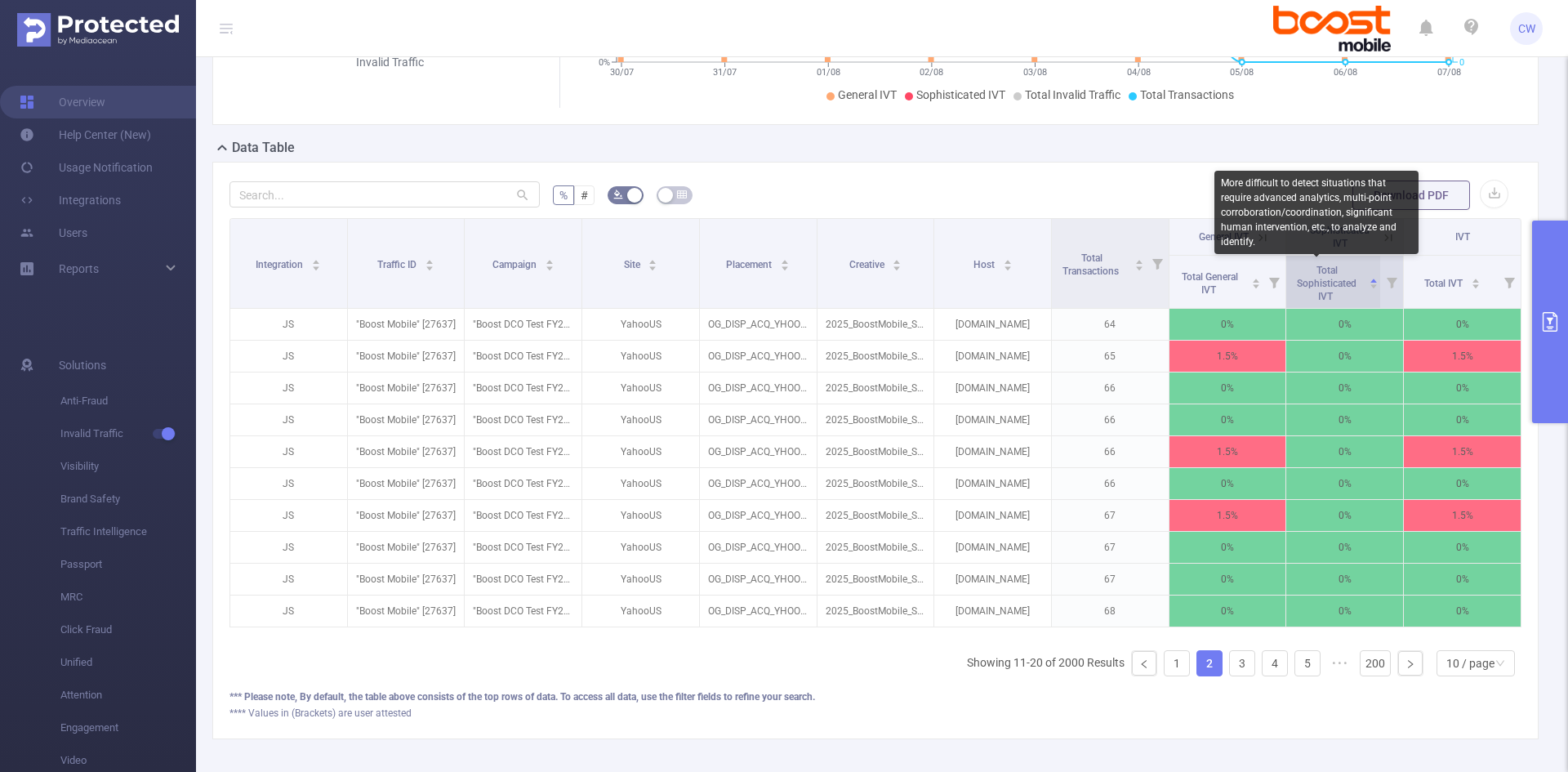
click at [1311, 292] on span "Total Sophisticated IVT" at bounding box center [1327, 283] width 60 height 37
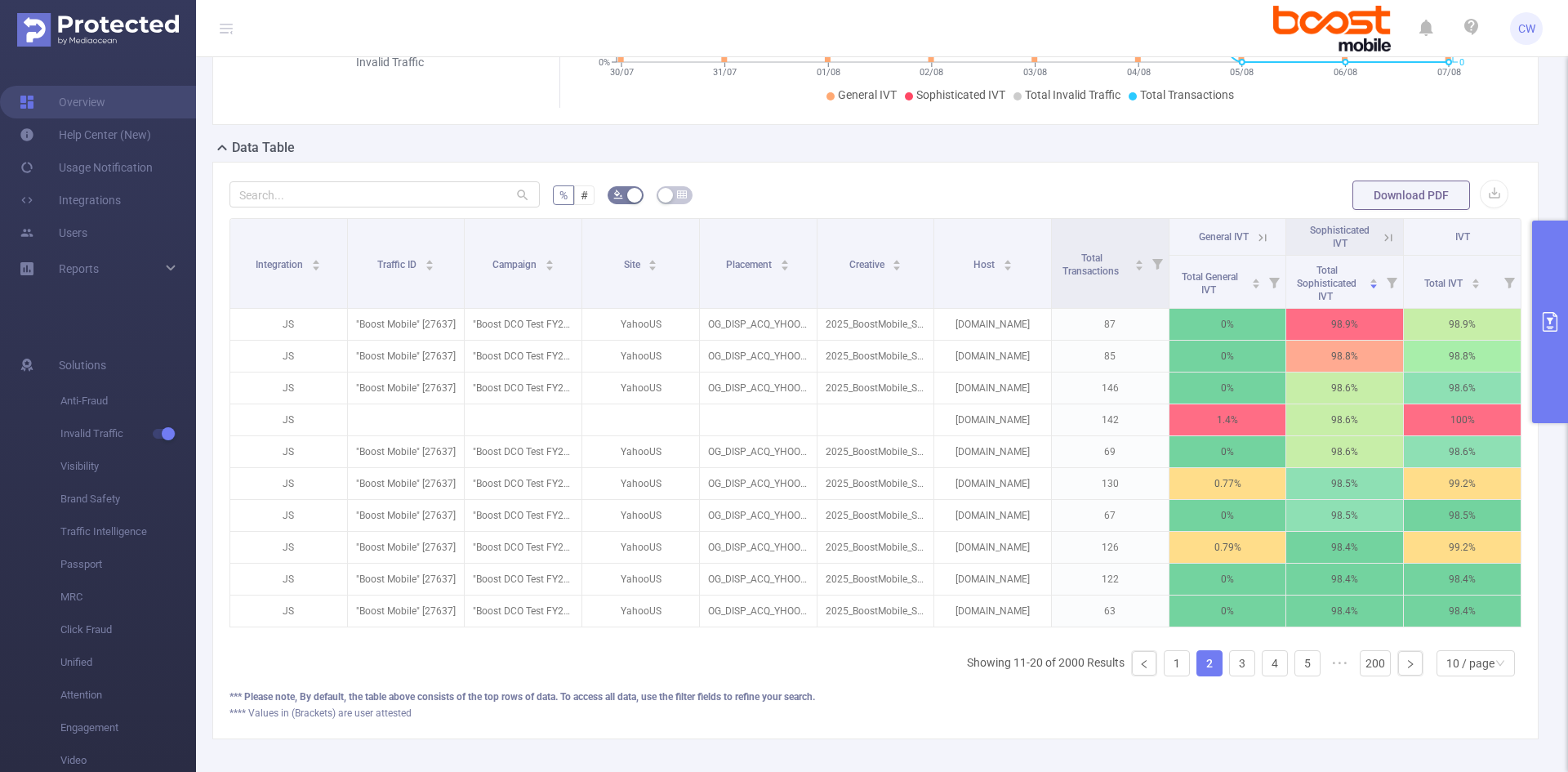
click at [576, 183] on div "% #" at bounding box center [573, 195] width 41 height 33
click at [580, 188] on span "#" at bounding box center [584, 195] width 8 height 13
click at [580, 199] on input "#" at bounding box center [580, 199] width 0 height 0
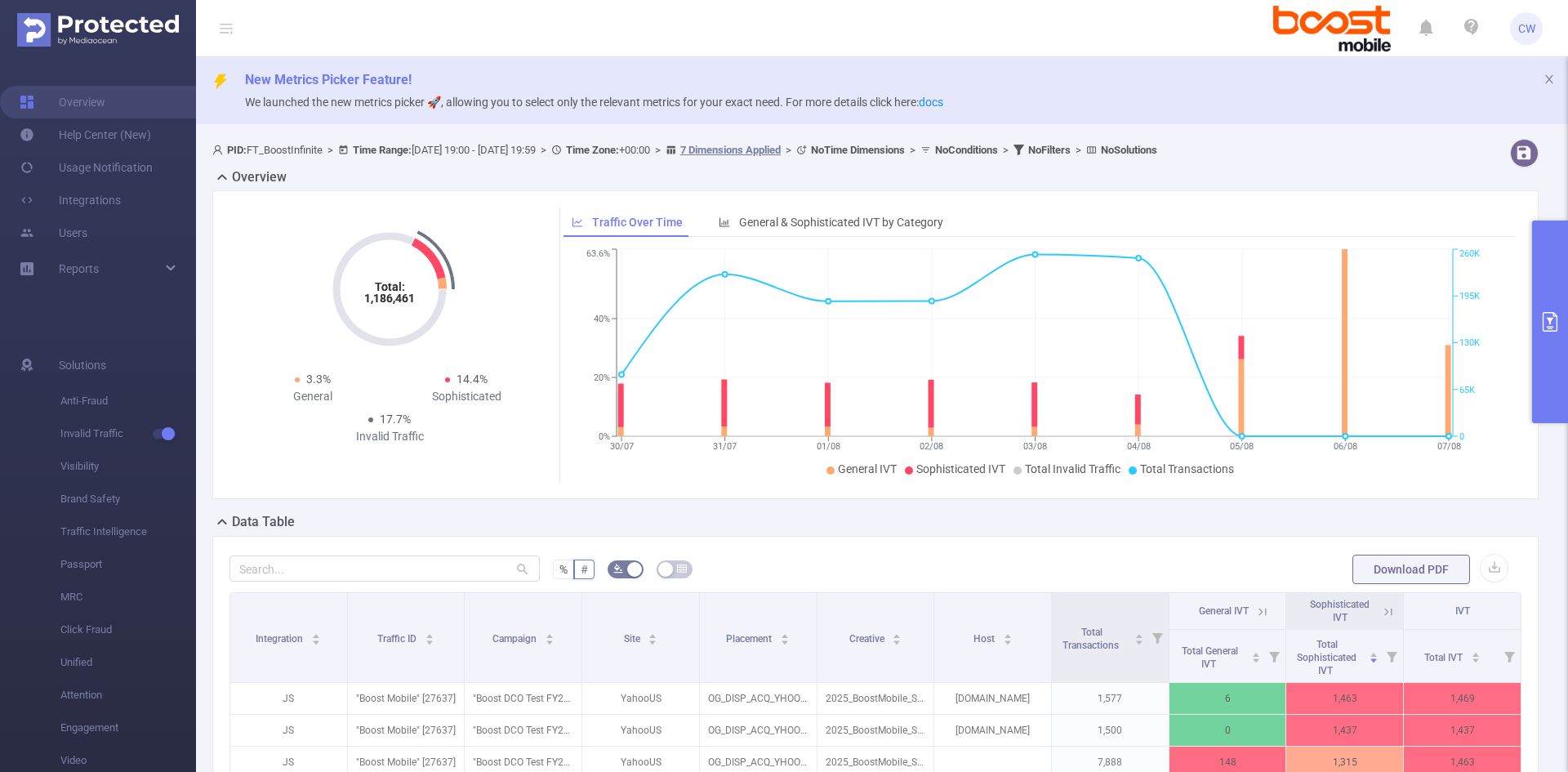
scroll to position [456, 0]
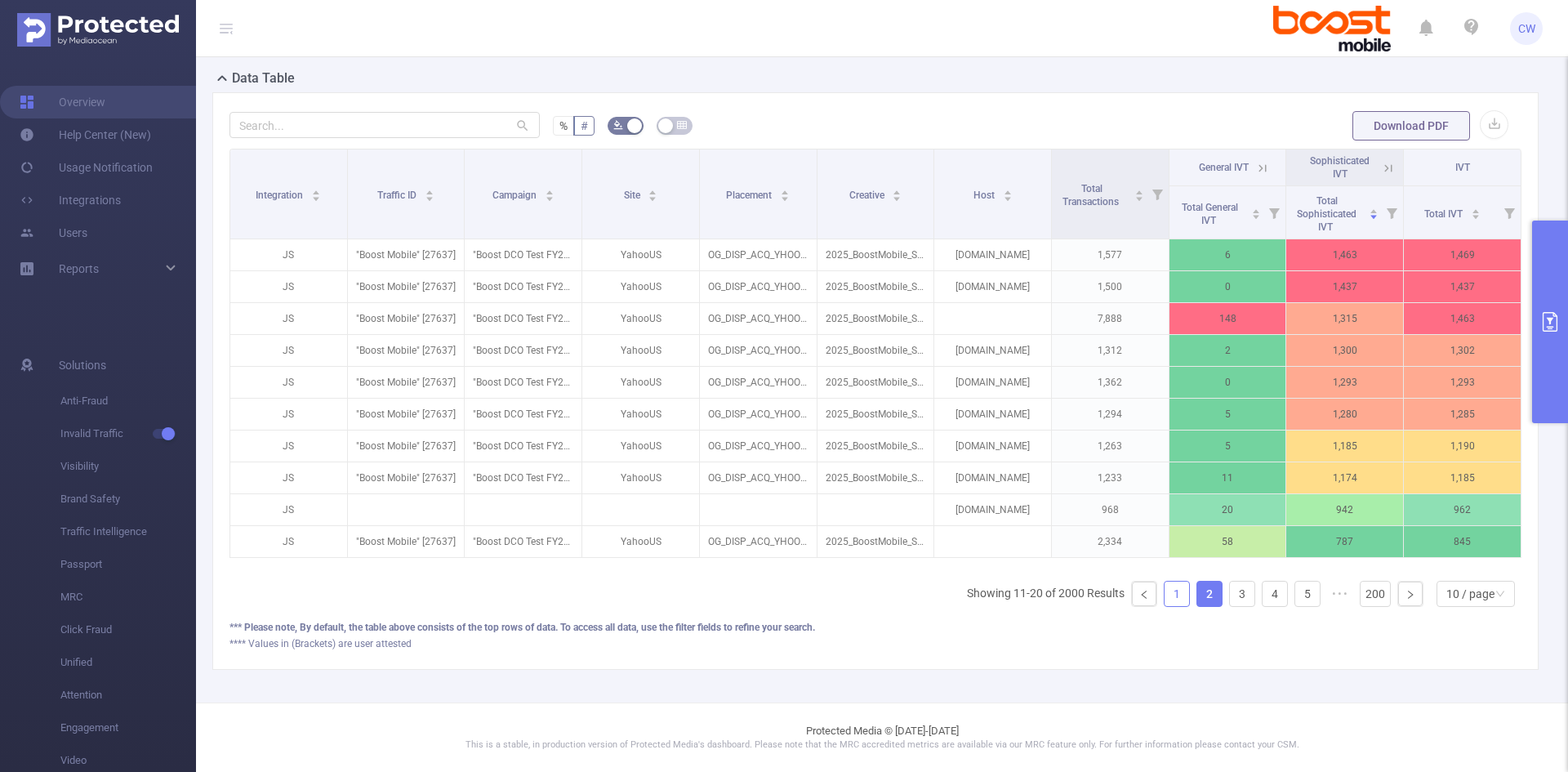
click at [1166, 591] on link "1" at bounding box center [1176, 593] width 24 height 24
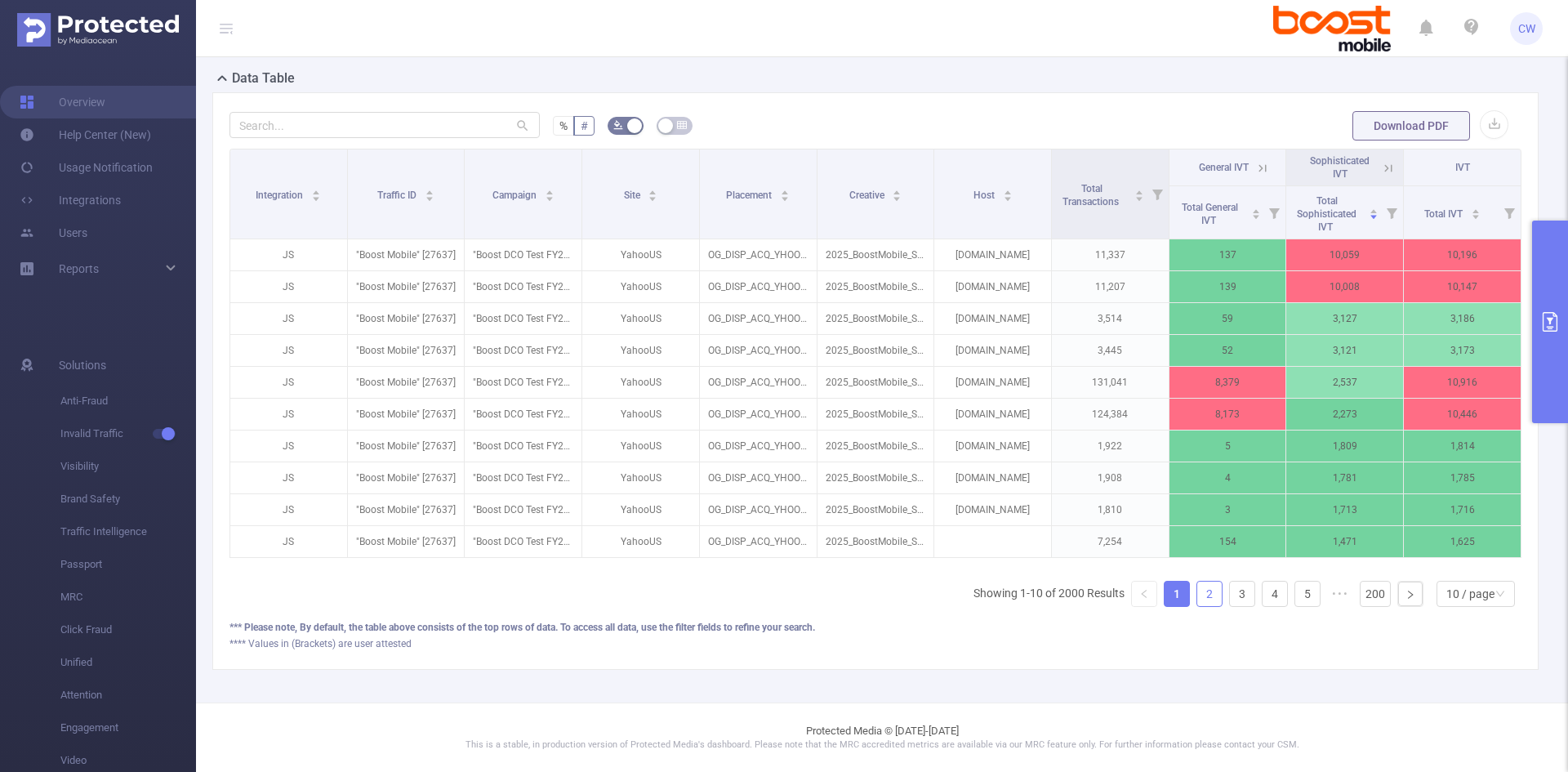
click at [1197, 582] on link "2" at bounding box center [1209, 593] width 24 height 24
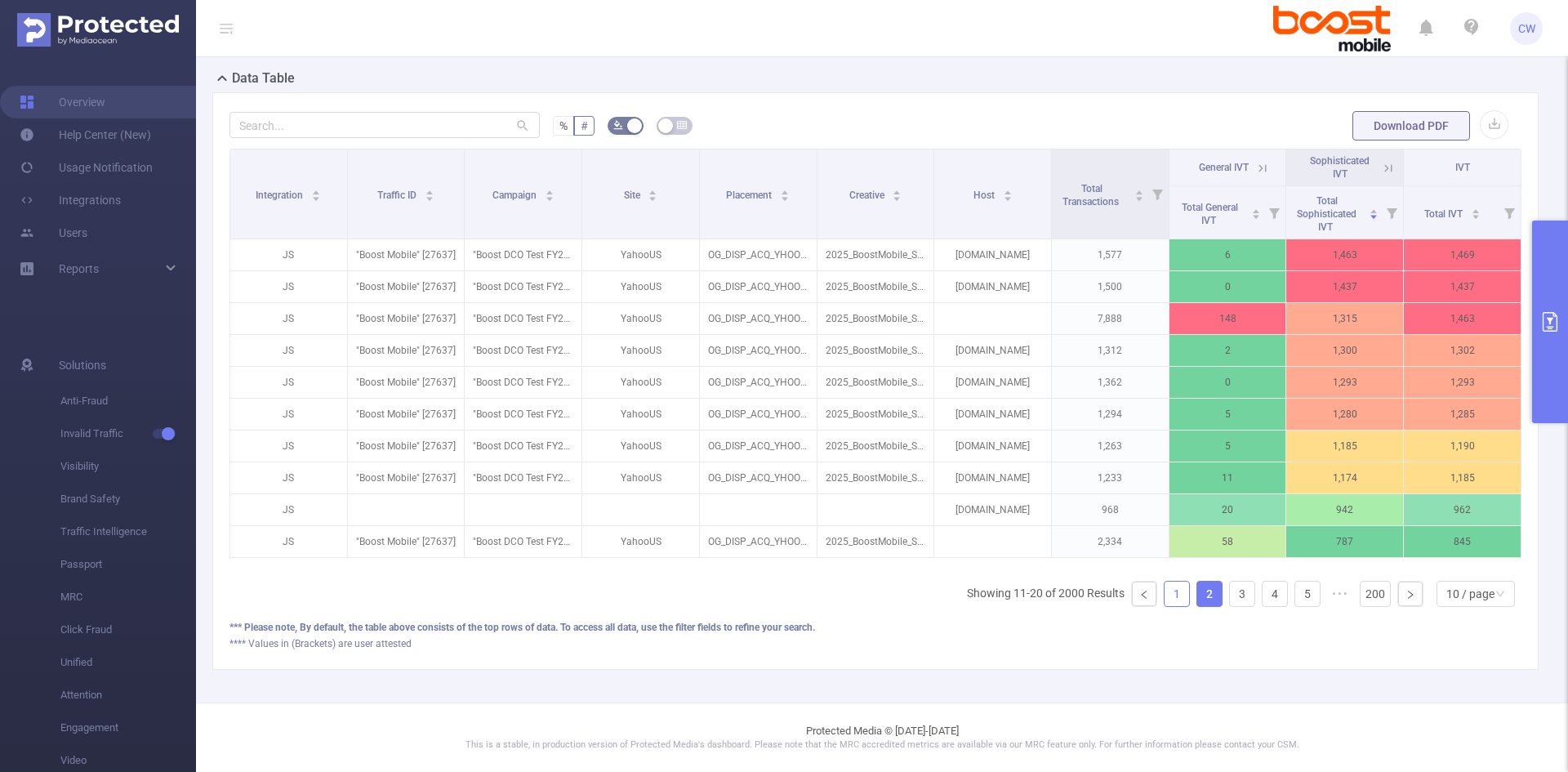
click at [1164, 605] on link "1" at bounding box center [1176, 593] width 24 height 24
